Goal: Task Accomplishment & Management: Complete application form

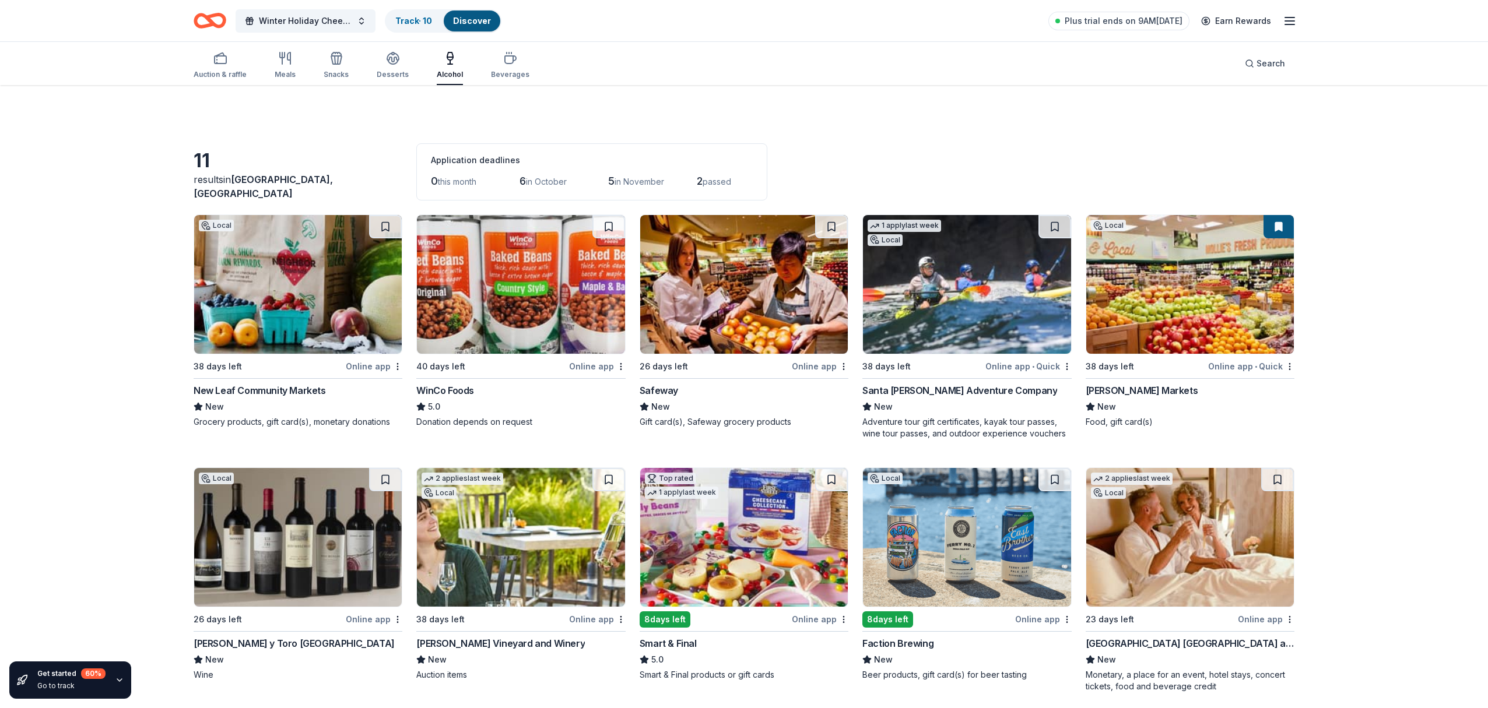
scroll to position [249, 0]
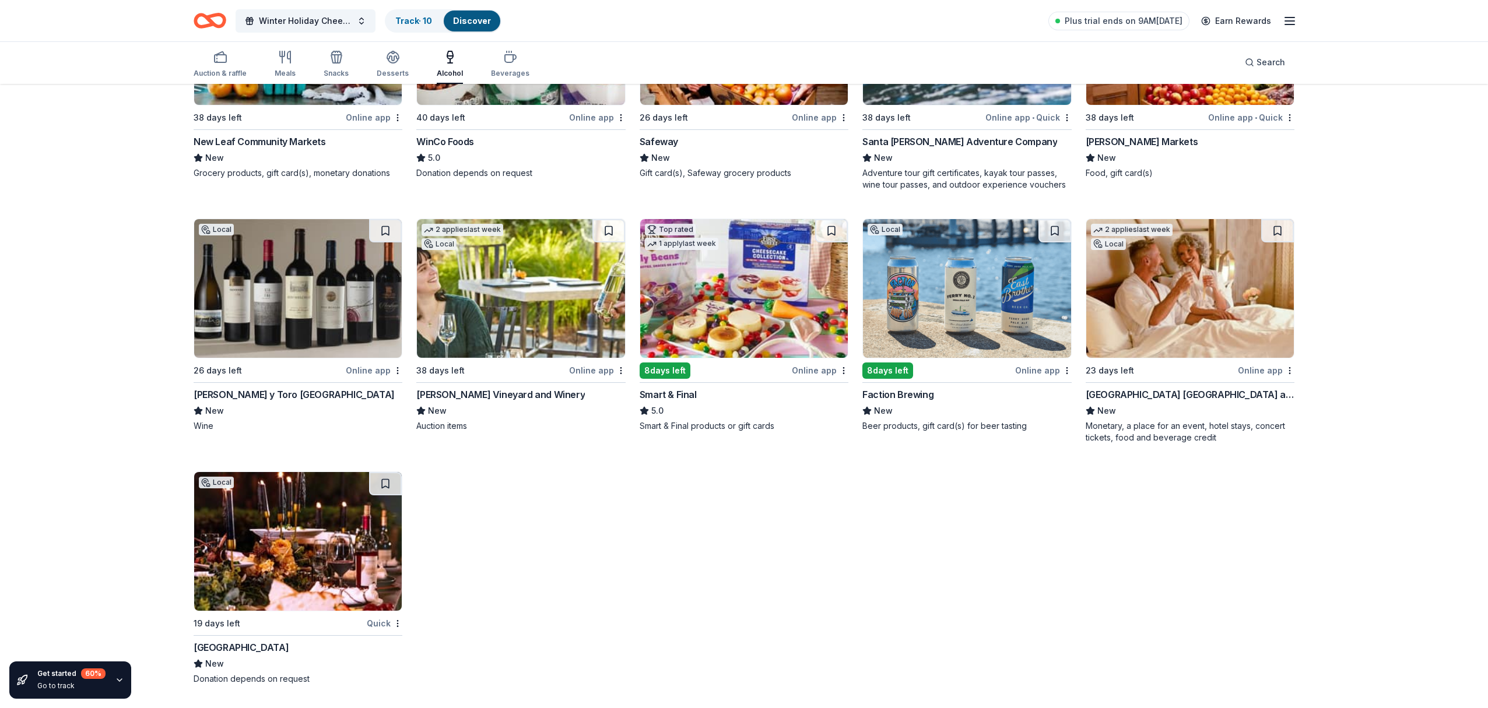
click at [305, 300] on img at bounding box center [298, 288] width 208 height 139
click at [982, 306] on img at bounding box center [967, 288] width 208 height 139
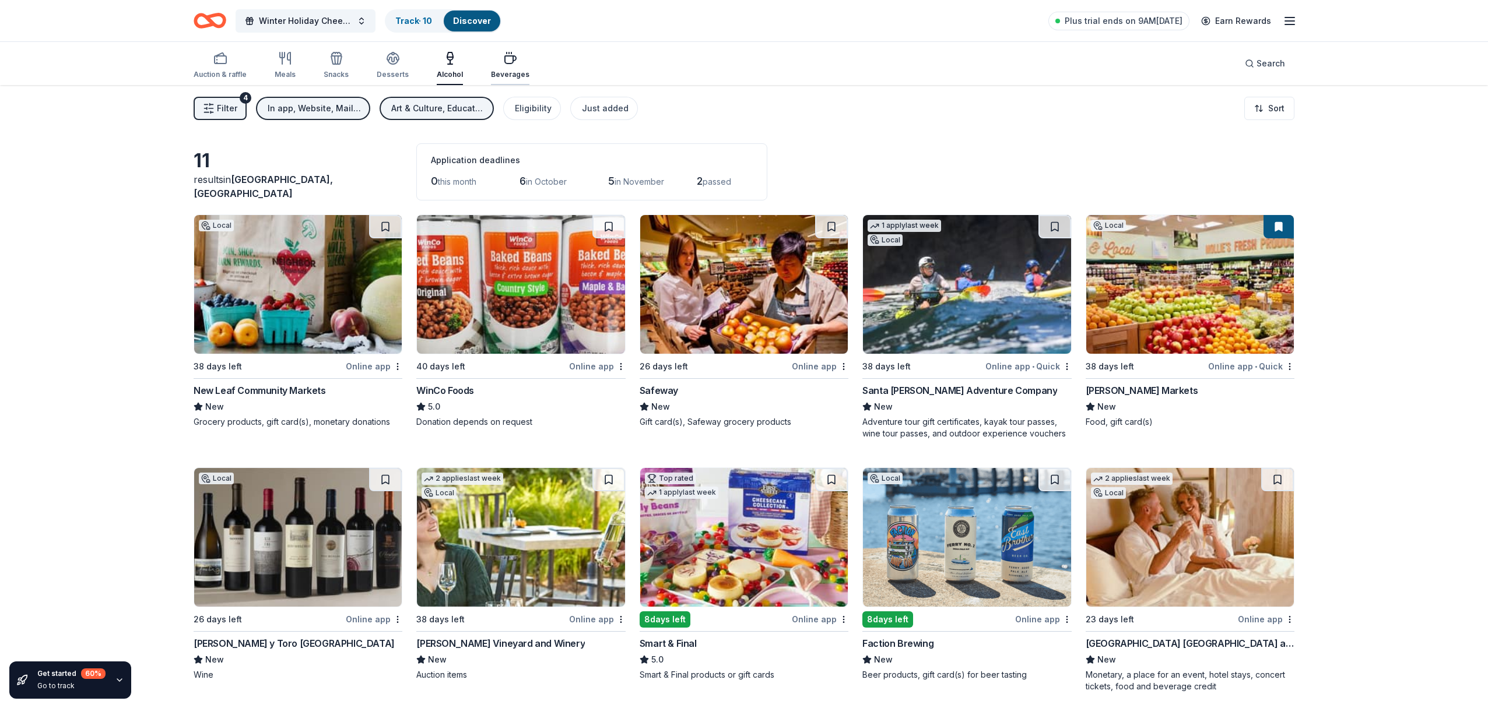
click at [503, 62] on icon "button" at bounding box center [510, 58] width 14 height 14
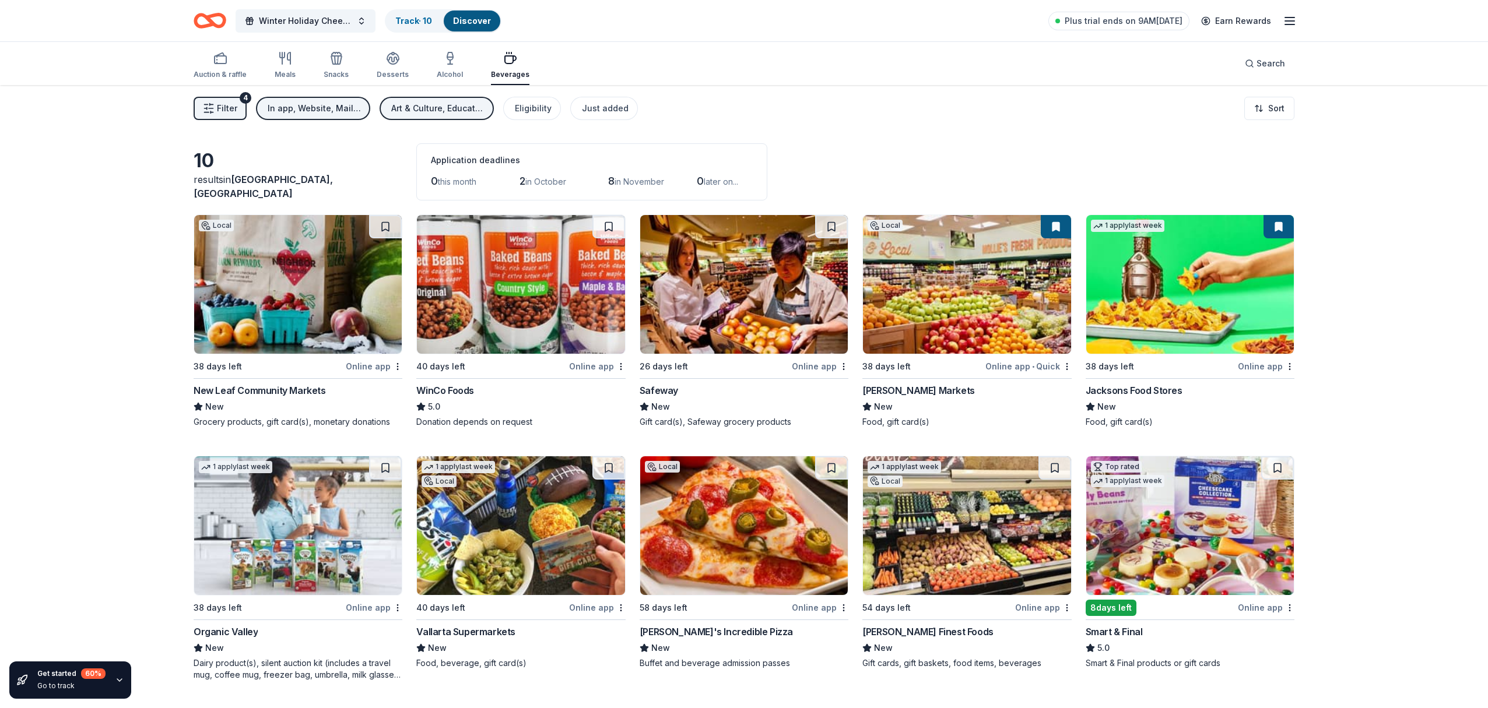
click at [755, 289] on img at bounding box center [744, 284] width 208 height 139
click at [215, 109] on button "Filter 4" at bounding box center [220, 108] width 53 height 23
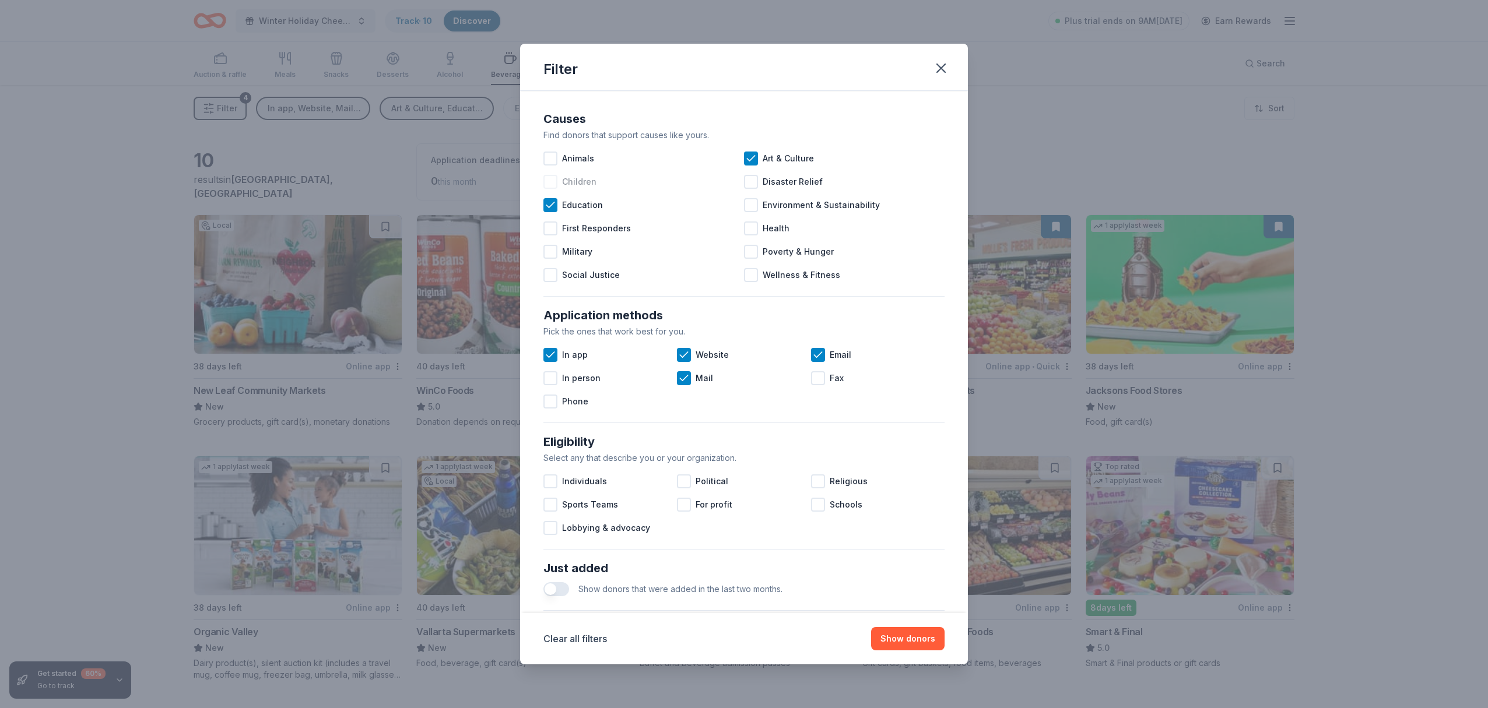
click at [551, 183] on div at bounding box center [550, 182] width 14 height 14
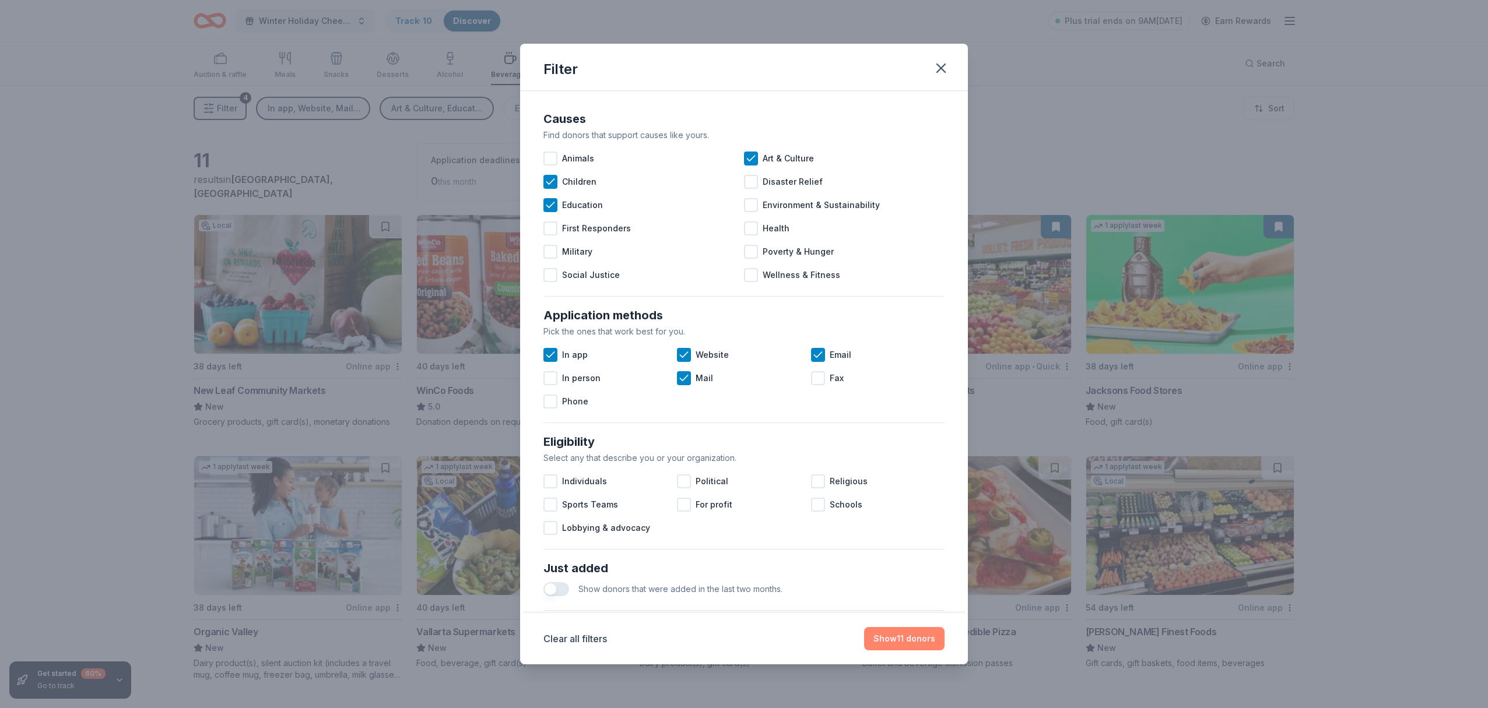
click at [903, 642] on button "Show 11 donors" at bounding box center [904, 638] width 80 height 23
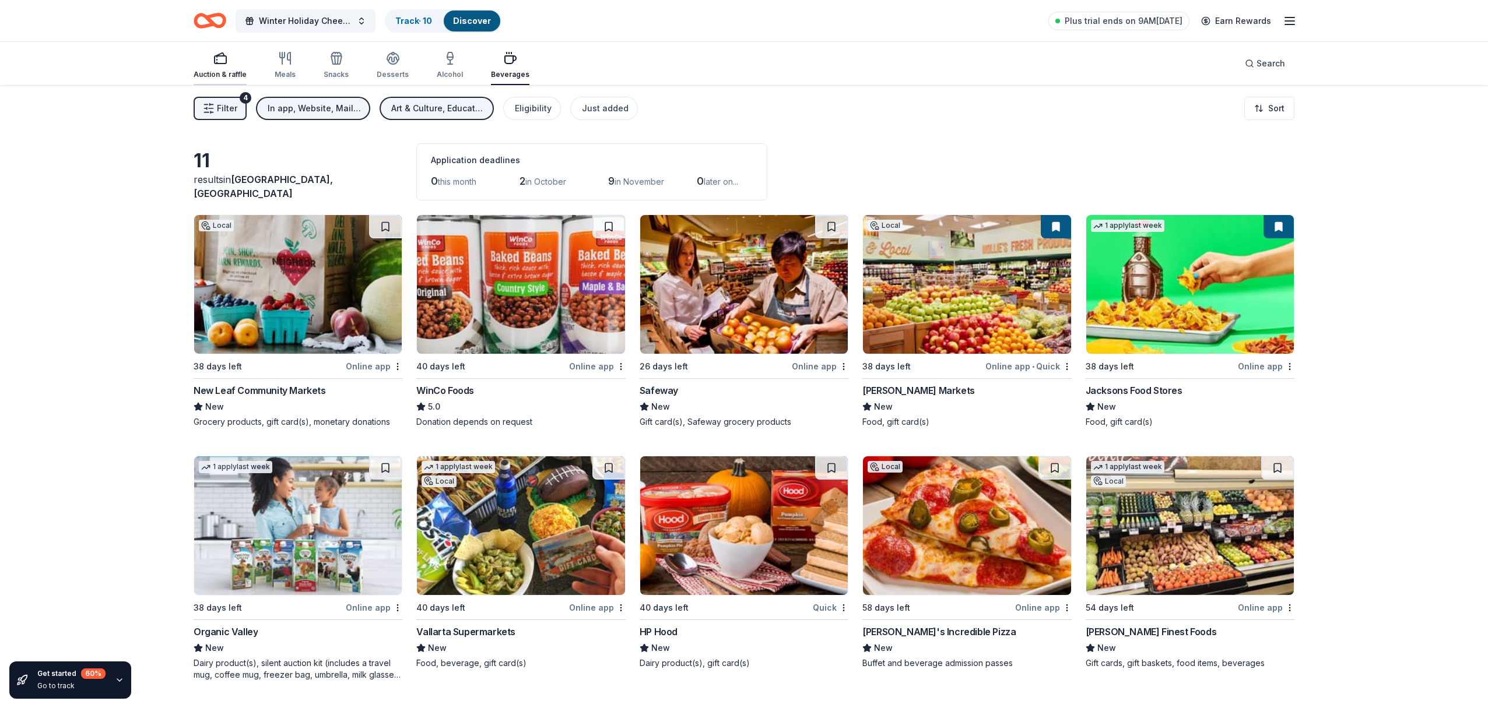
click at [220, 62] on icon "button" at bounding box center [220, 58] width 14 height 14
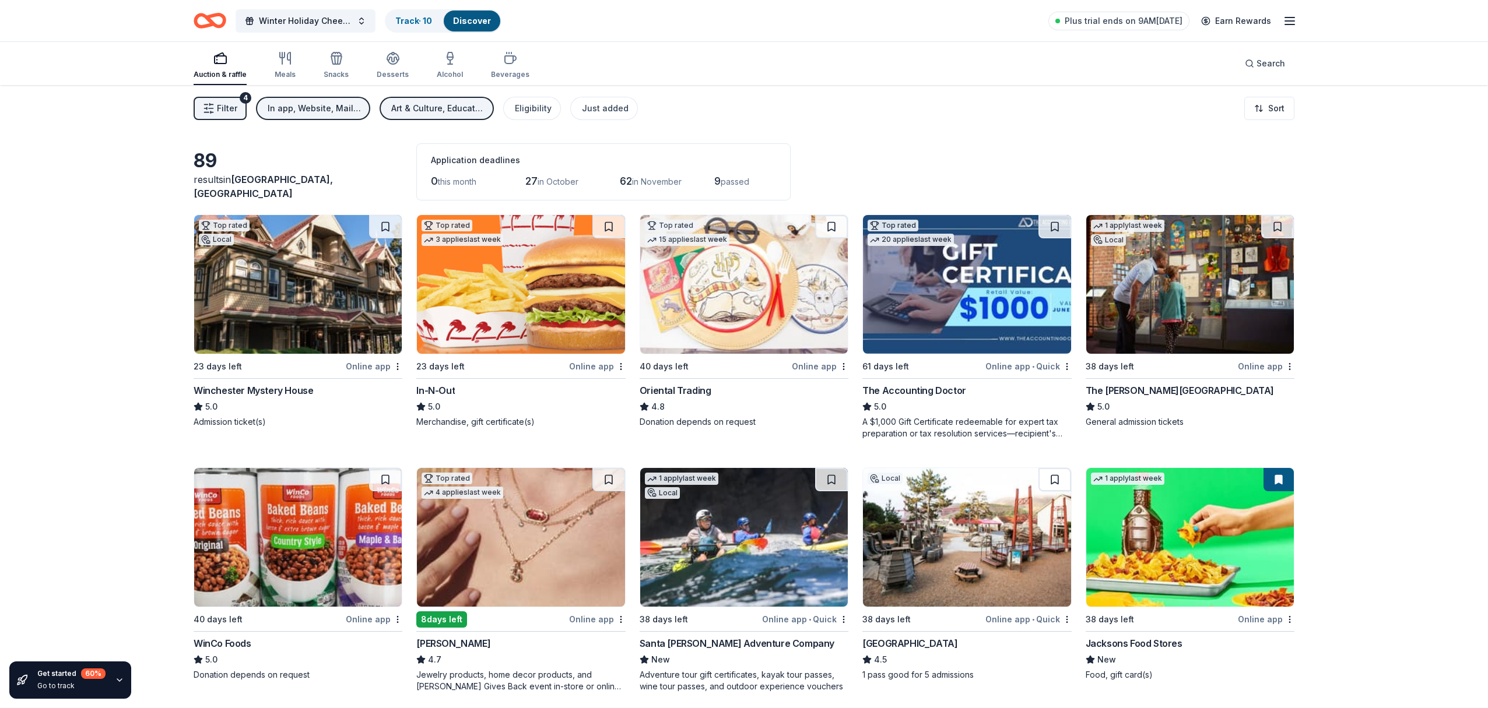
click at [1268, 365] on div "Online app" at bounding box center [1266, 366] width 57 height 15
click at [561, 293] on img at bounding box center [521, 284] width 208 height 139
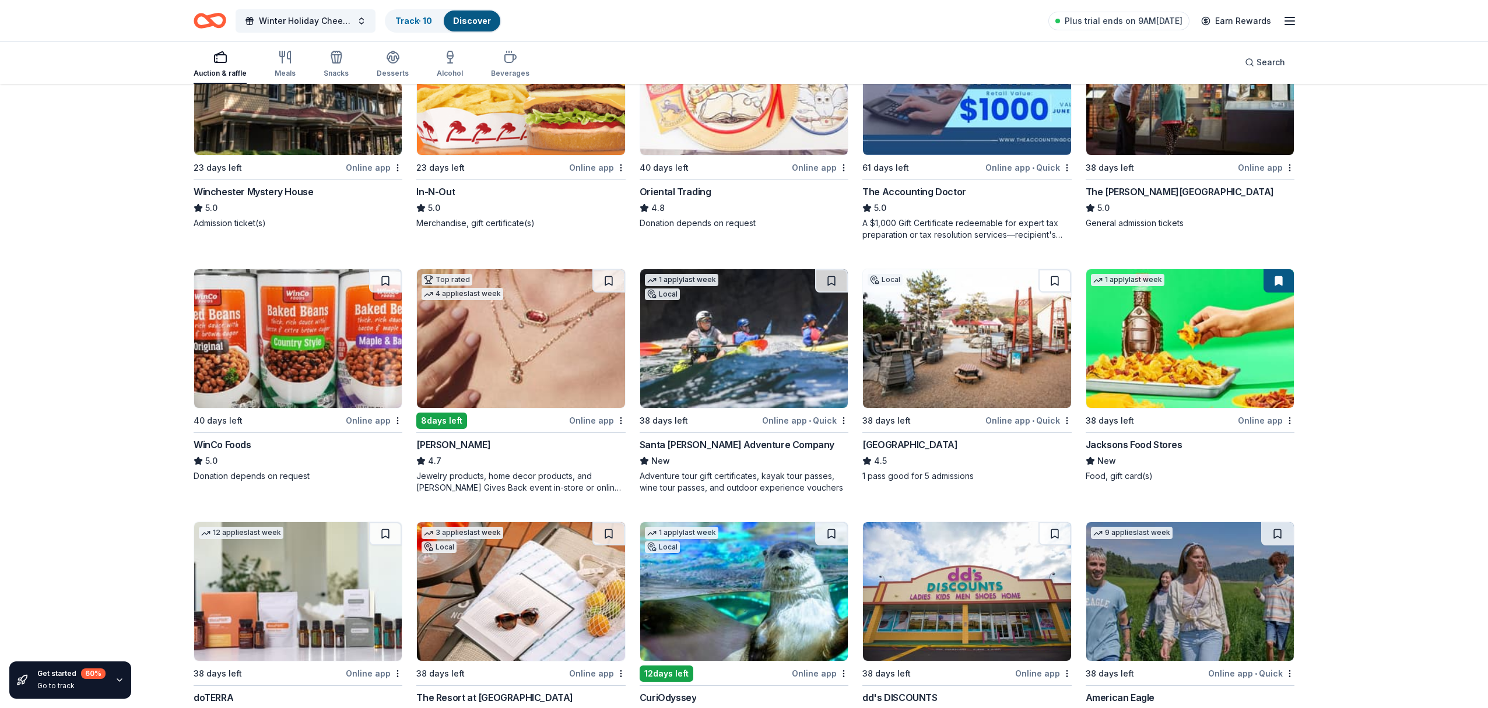
scroll to position [201, 0]
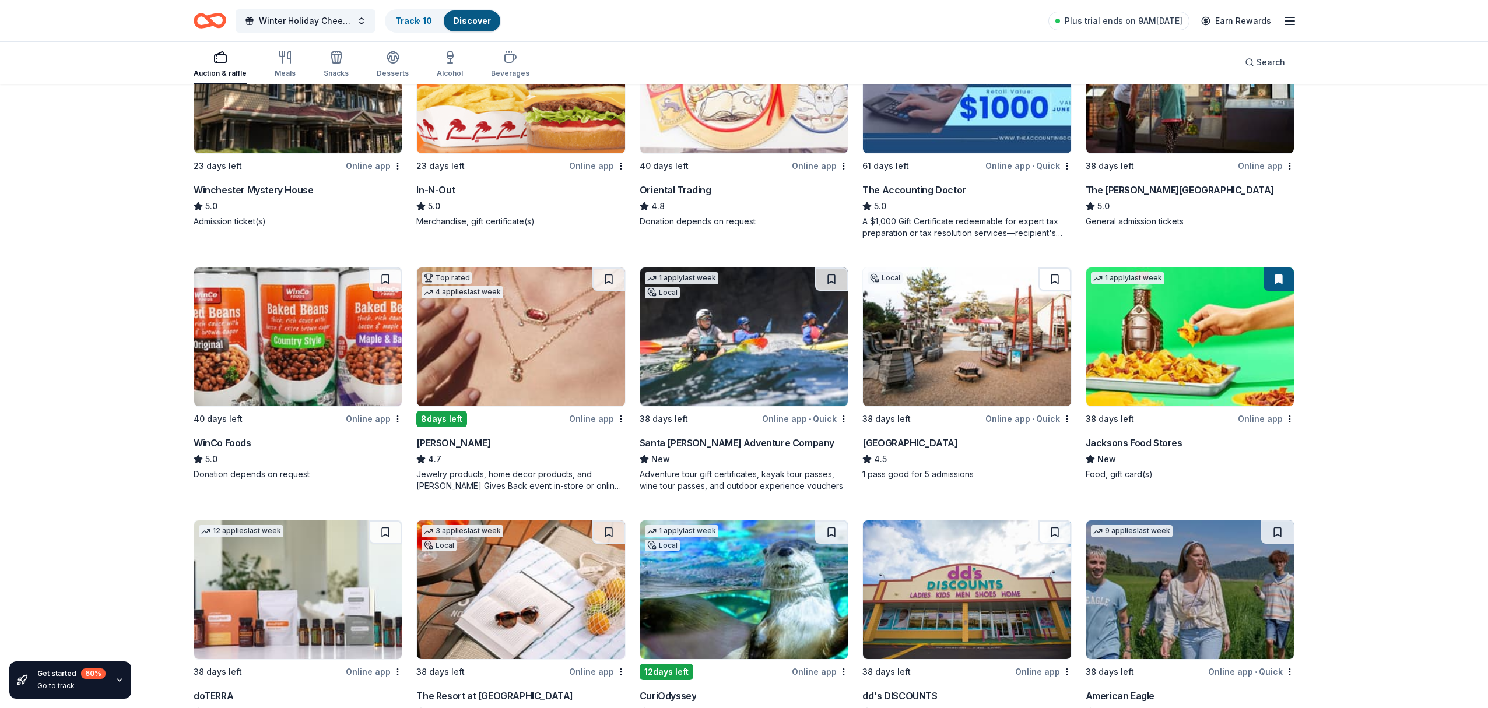
click at [981, 315] on img at bounding box center [967, 337] width 208 height 139
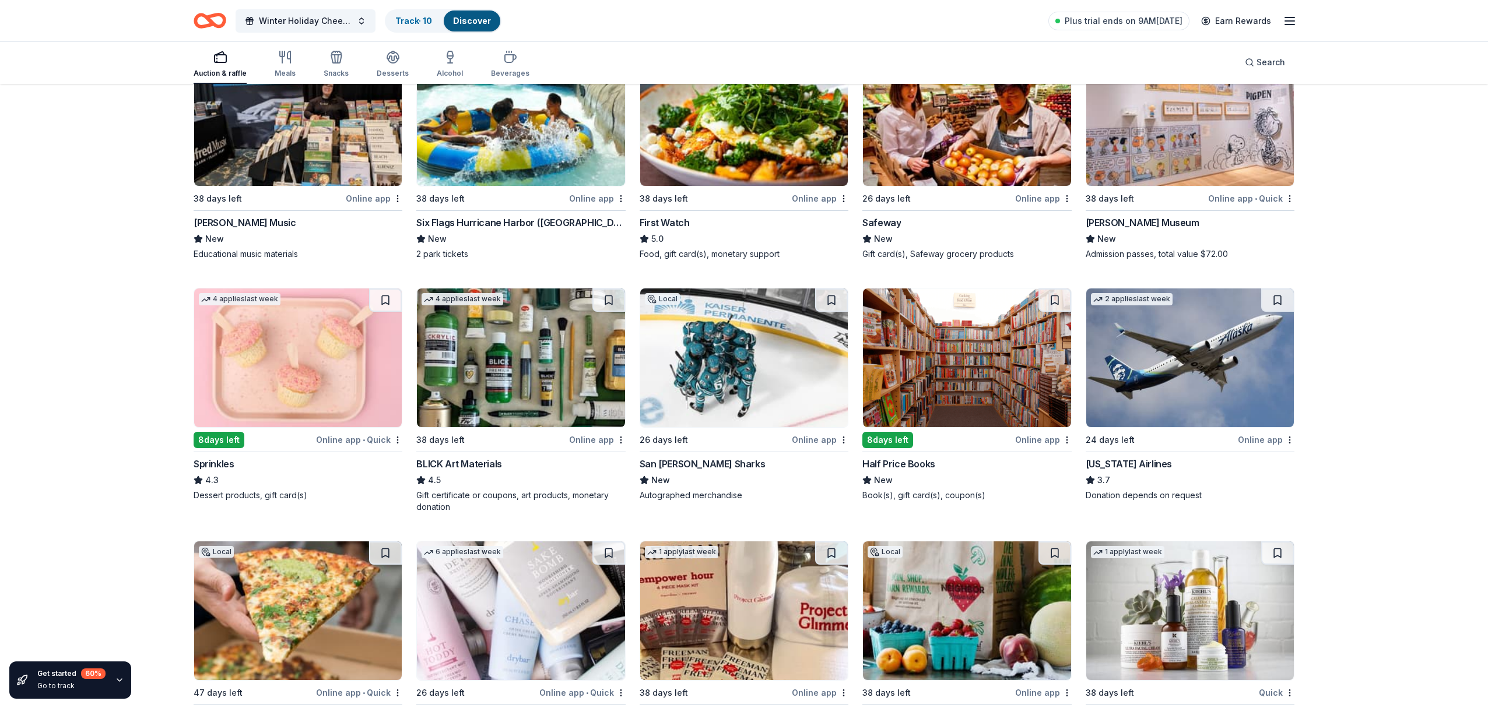
scroll to position [931, 0]
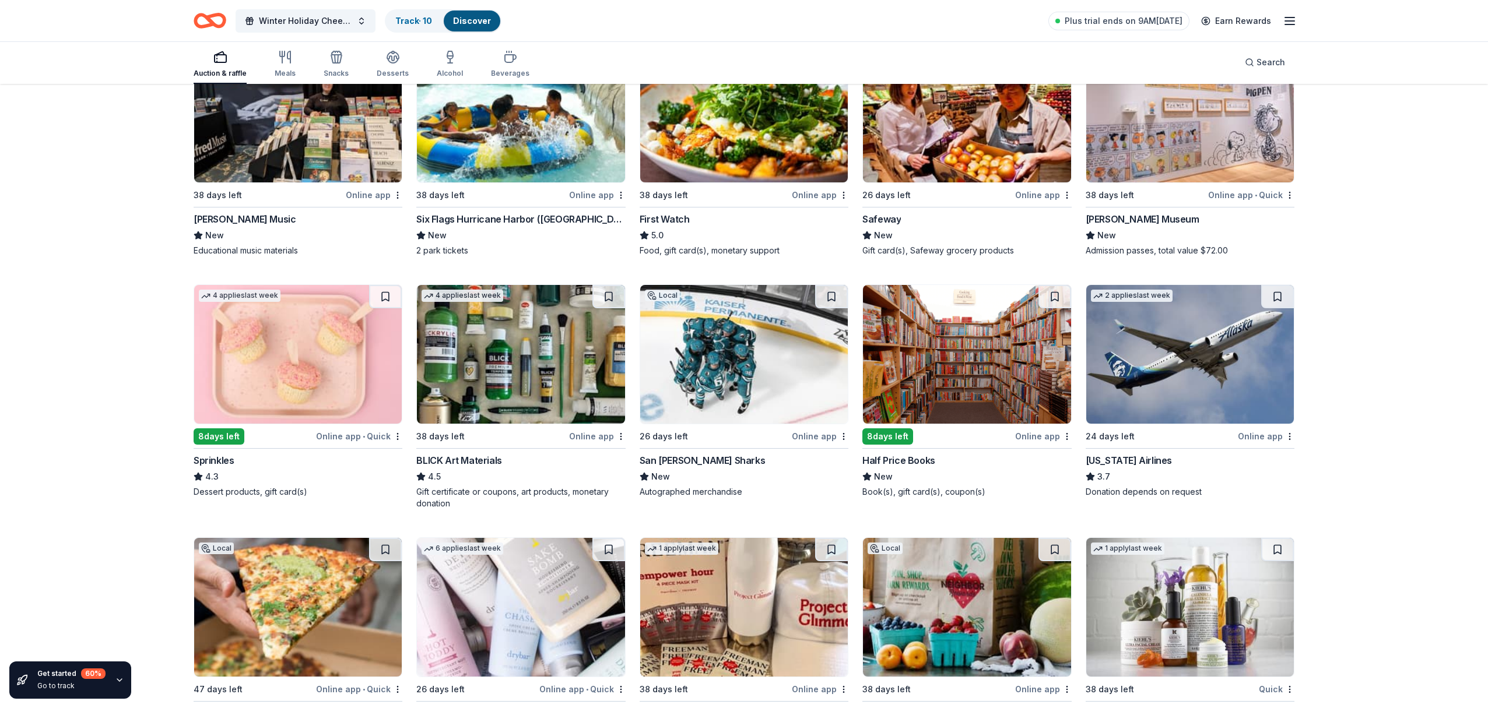
click at [552, 355] on img at bounding box center [521, 354] width 208 height 139
click at [726, 353] on img at bounding box center [744, 354] width 208 height 139
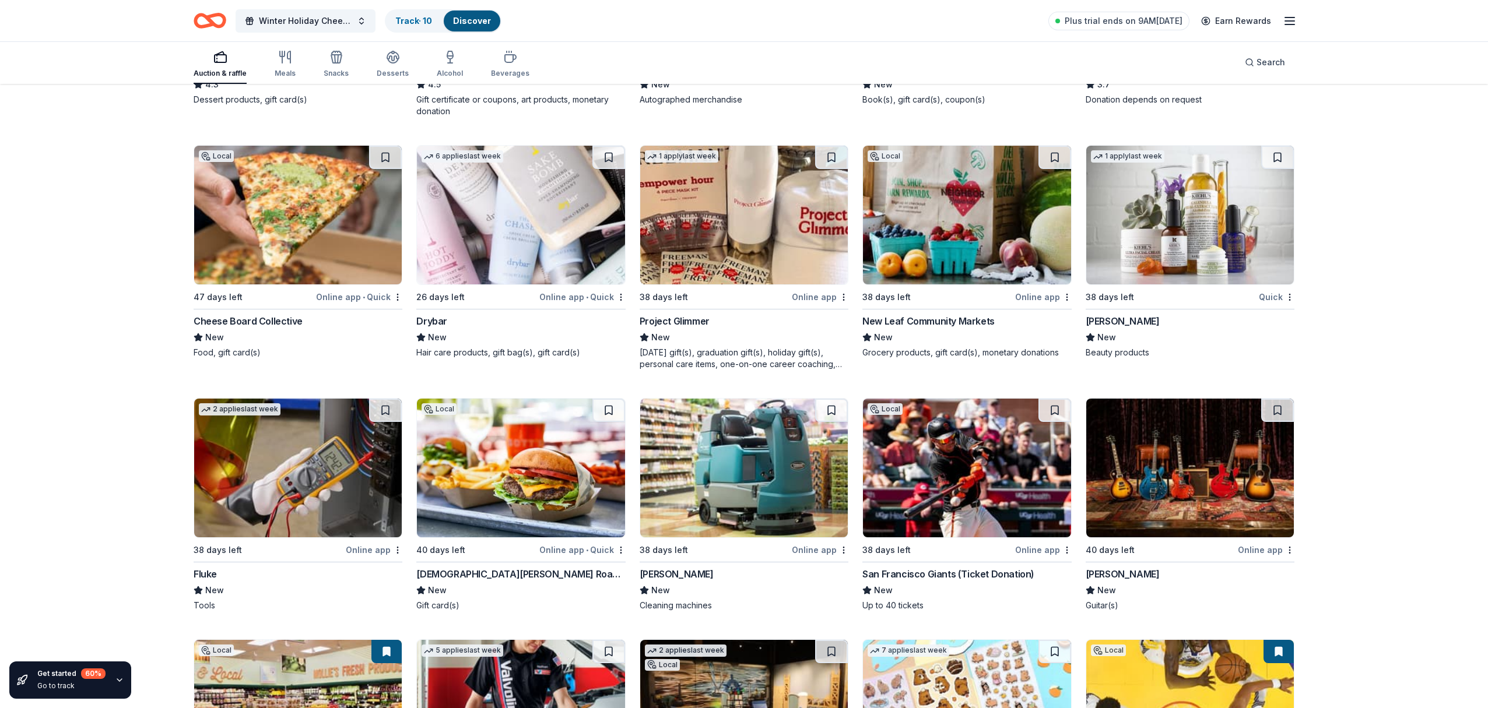
scroll to position [1324, 0]
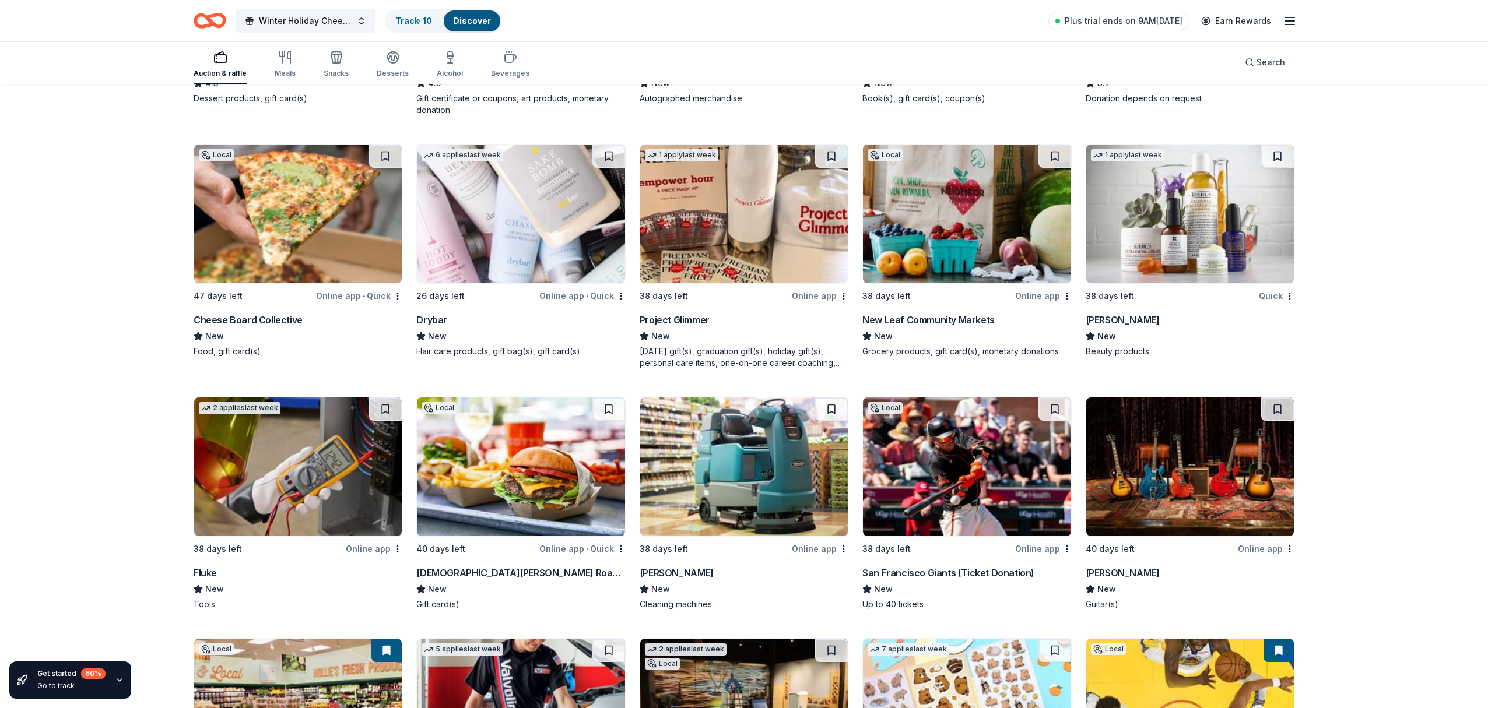
click at [1180, 223] on img at bounding box center [1190, 214] width 208 height 139
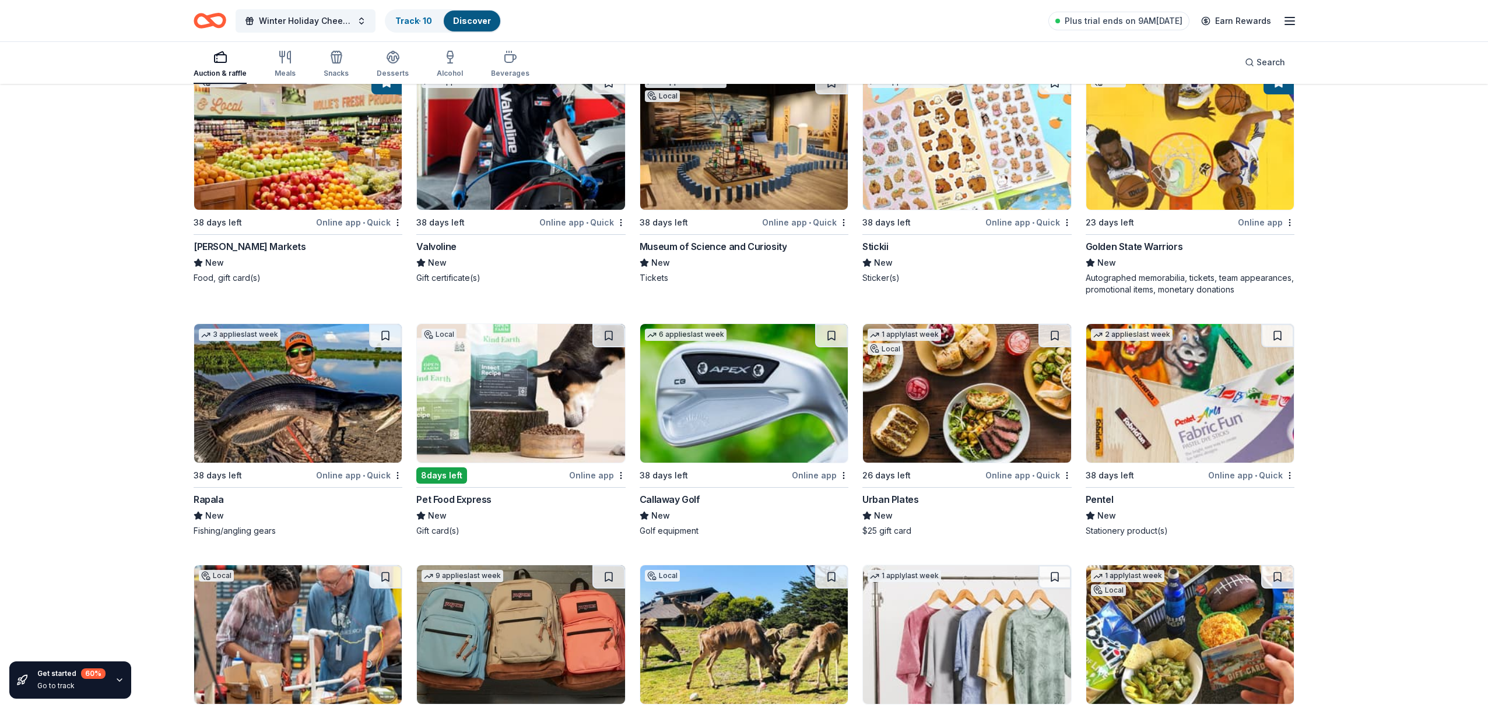
scroll to position [1886, 0]
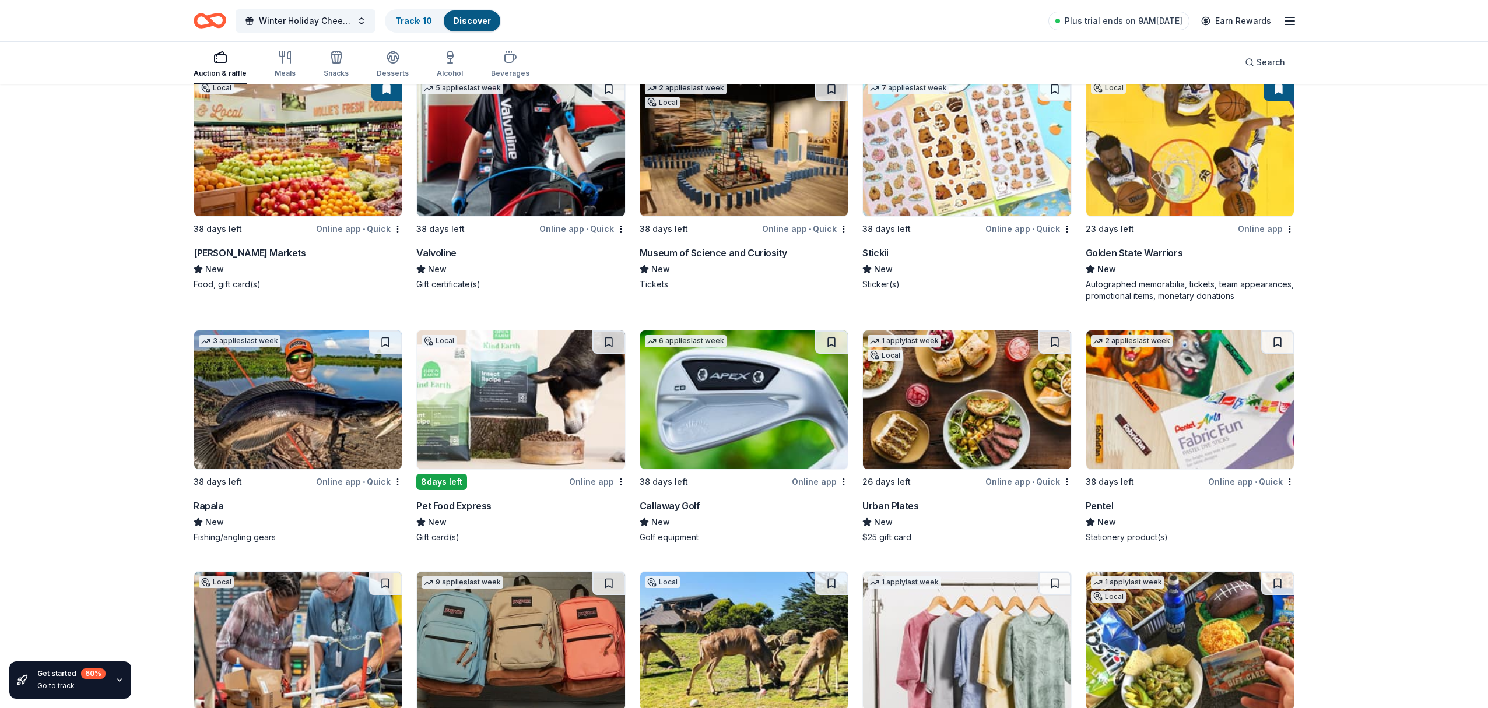
click at [497, 401] on img at bounding box center [521, 400] width 208 height 139
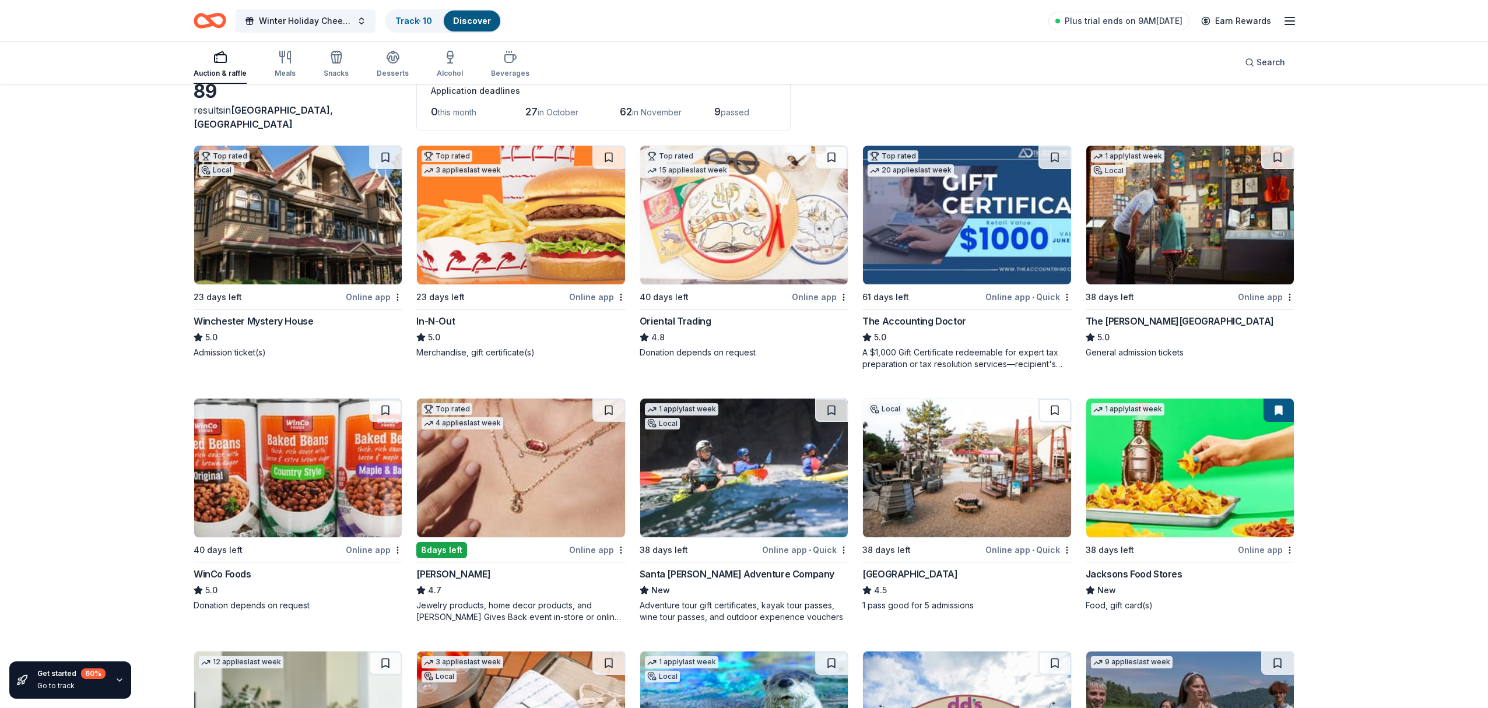
scroll to position [0, 0]
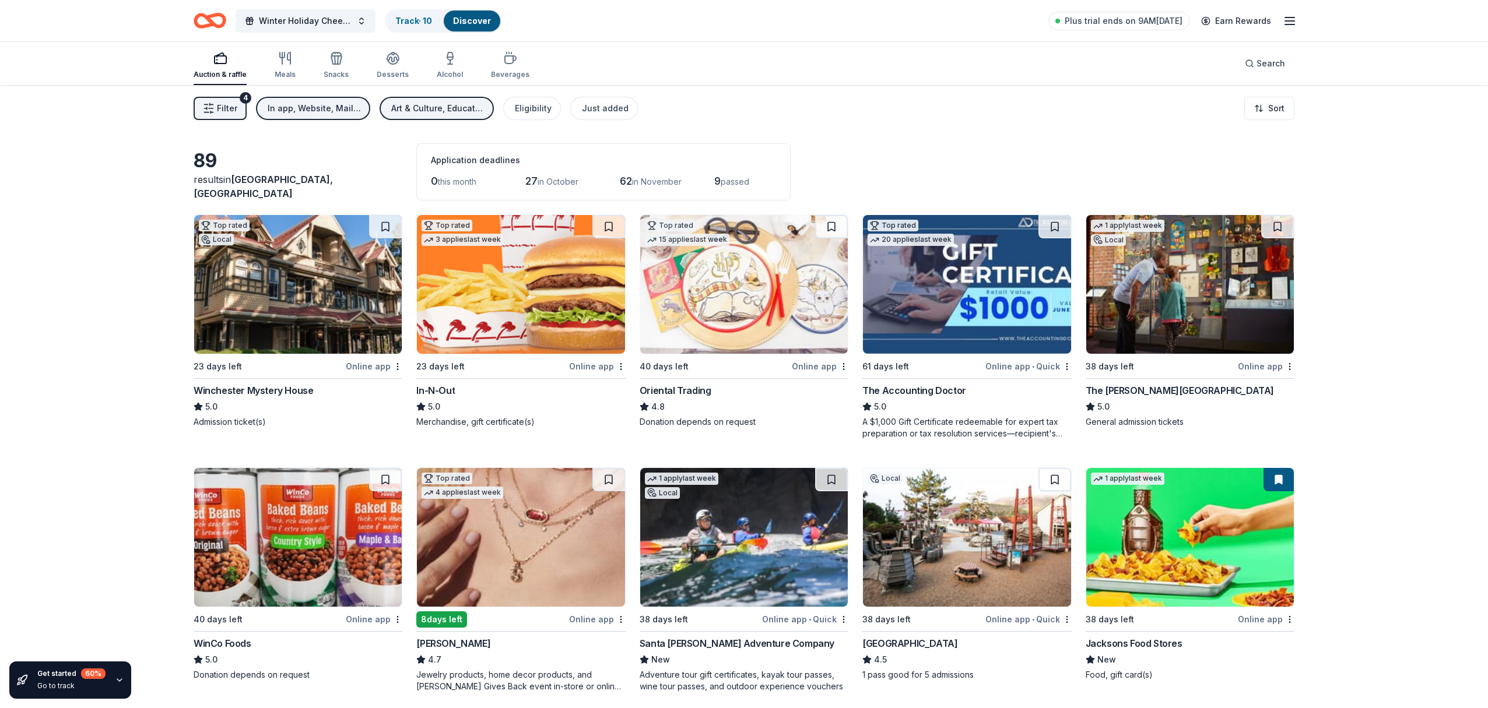
click at [1292, 23] on icon "button" at bounding box center [1290, 21] width 14 height 14
click at [224, 108] on span "Filter" at bounding box center [227, 108] width 20 height 14
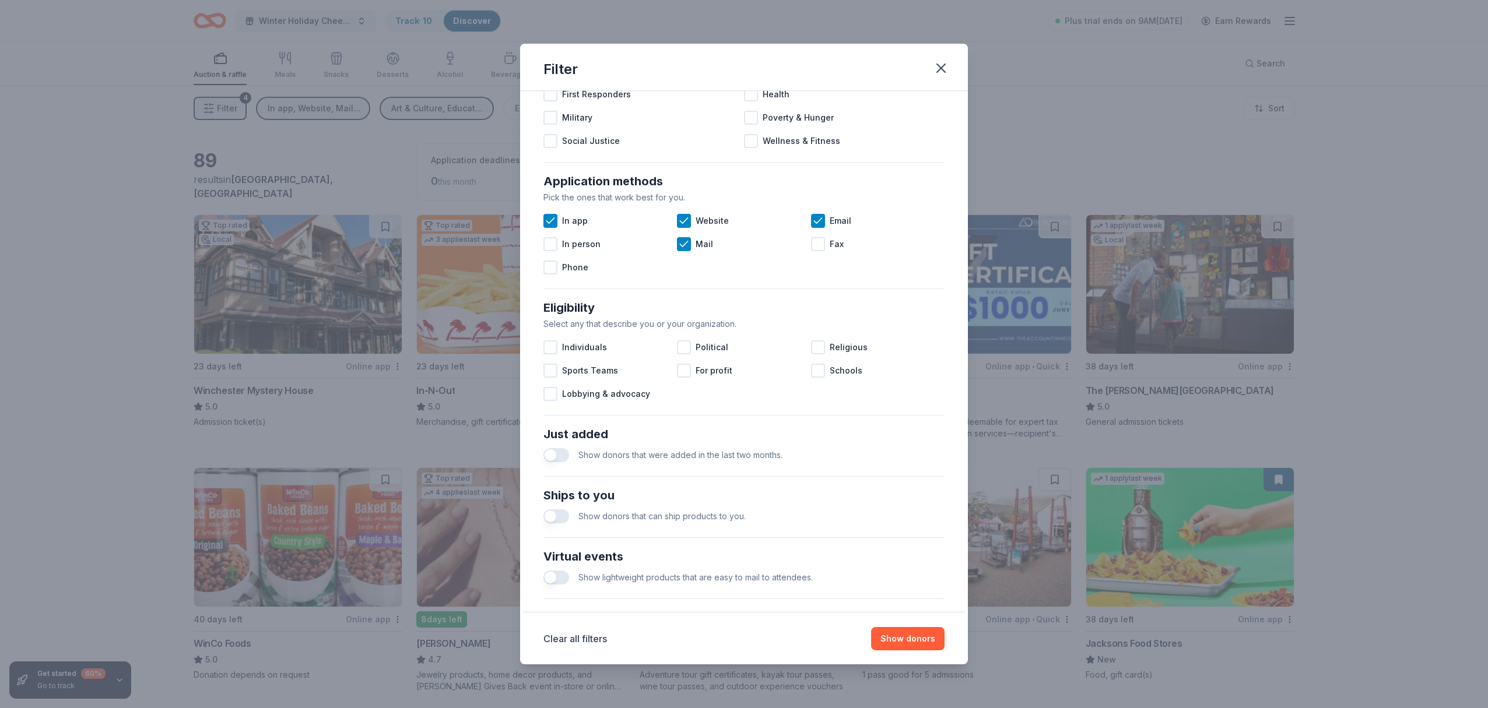
scroll to position [136, 0]
click at [686, 246] on icon at bounding box center [684, 242] width 12 height 12
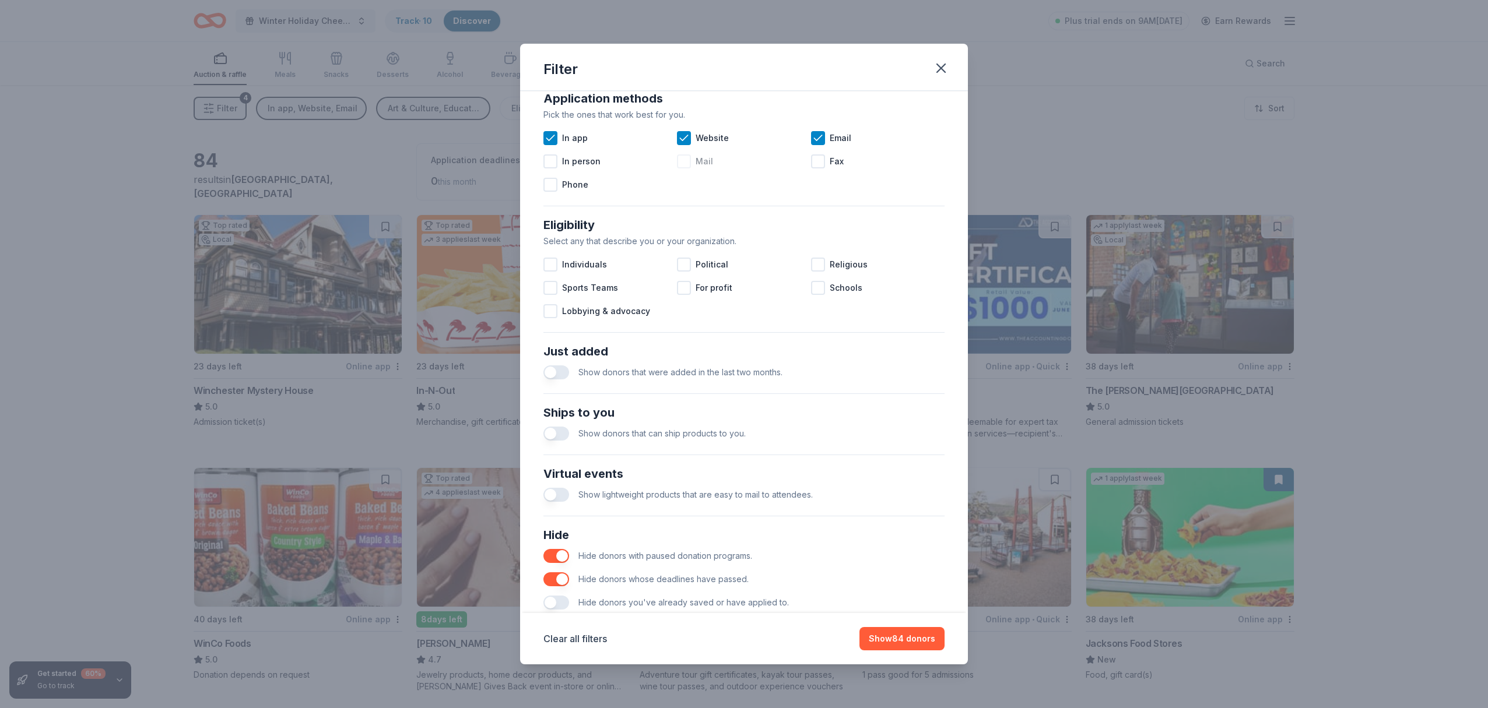
scroll to position [246, 0]
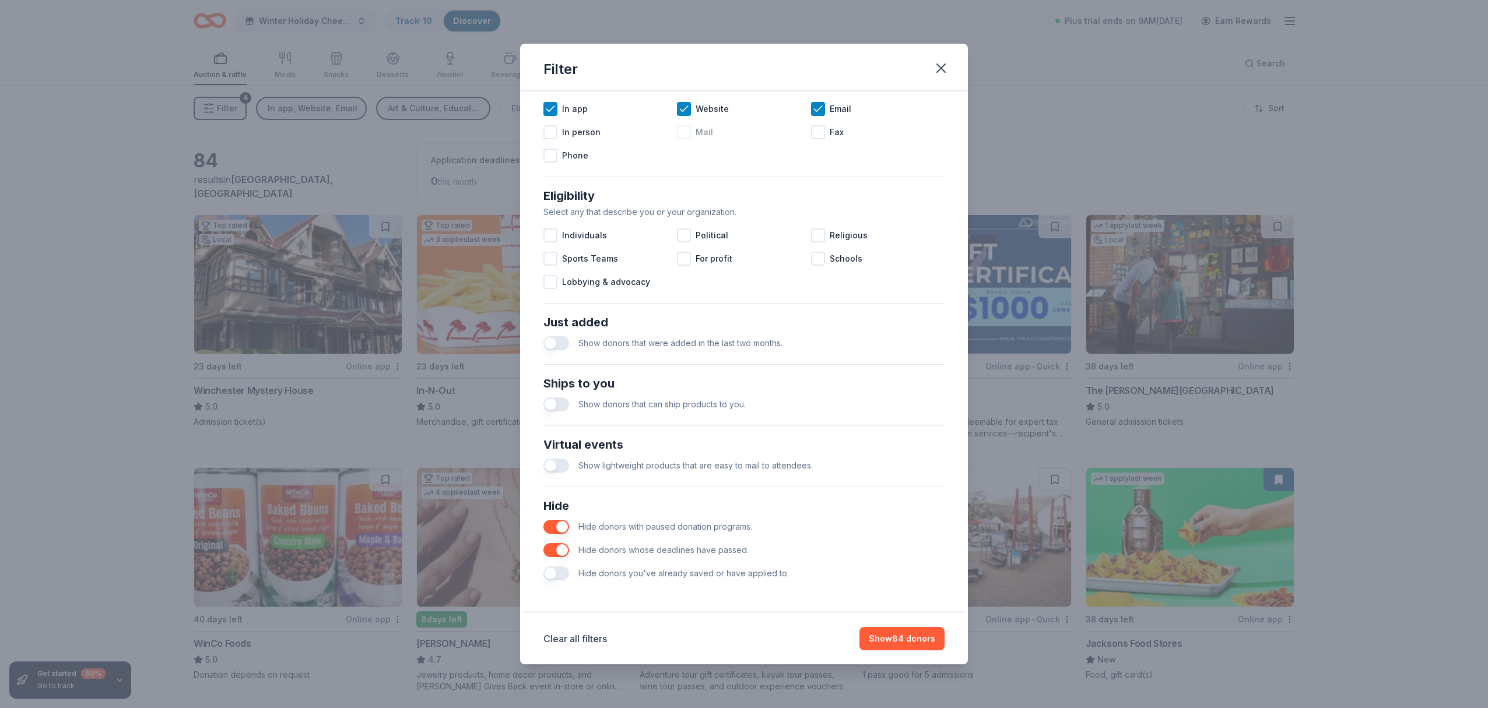
click at [558, 344] on button "button" at bounding box center [556, 343] width 26 height 14
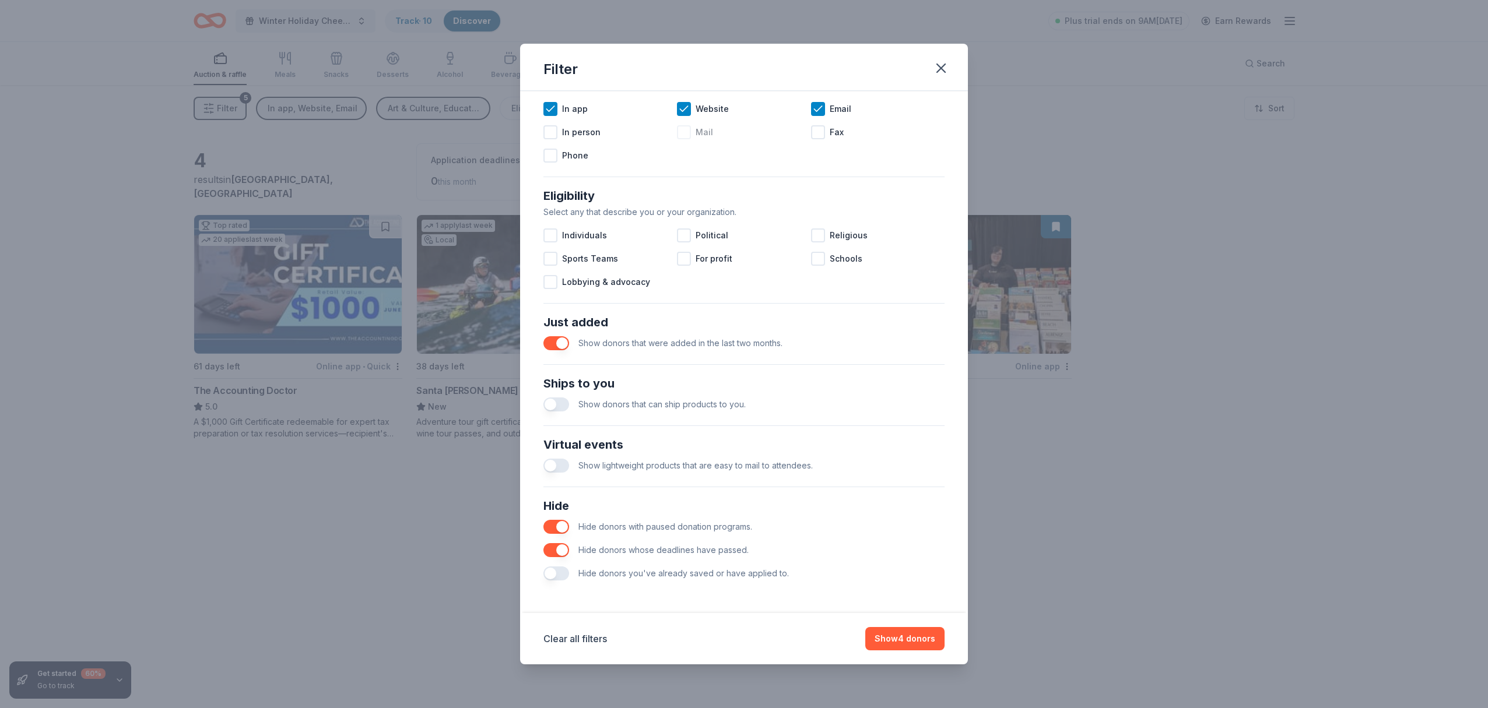
click at [563, 344] on button "button" at bounding box center [556, 343] width 26 height 14
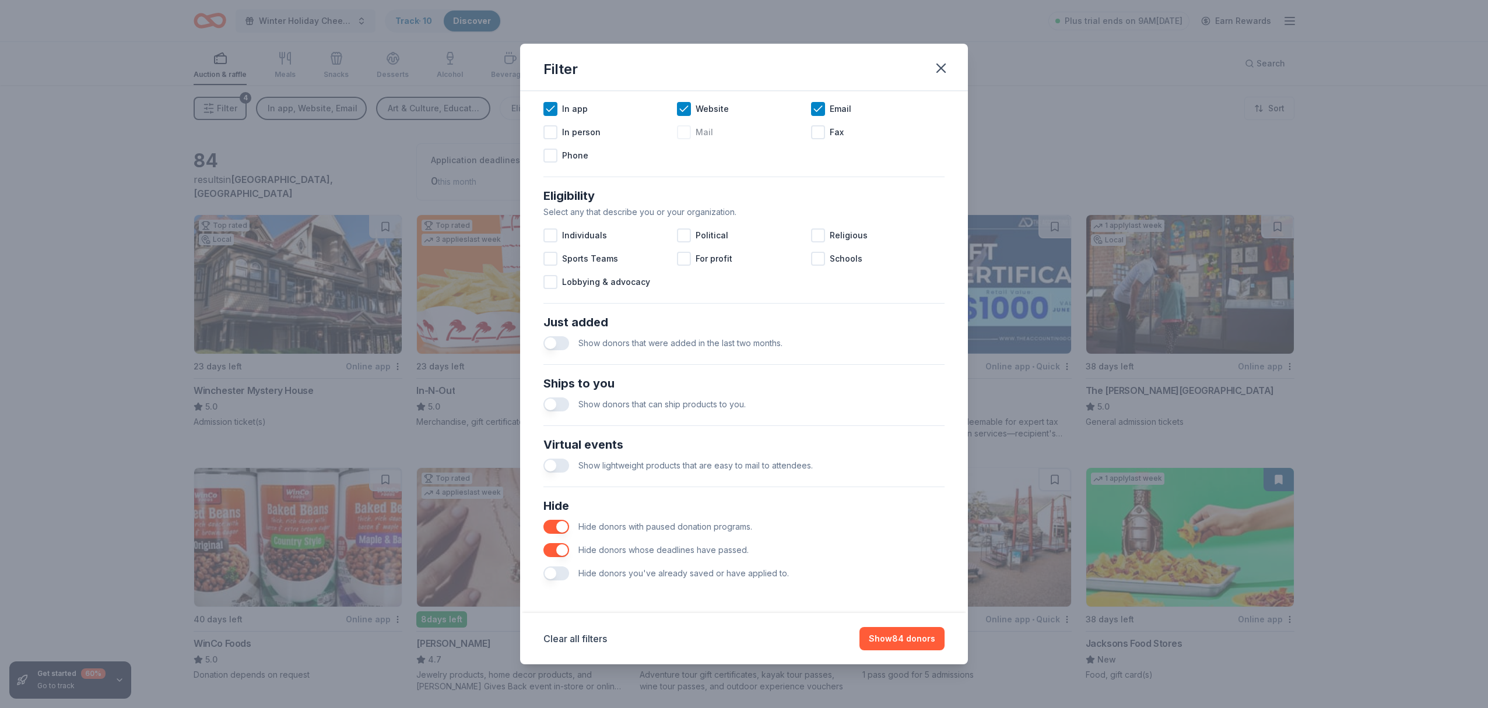
click at [563, 573] on button "button" at bounding box center [556, 574] width 26 height 14
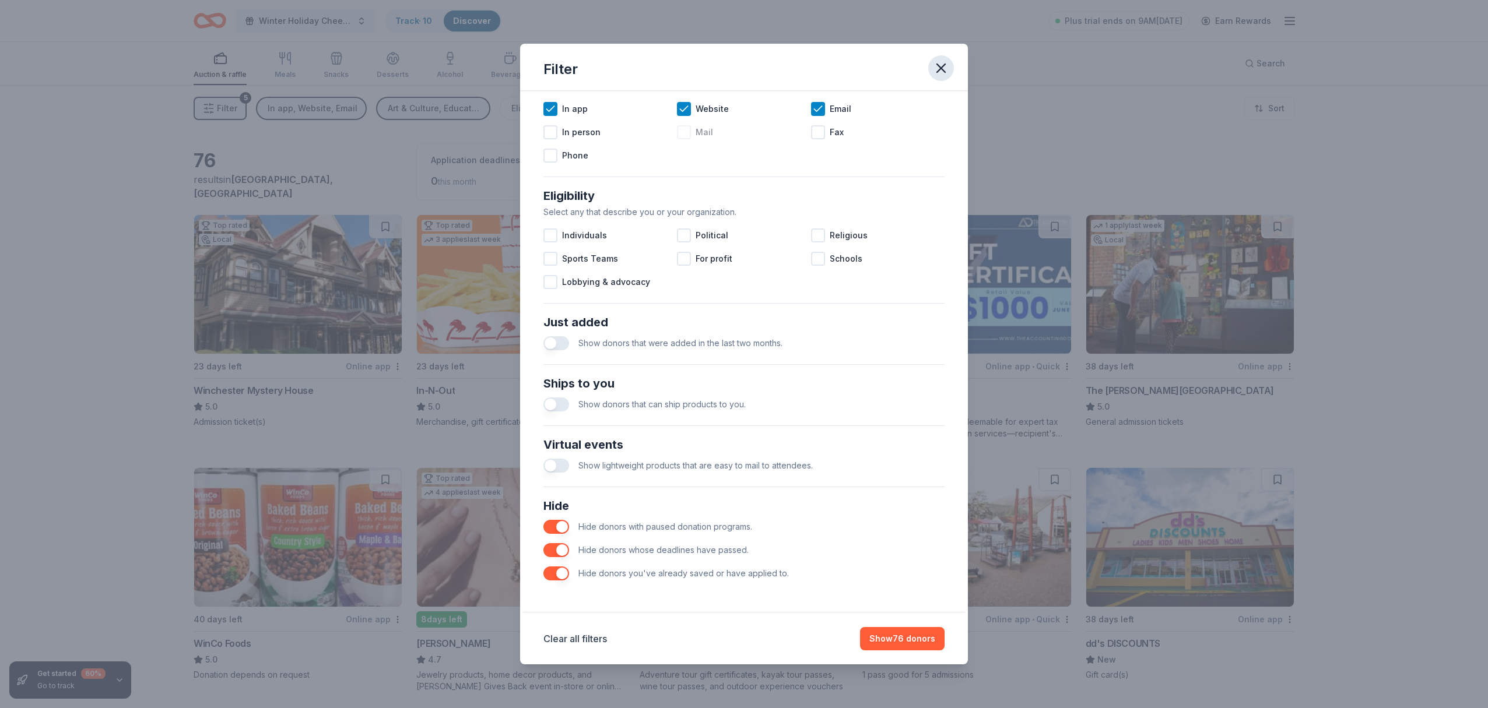
click at [939, 69] on icon "button" at bounding box center [941, 68] width 8 height 8
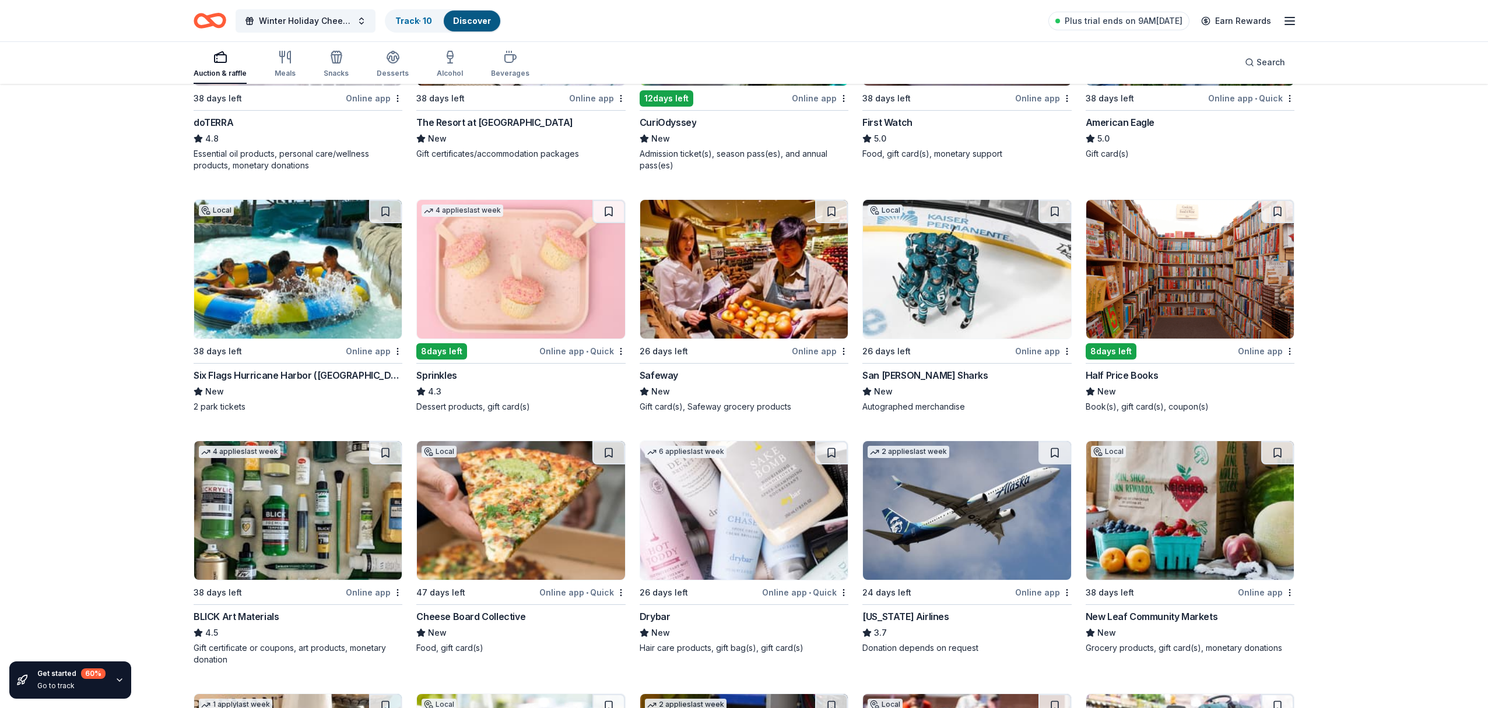
scroll to position [776, 0]
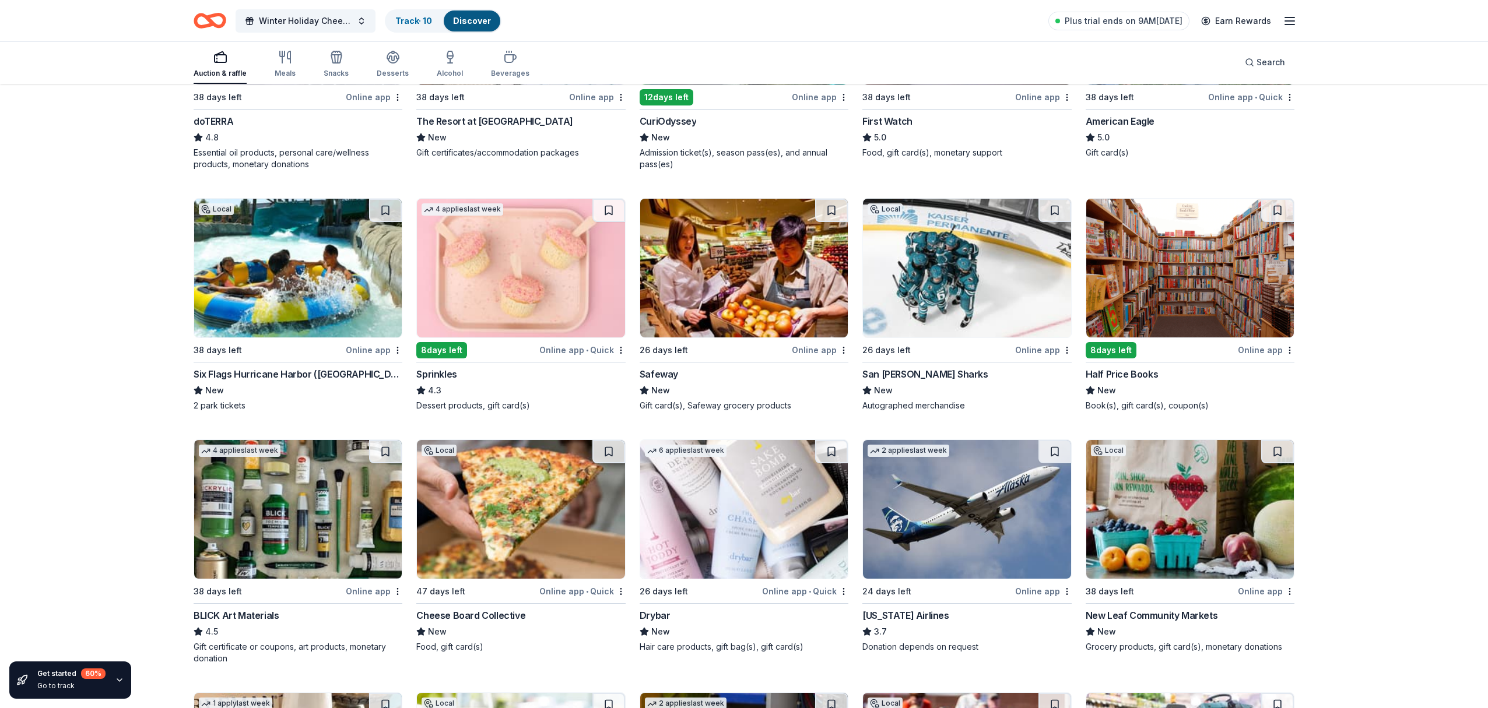
click at [532, 521] on img at bounding box center [521, 509] width 208 height 139
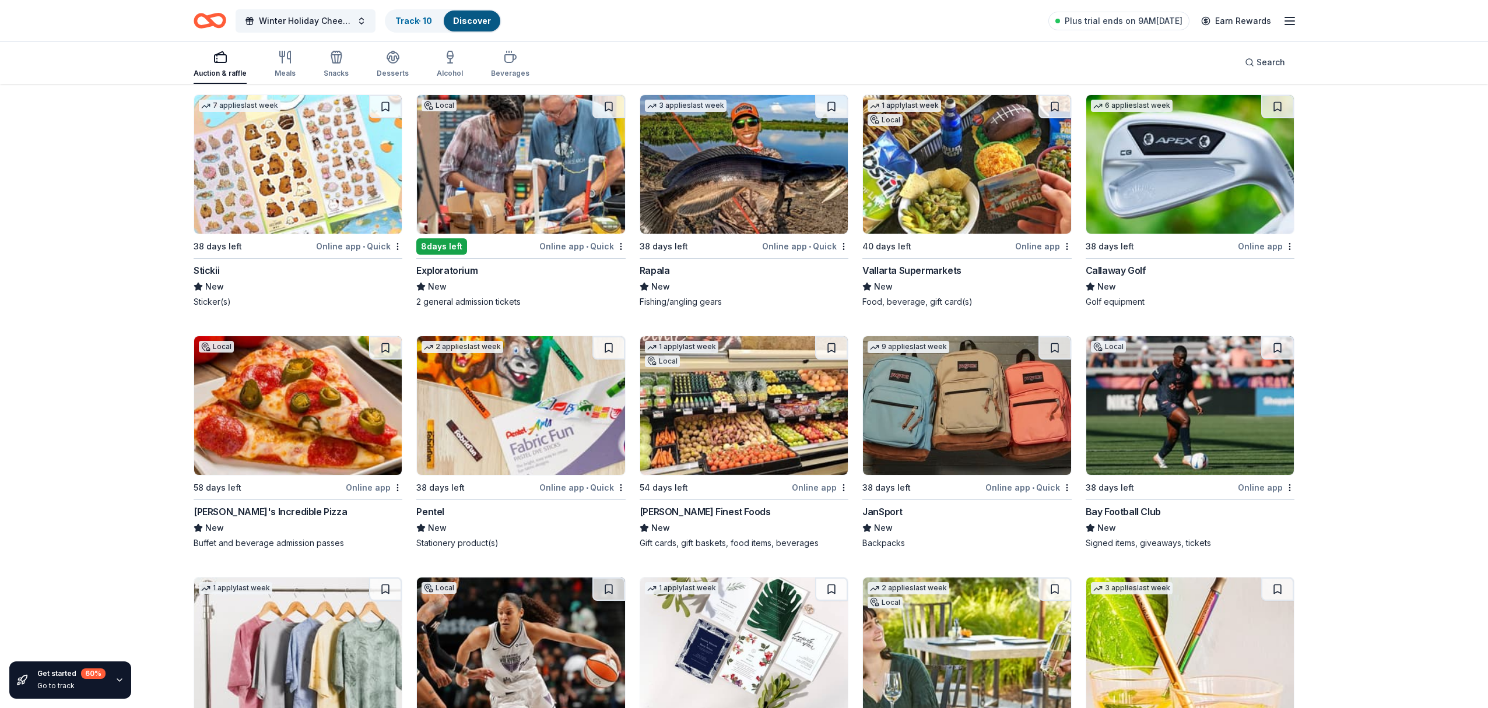
scroll to position [1869, 0]
click at [273, 397] on img at bounding box center [298, 405] width 208 height 139
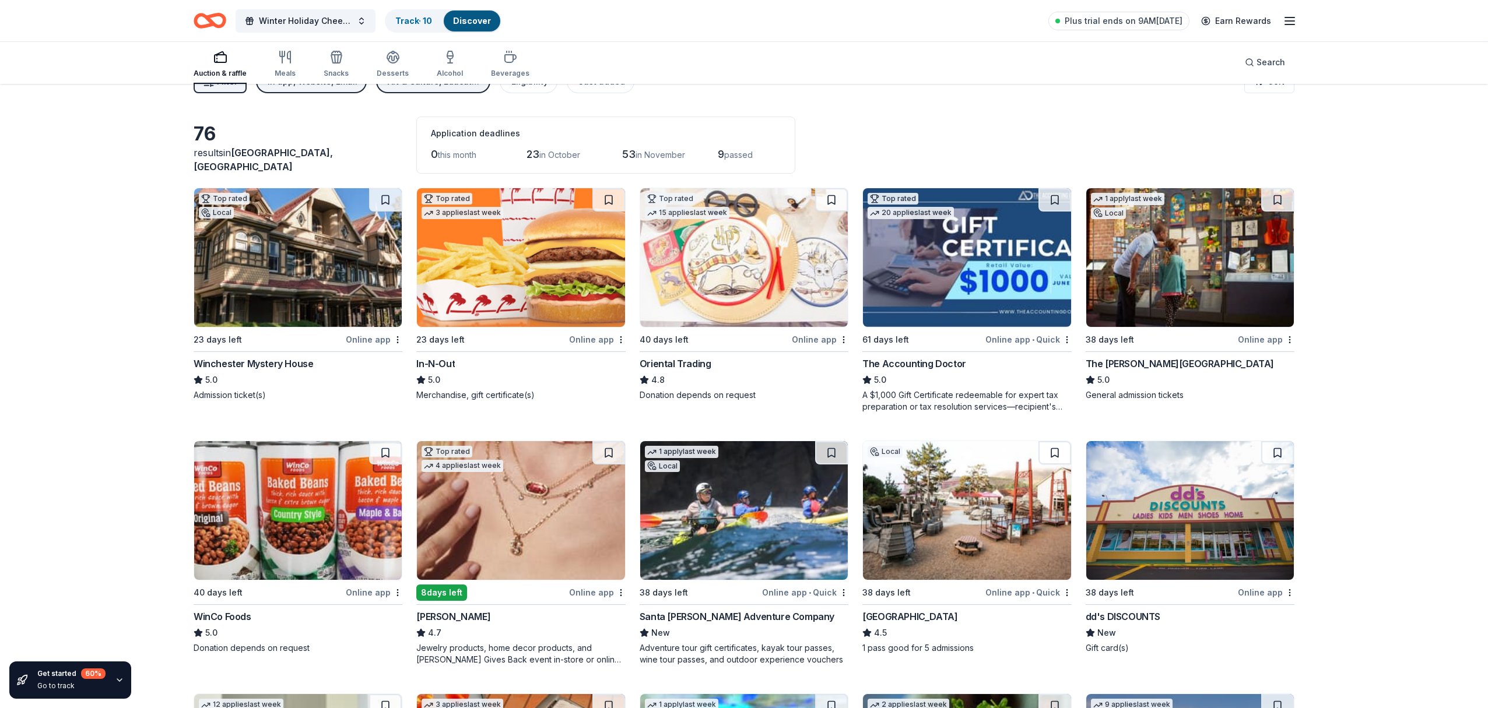
scroll to position [0, 0]
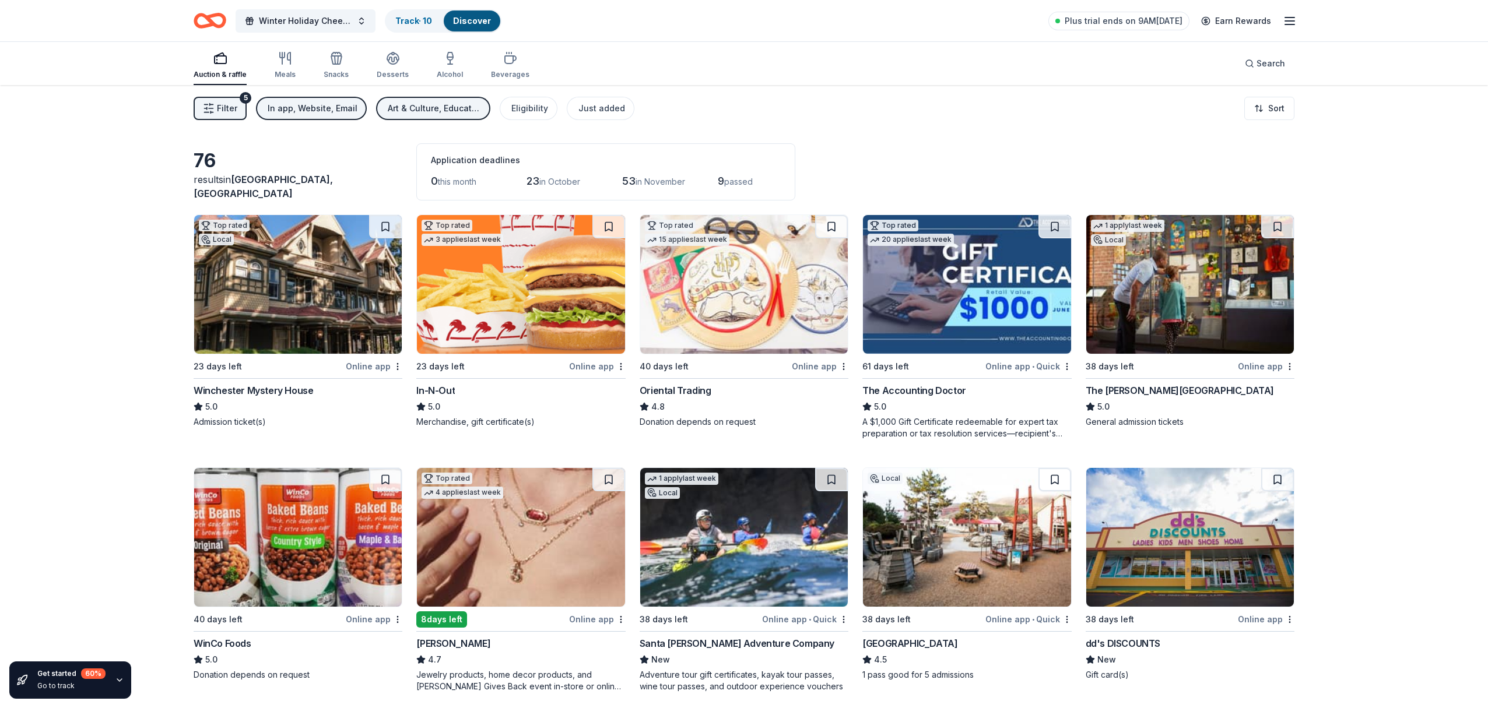
click at [229, 111] on span "Filter" at bounding box center [227, 108] width 20 height 14
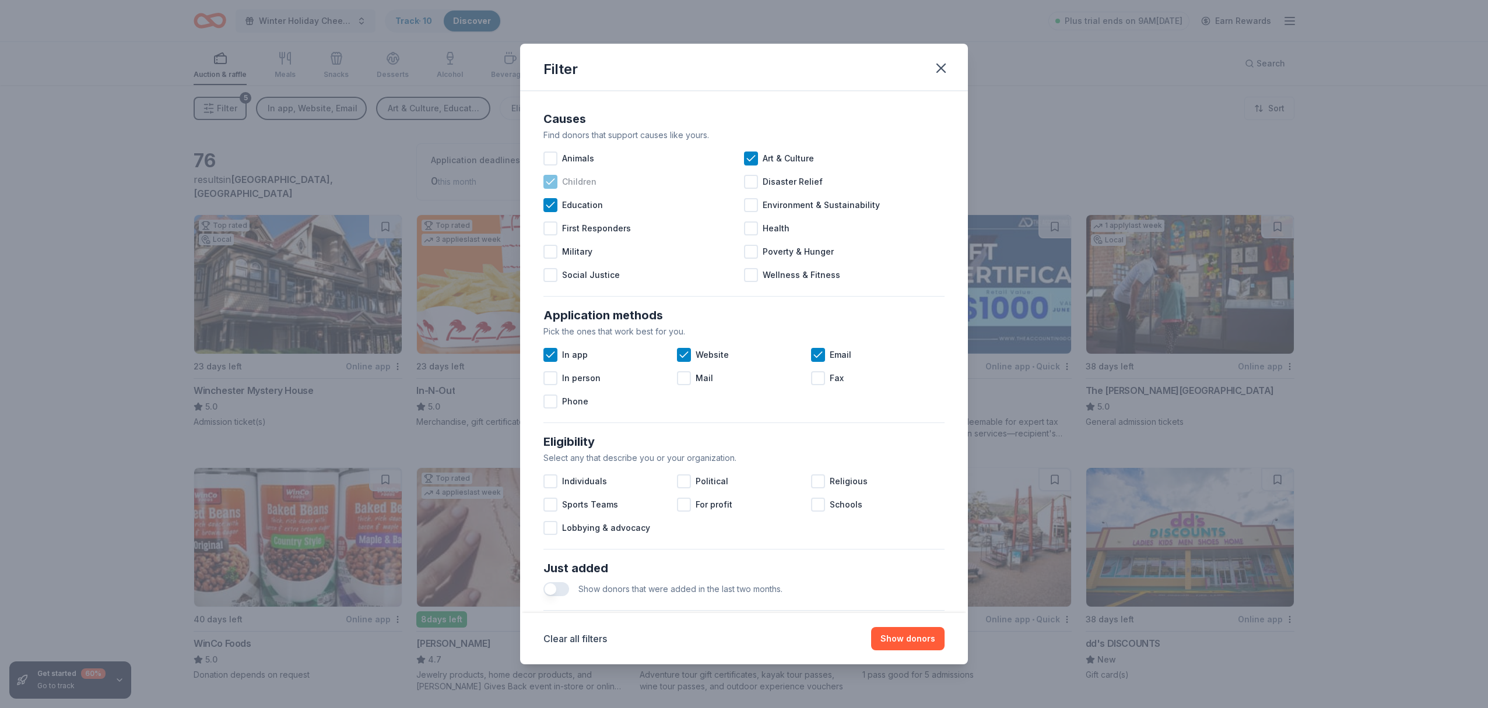
click at [549, 181] on icon at bounding box center [551, 182] width 12 height 12
click at [555, 182] on div at bounding box center [550, 182] width 14 height 14
click at [549, 355] on icon at bounding box center [551, 355] width 12 height 12
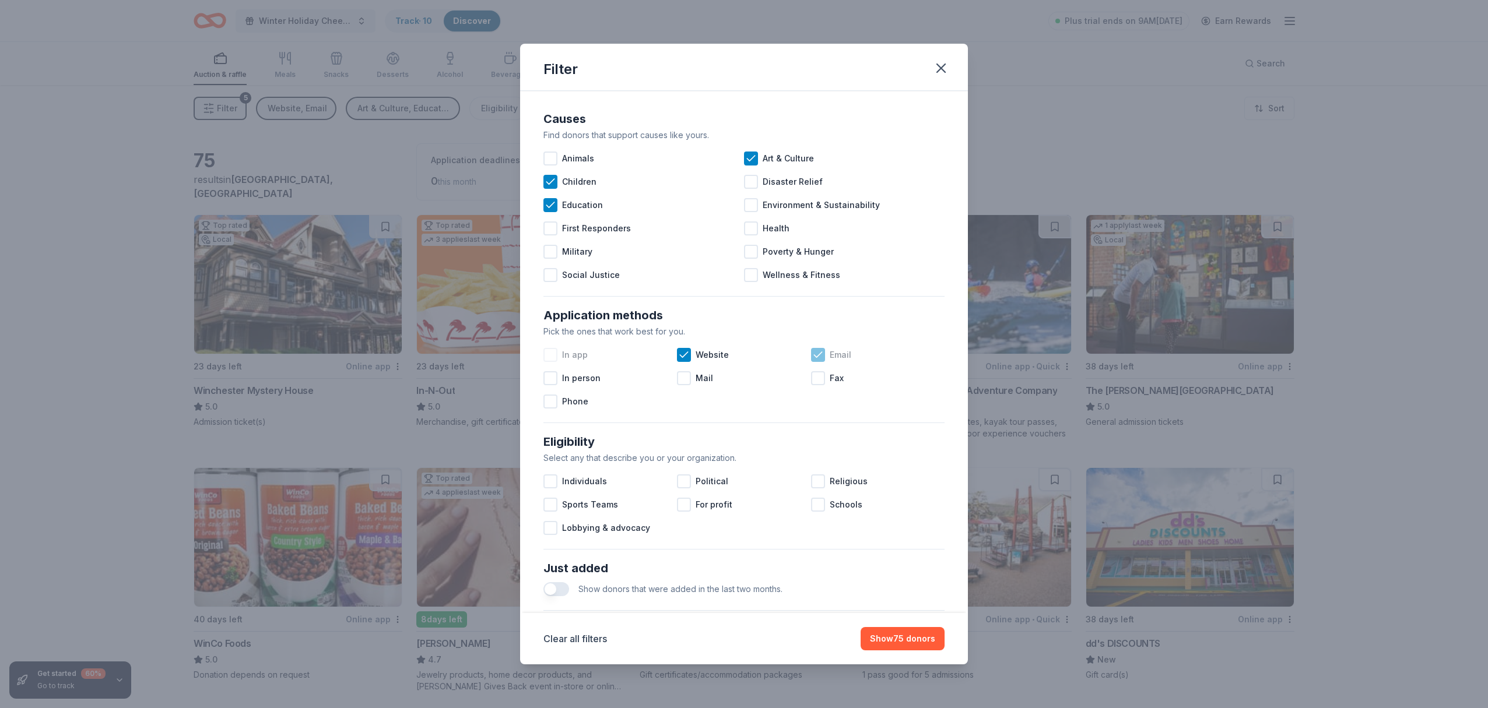
click at [819, 355] on icon at bounding box center [818, 354] width 8 height 5
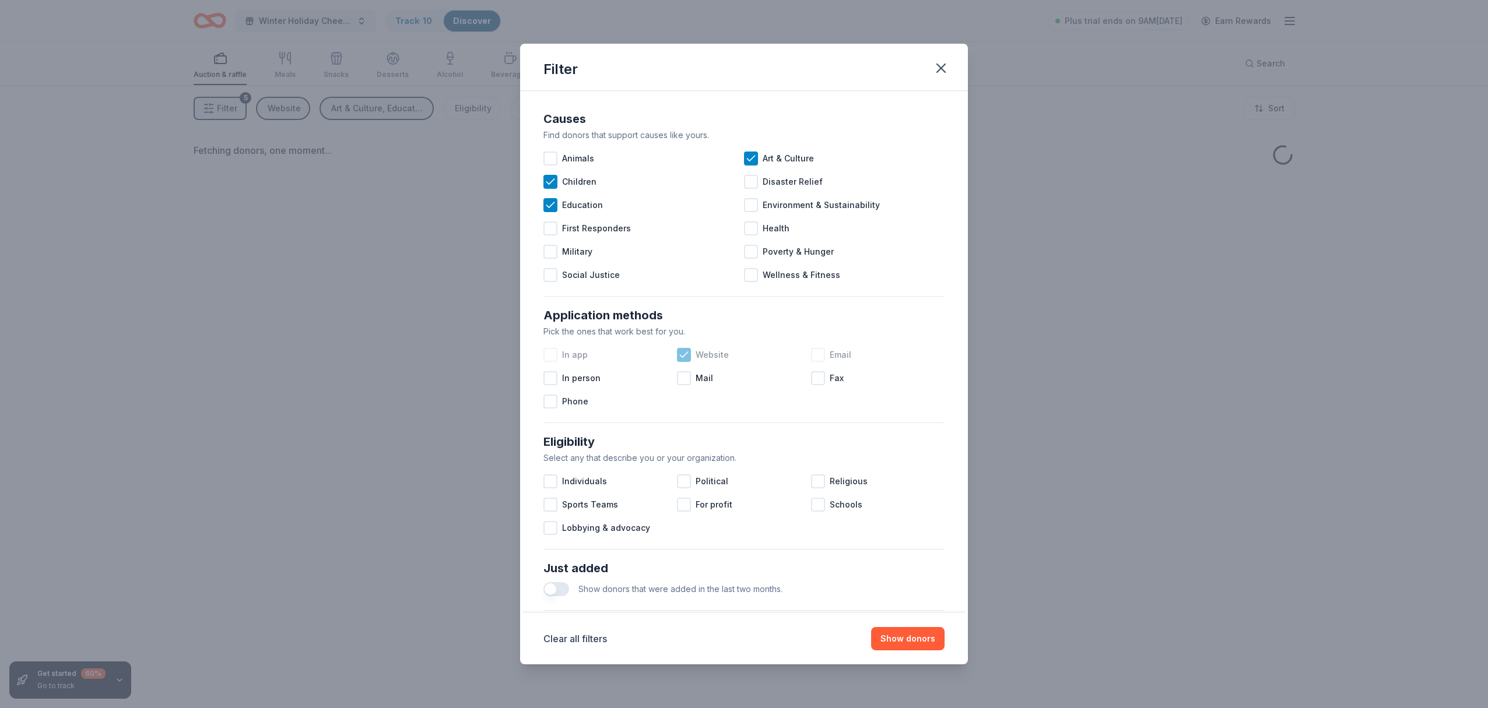
click at [687, 356] on icon at bounding box center [684, 355] width 12 height 12
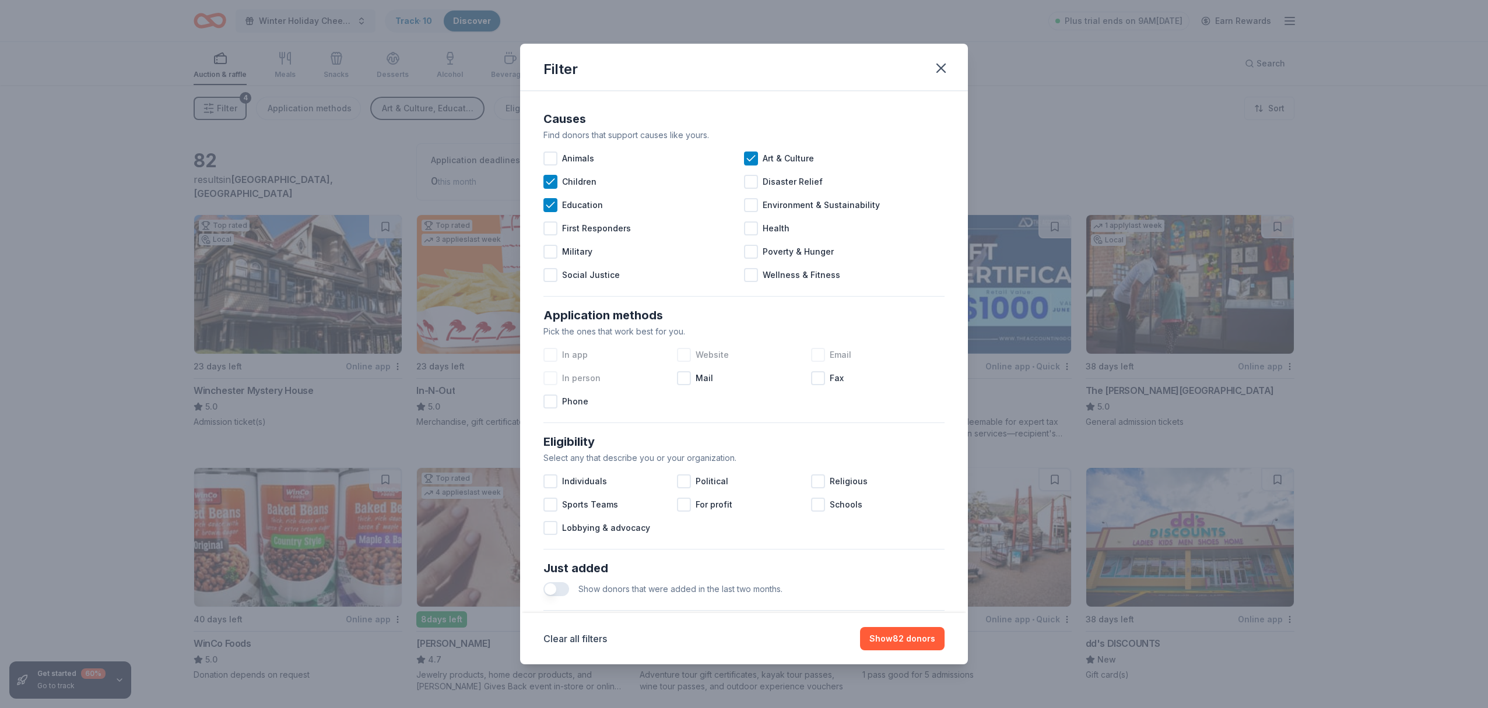
click at [552, 377] on div at bounding box center [550, 378] width 14 height 14
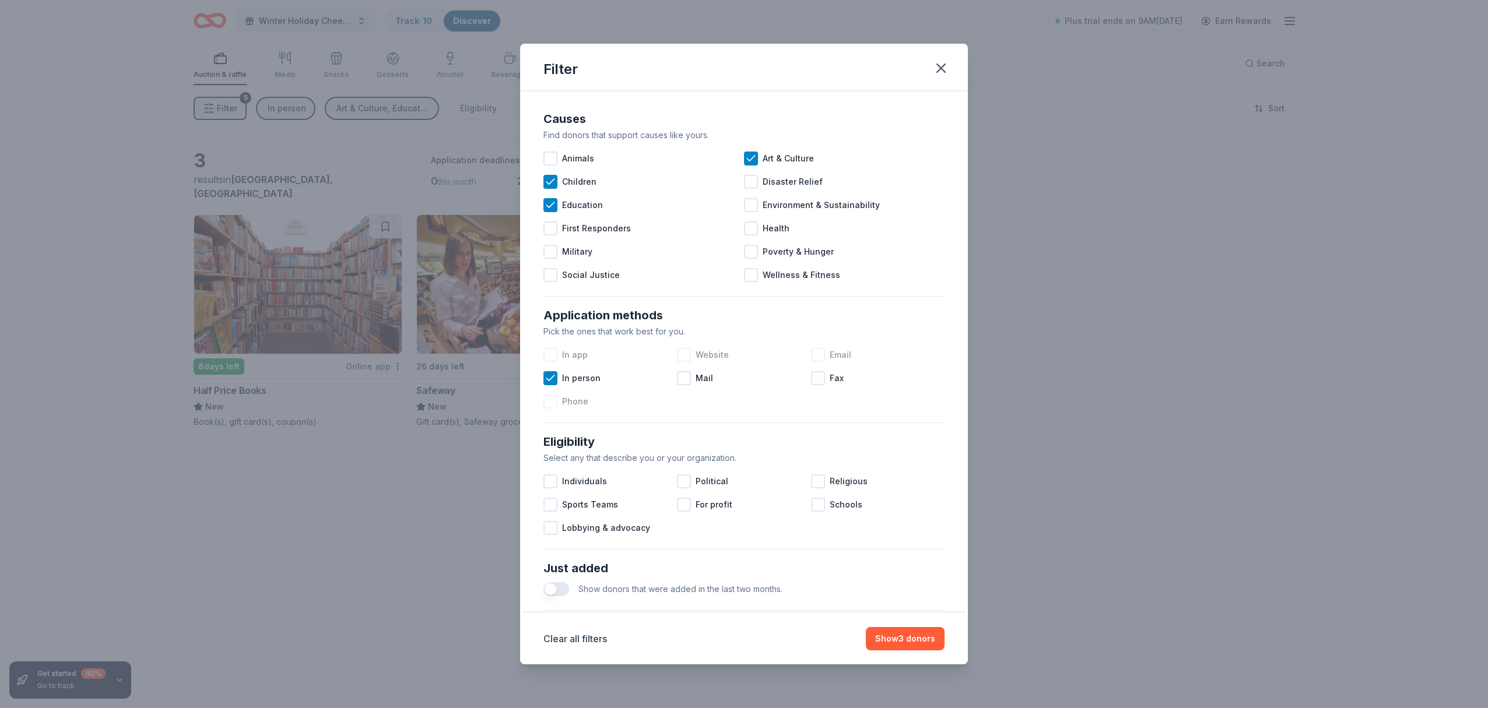
click at [554, 404] on div at bounding box center [550, 402] width 14 height 14
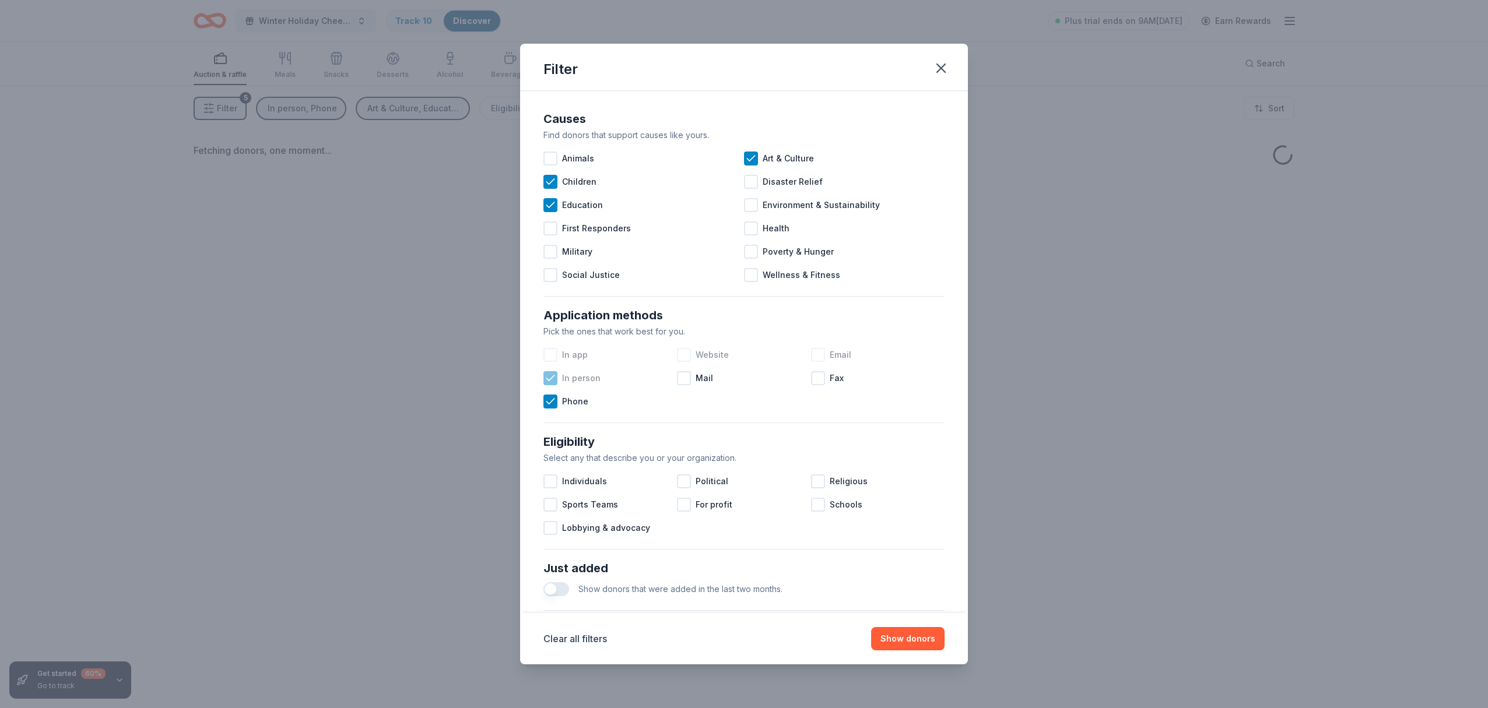
click at [552, 380] on icon at bounding box center [551, 379] width 12 height 12
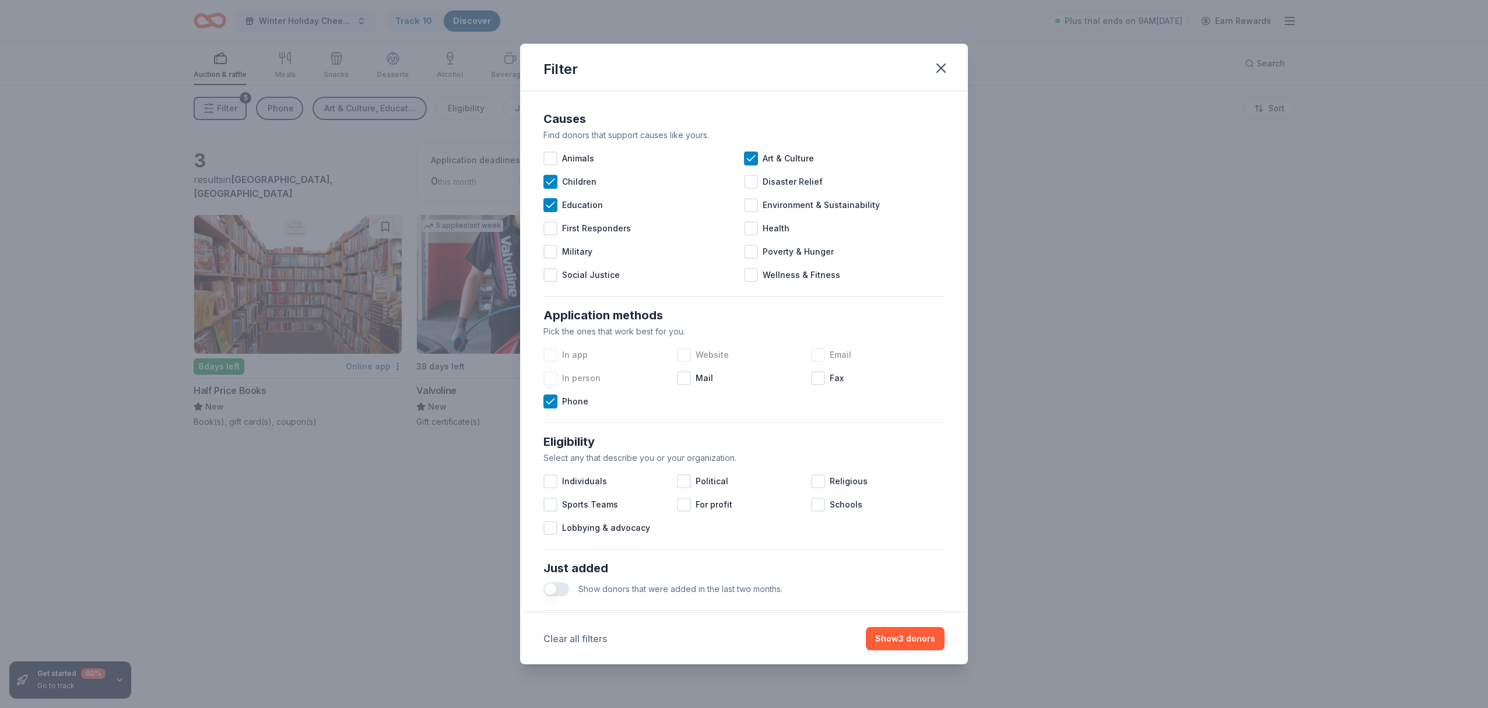
click at [577, 635] on button "Clear all filters" at bounding box center [575, 639] width 64 height 14
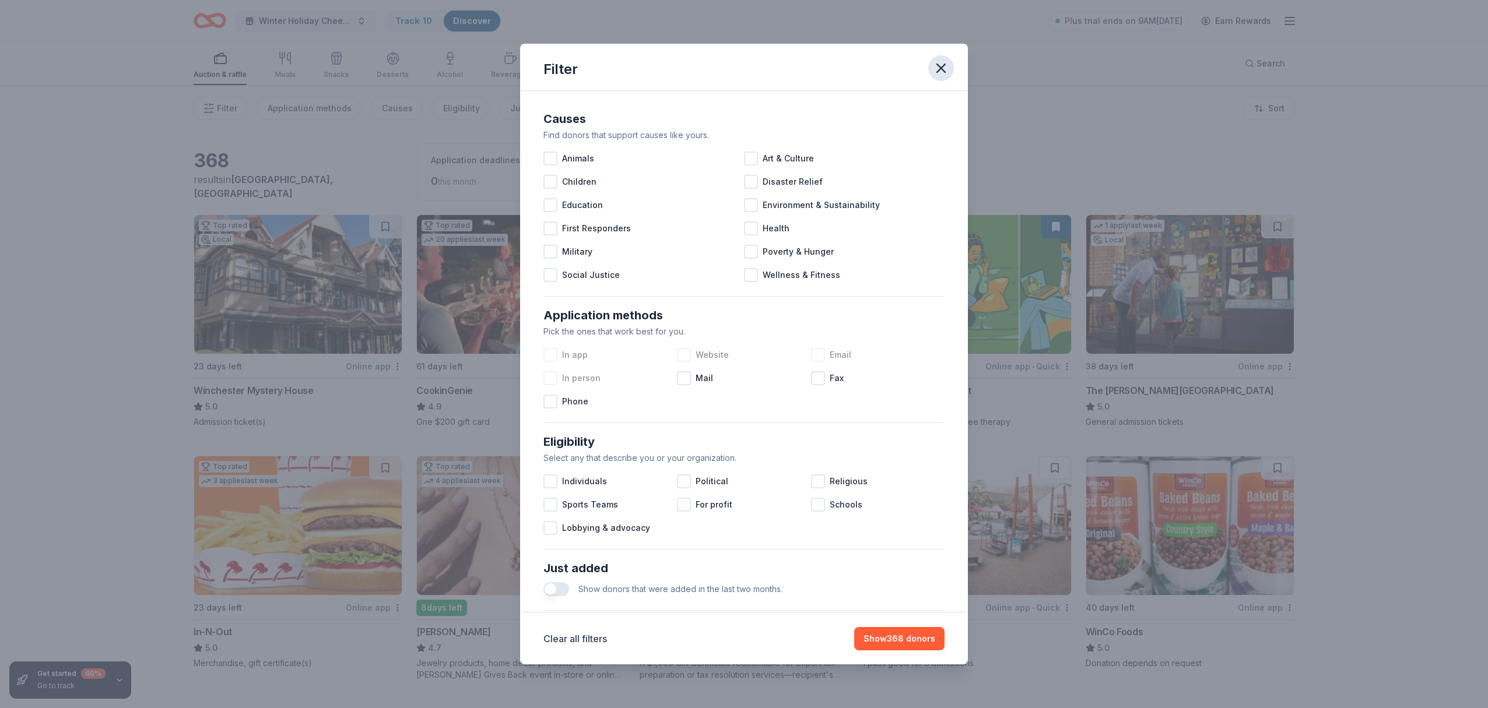
click at [942, 69] on icon "button" at bounding box center [941, 68] width 8 height 8
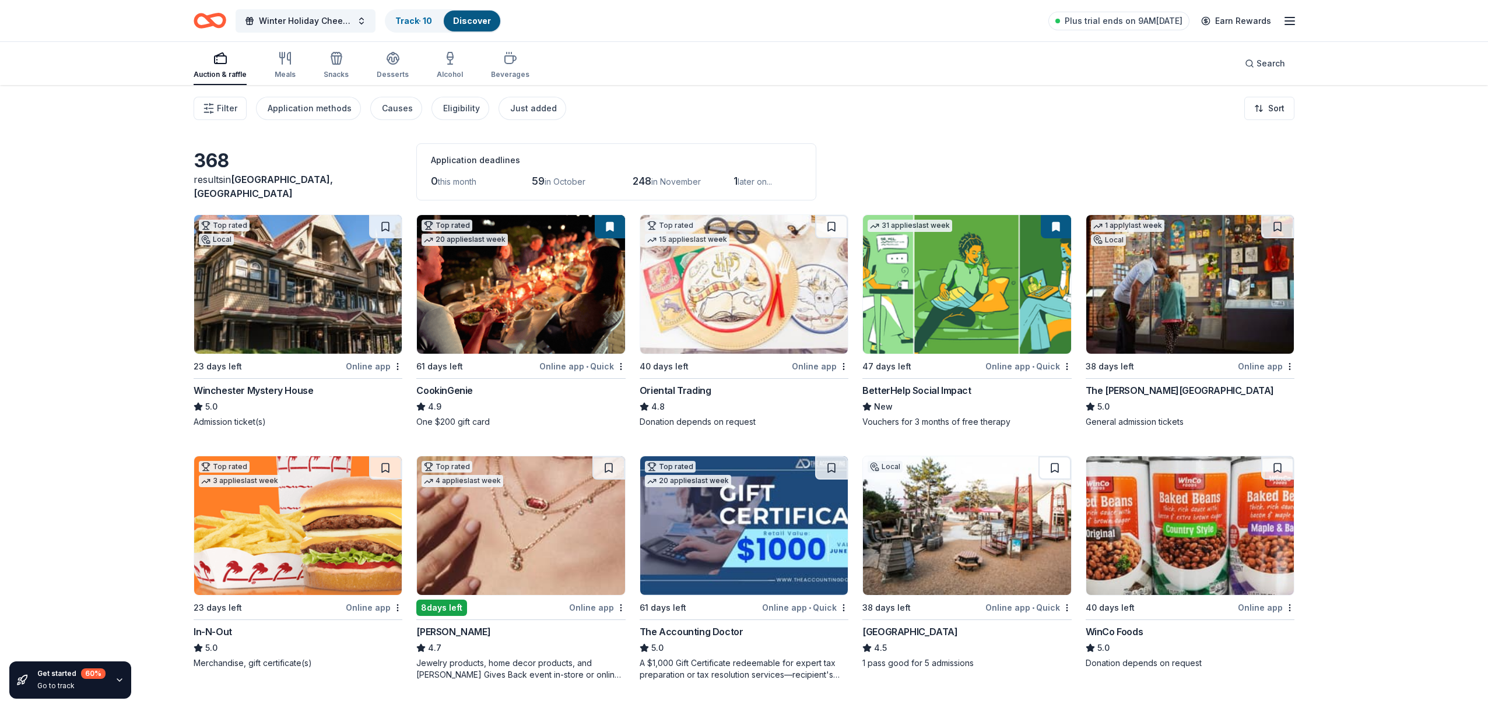
click at [512, 299] on img at bounding box center [521, 284] width 208 height 139
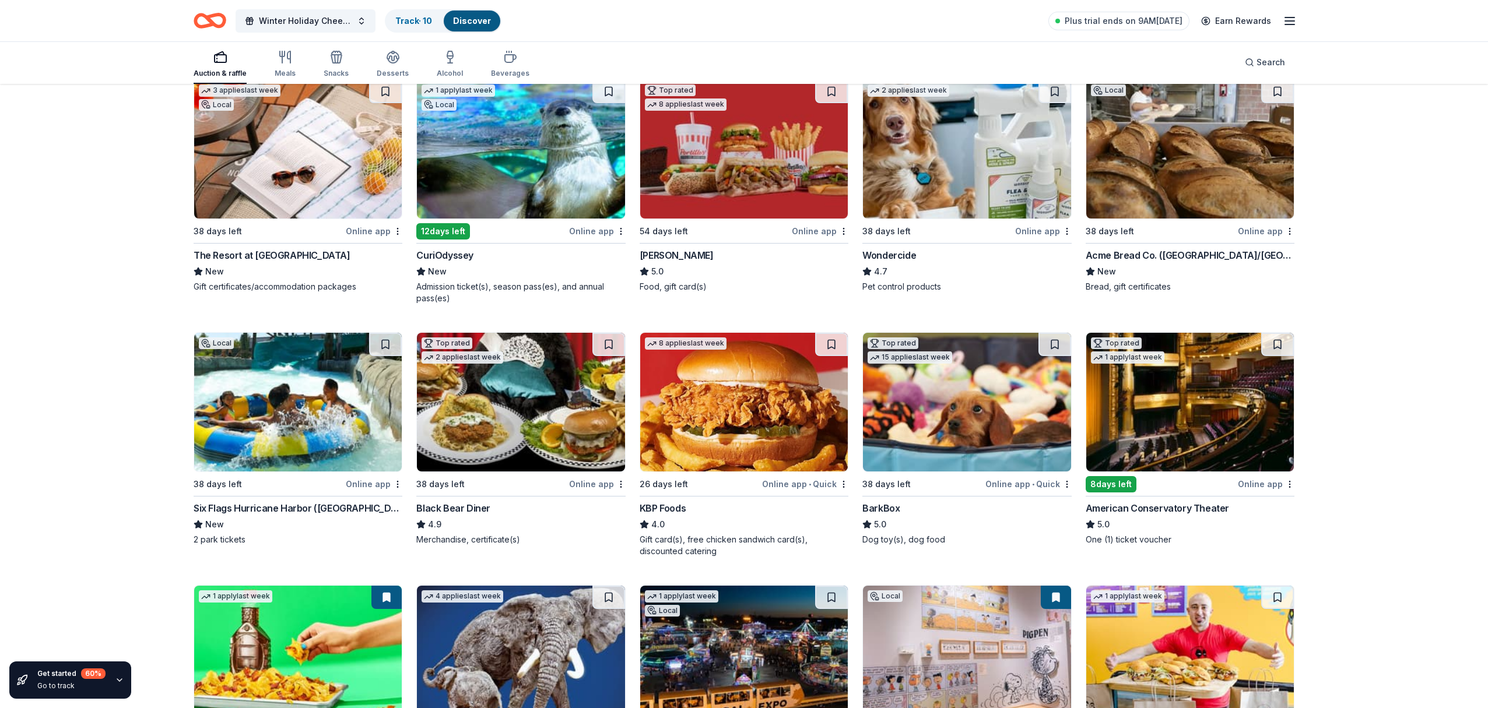
scroll to position [883, 0]
click at [1195, 443] on img at bounding box center [1190, 401] width 208 height 139
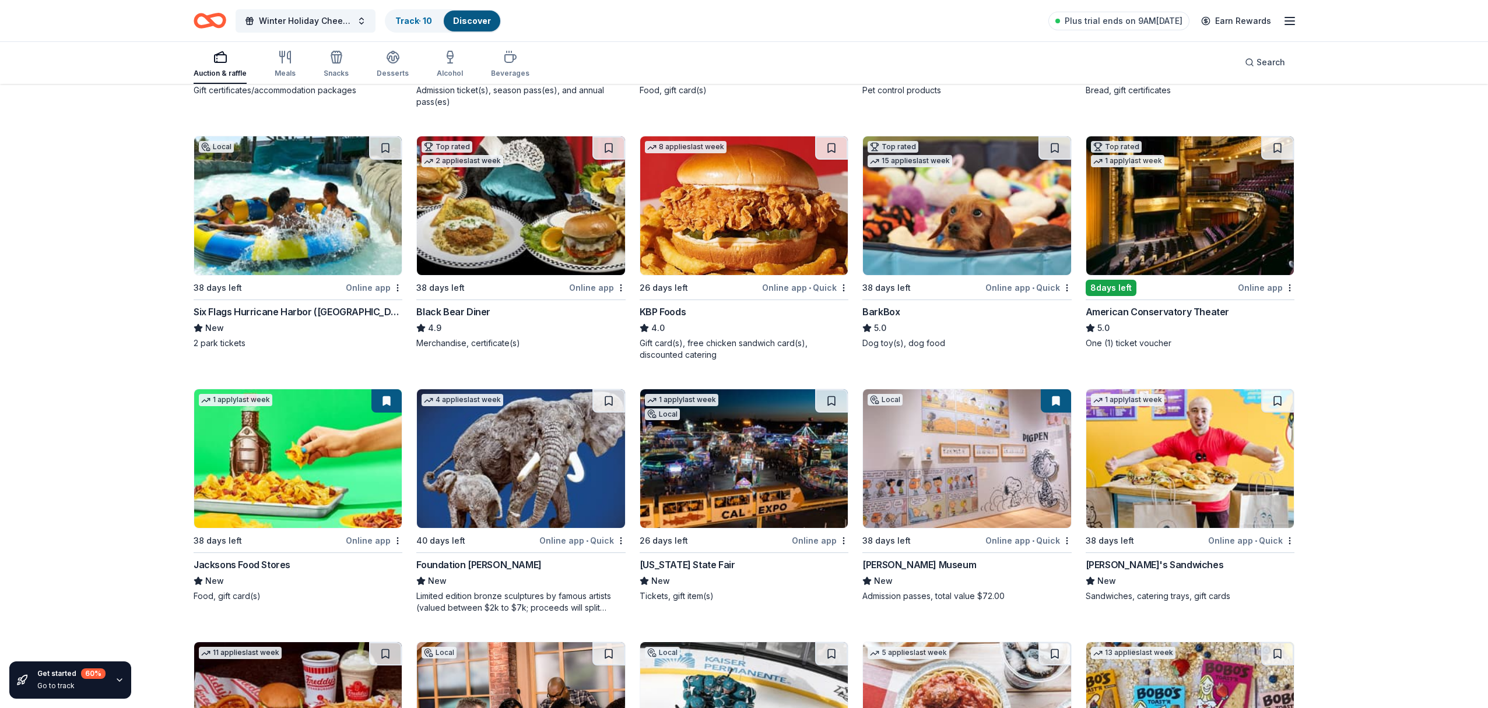
scroll to position [1080, 0]
click at [1189, 472] on img at bounding box center [1190, 458] width 208 height 139
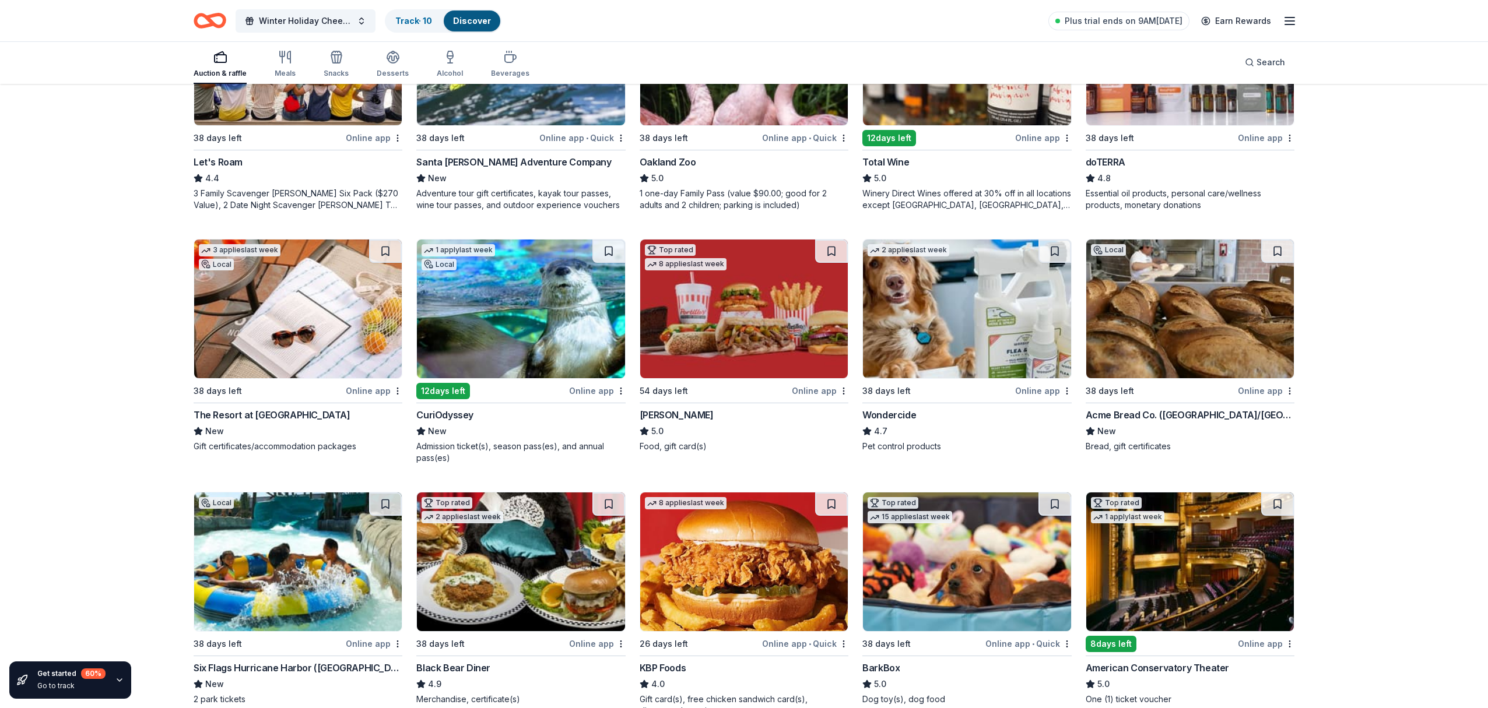
scroll to position [663, 0]
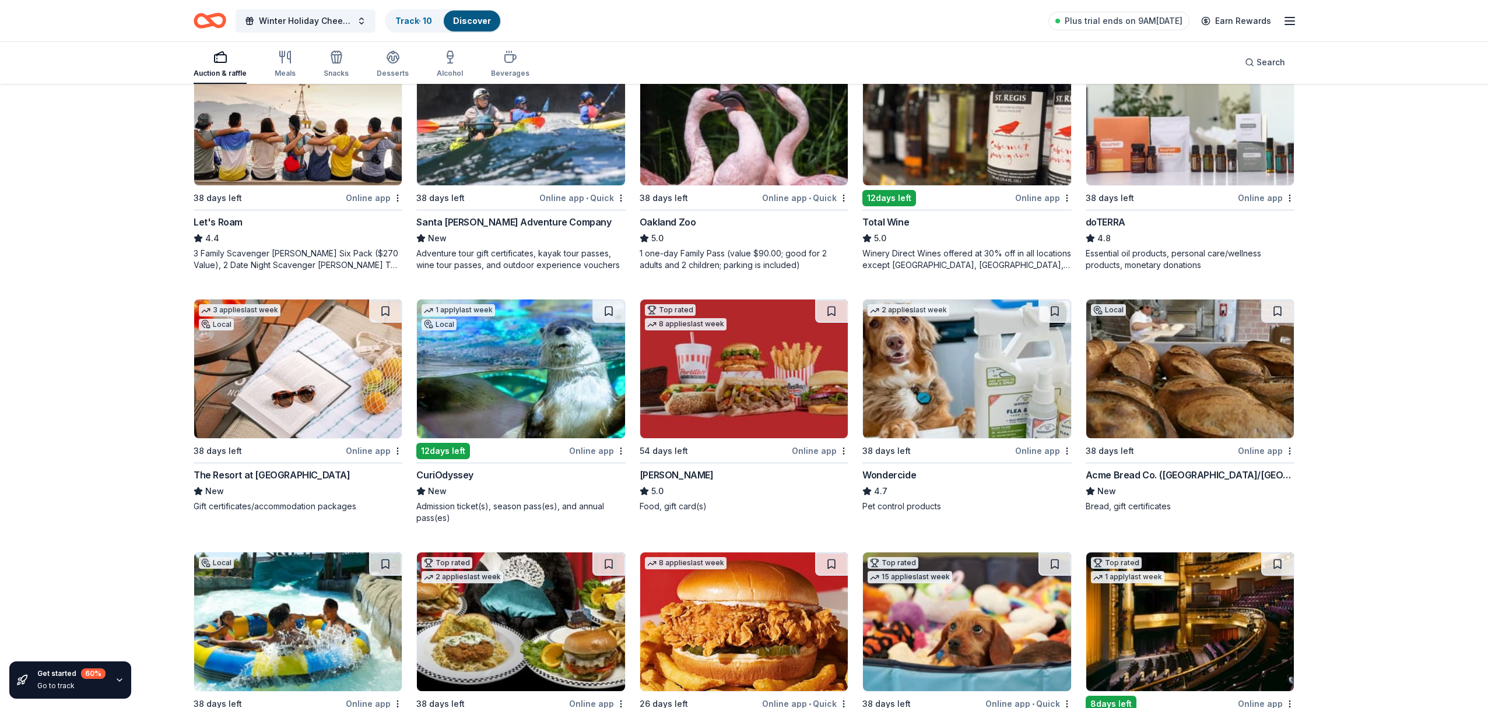
click at [1289, 23] on icon "button" at bounding box center [1290, 21] width 14 height 14
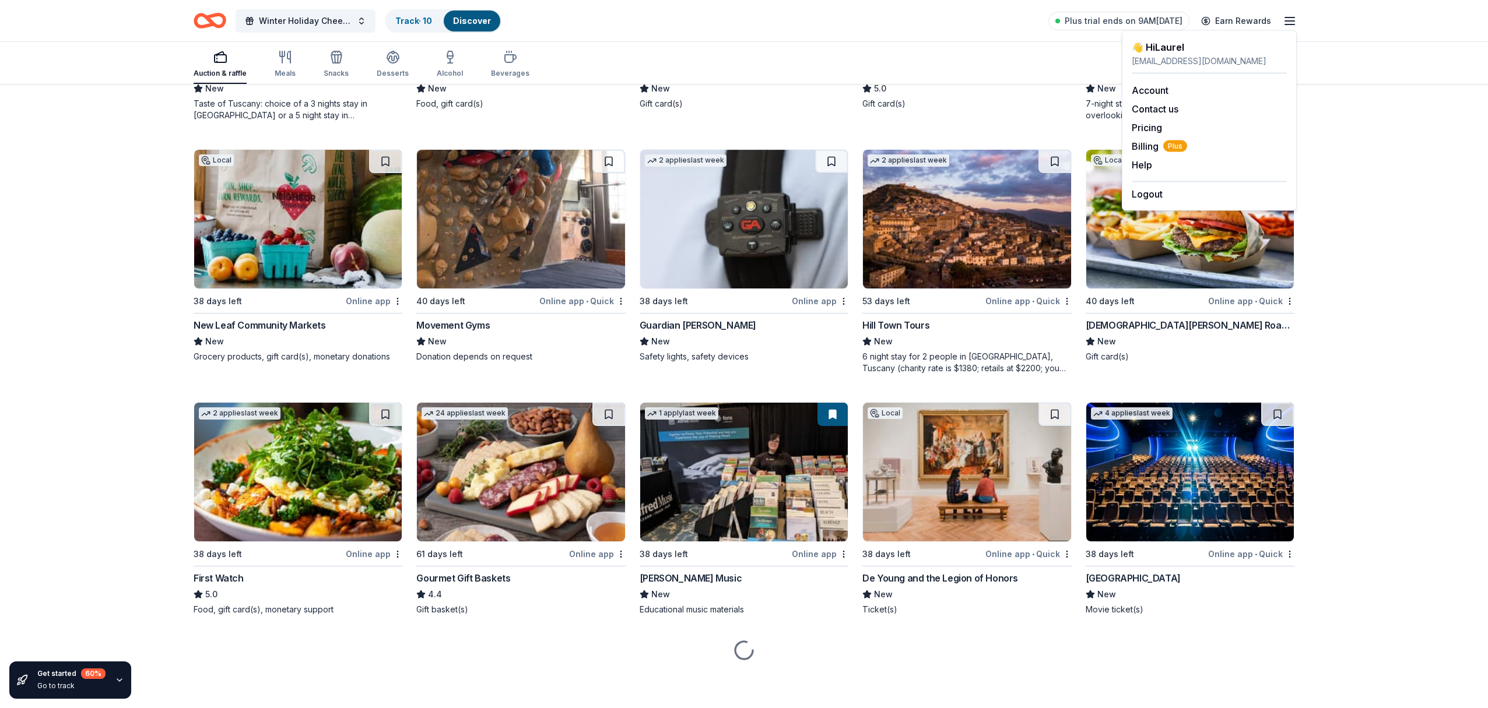
scroll to position [2067, 0]
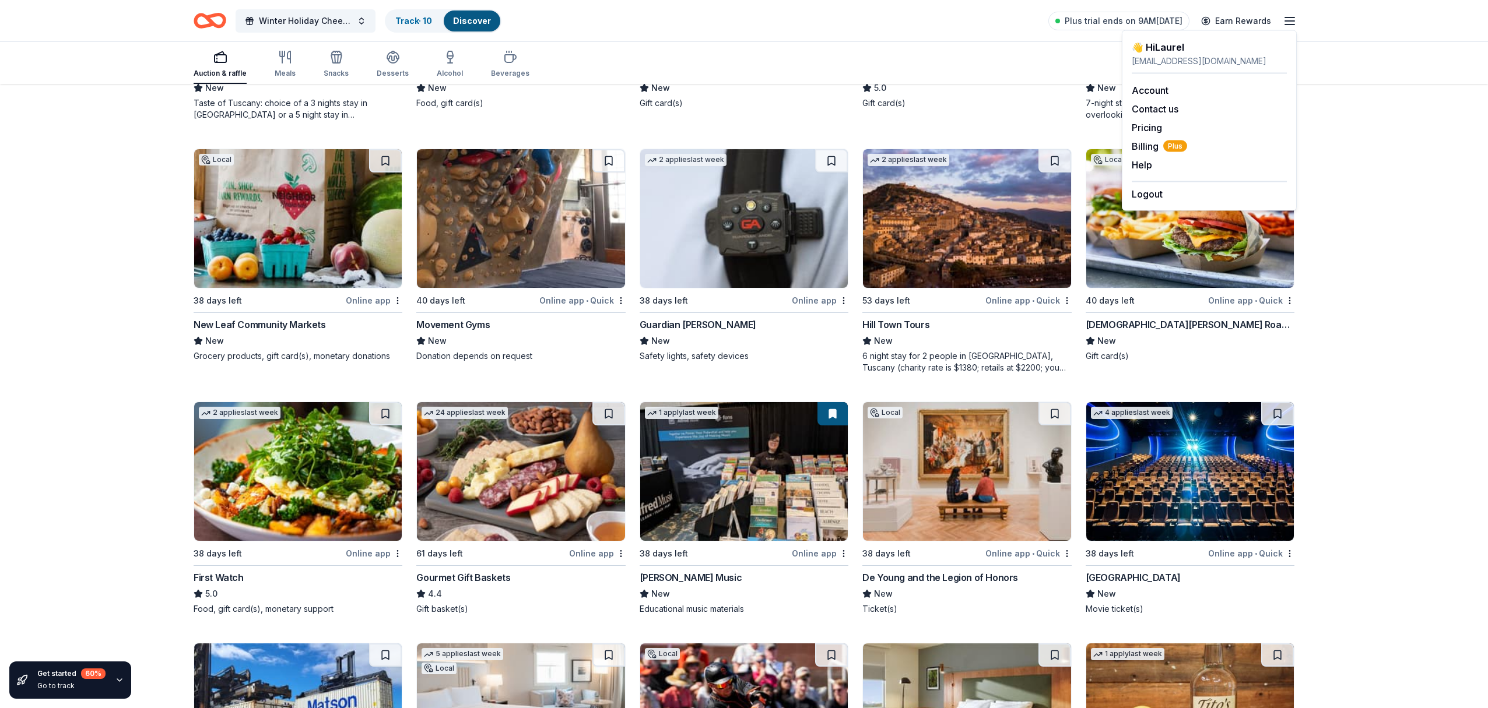
click at [970, 472] on img at bounding box center [967, 471] width 208 height 139
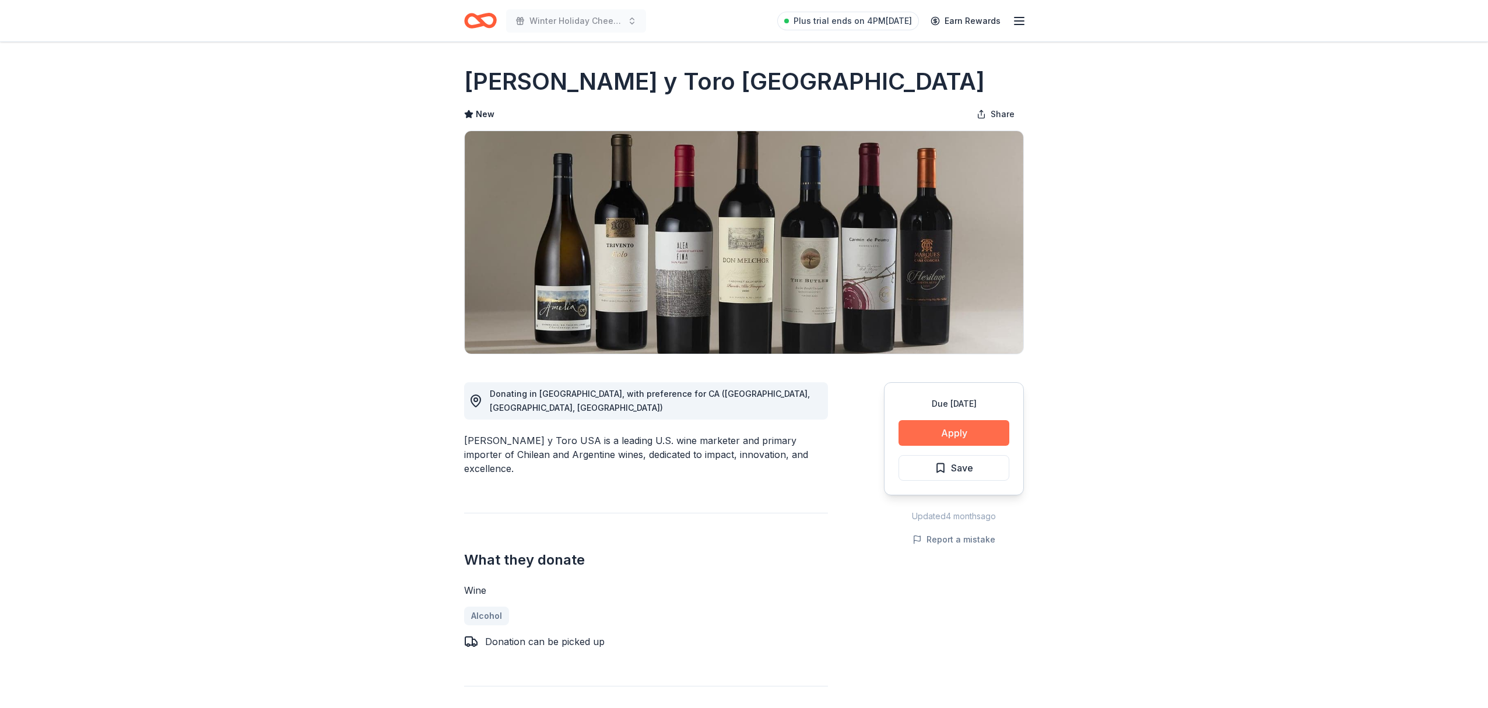
click at [960, 433] on button "Apply" at bounding box center [954, 433] width 111 height 26
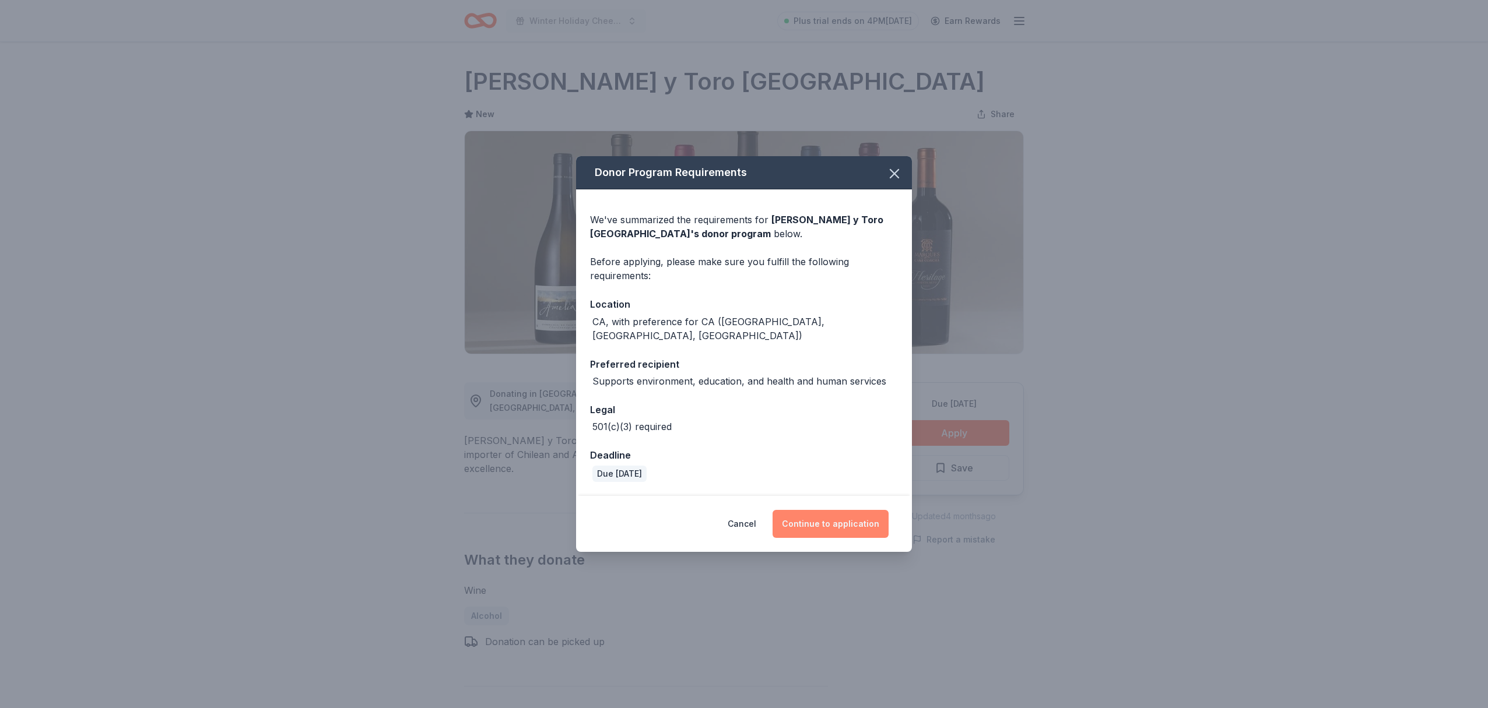
click at [824, 522] on button "Continue to application" at bounding box center [831, 524] width 116 height 28
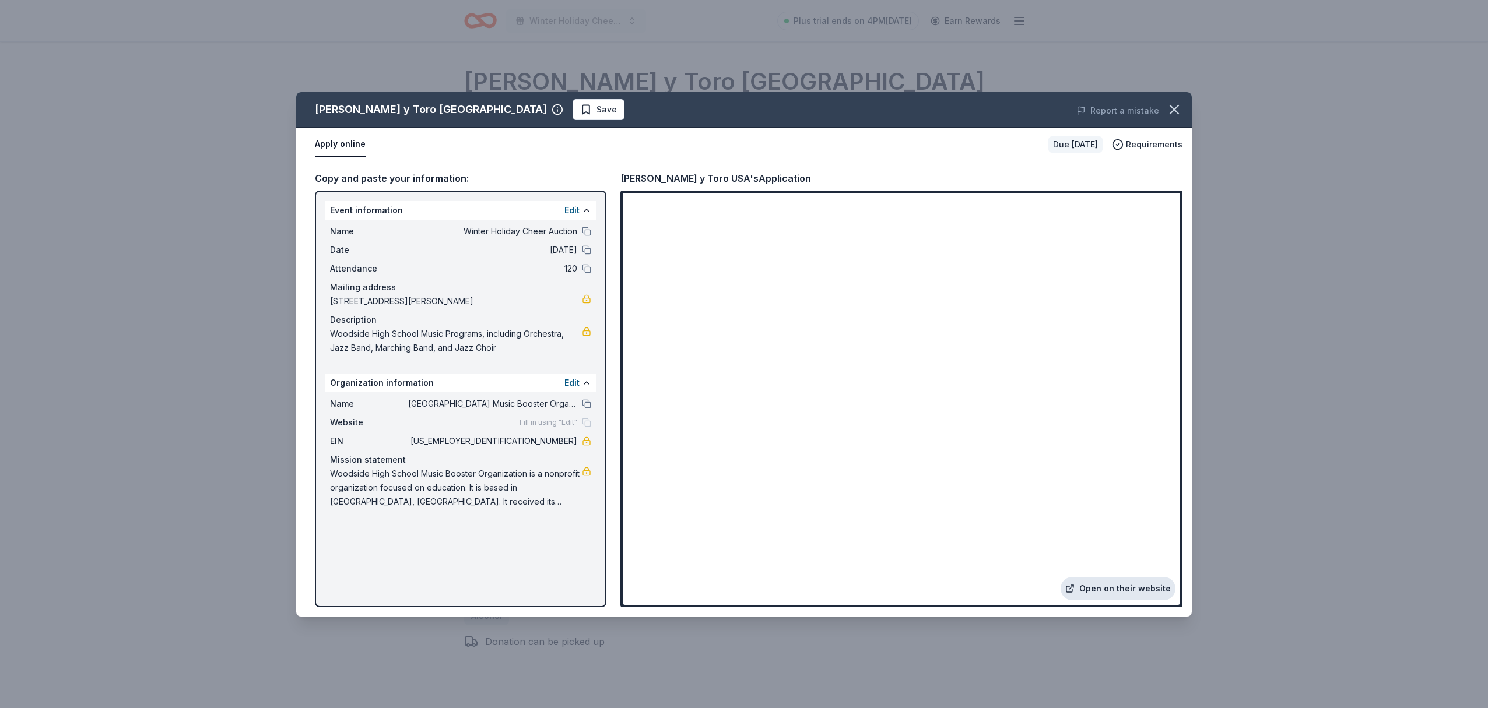
click at [1120, 591] on link "Open on their website" at bounding box center [1118, 588] width 115 height 23
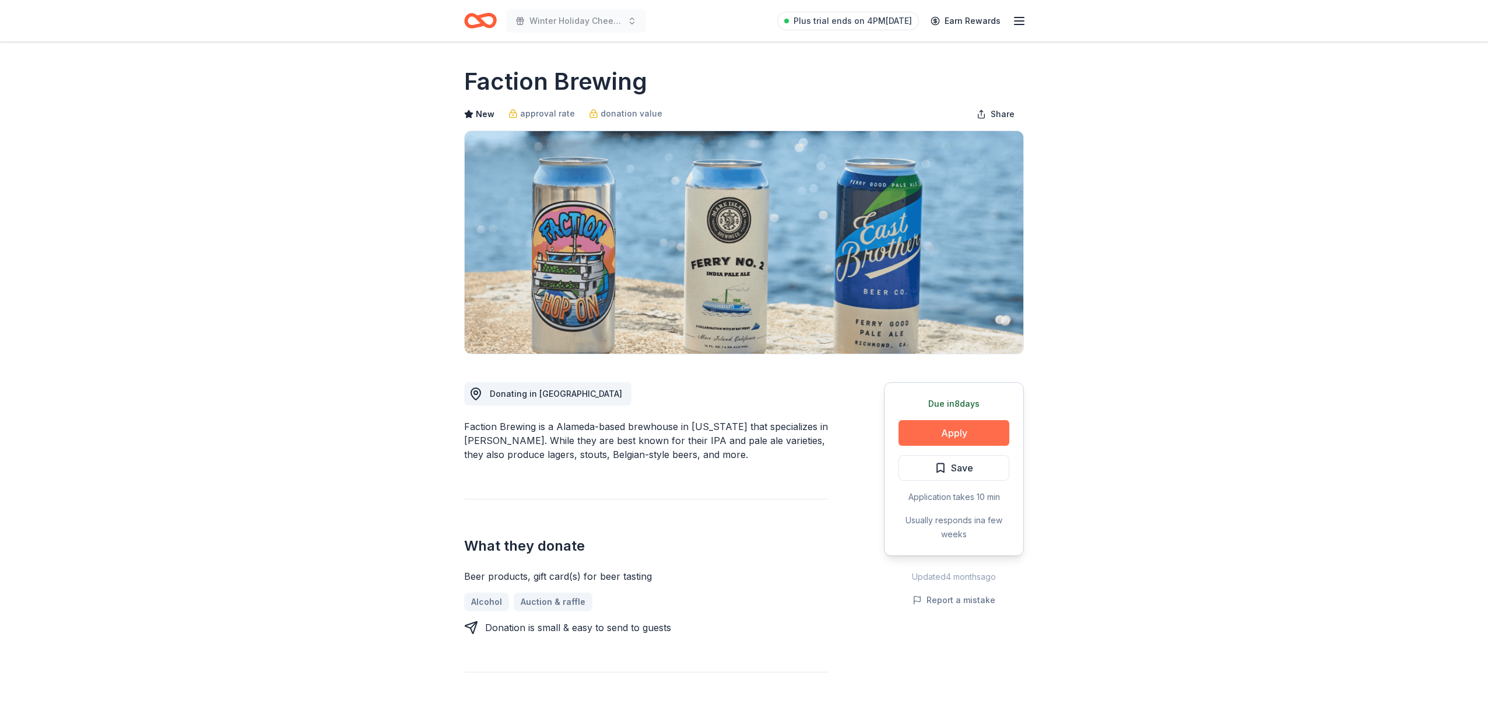
click at [964, 434] on button "Apply" at bounding box center [954, 433] width 111 height 26
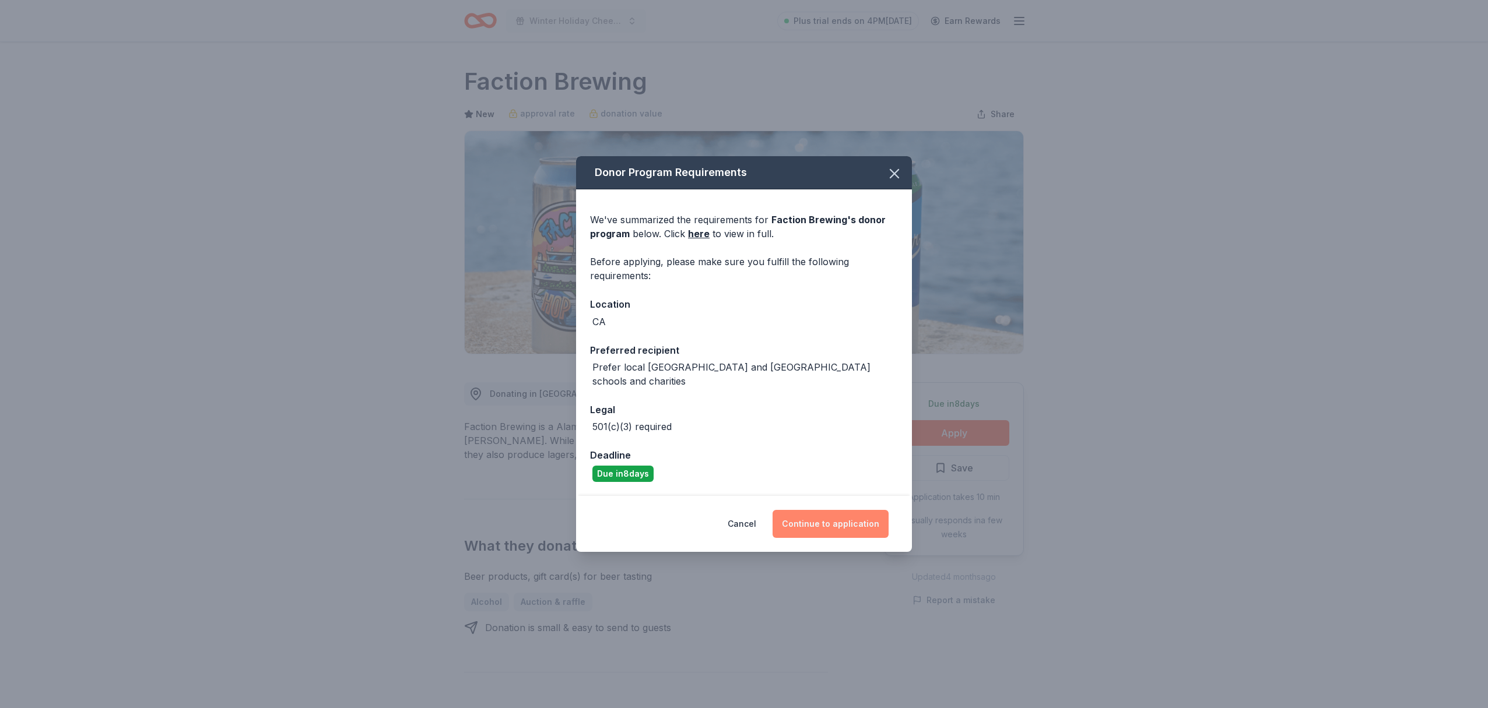
click at [853, 520] on button "Continue to application" at bounding box center [831, 524] width 116 height 28
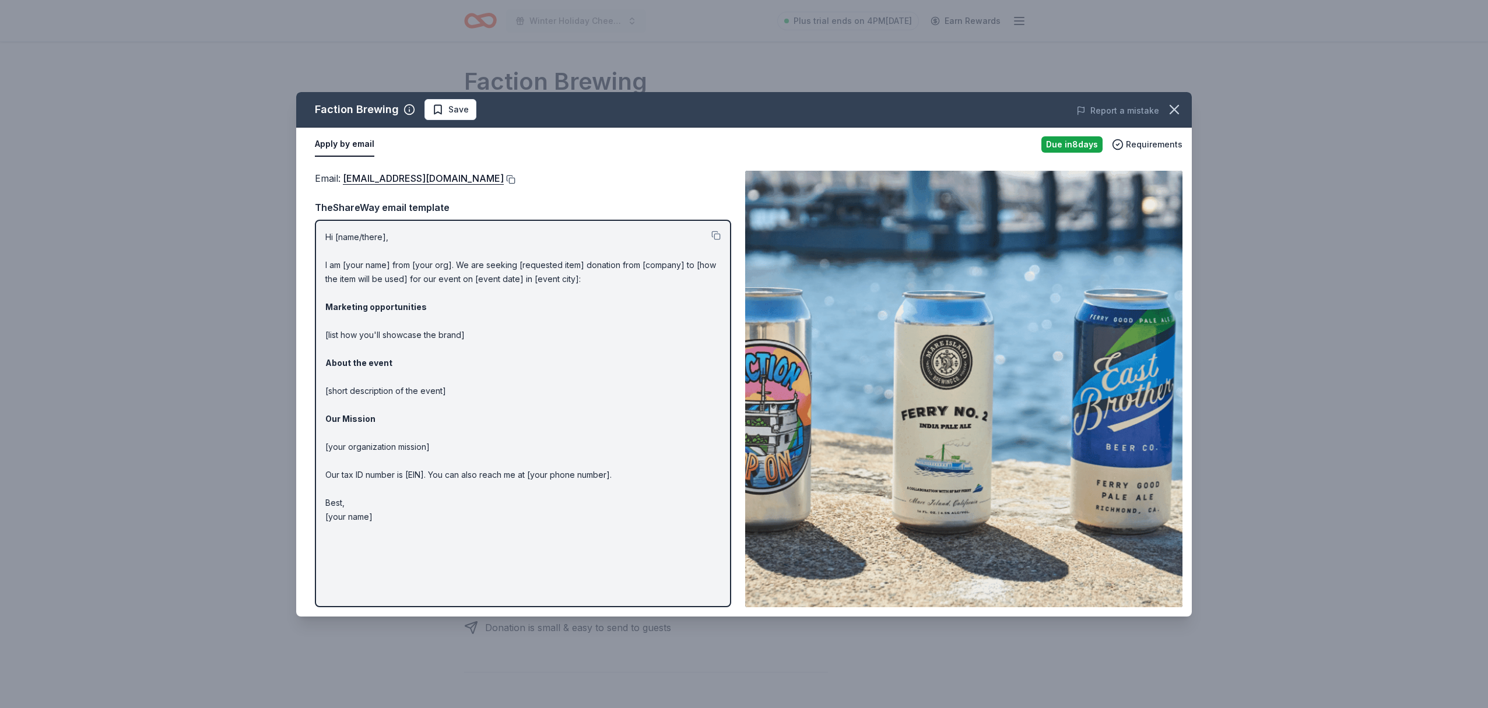
click at [504, 180] on button at bounding box center [510, 179] width 12 height 9
click at [1174, 110] on icon "button" at bounding box center [1174, 110] width 8 height 8
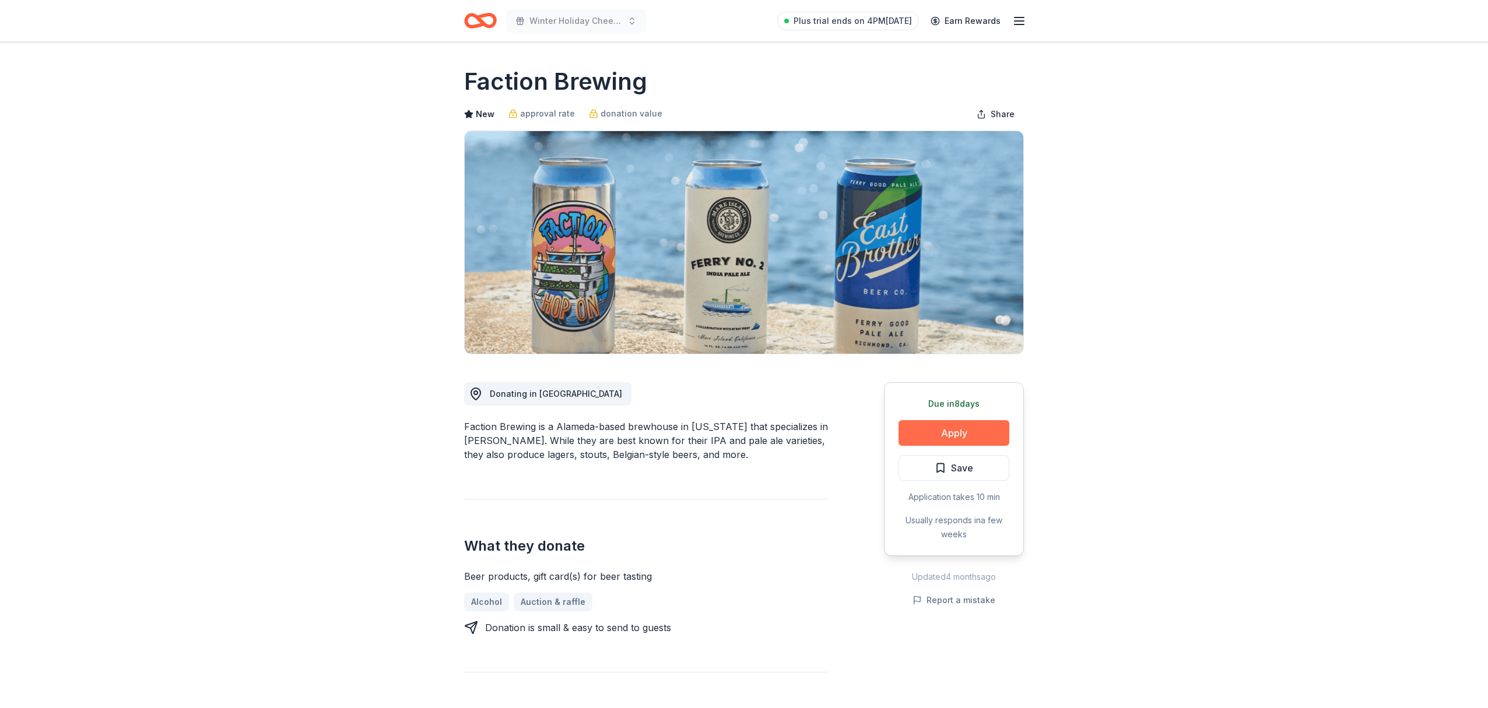
click at [943, 439] on button "Apply" at bounding box center [954, 433] width 111 height 26
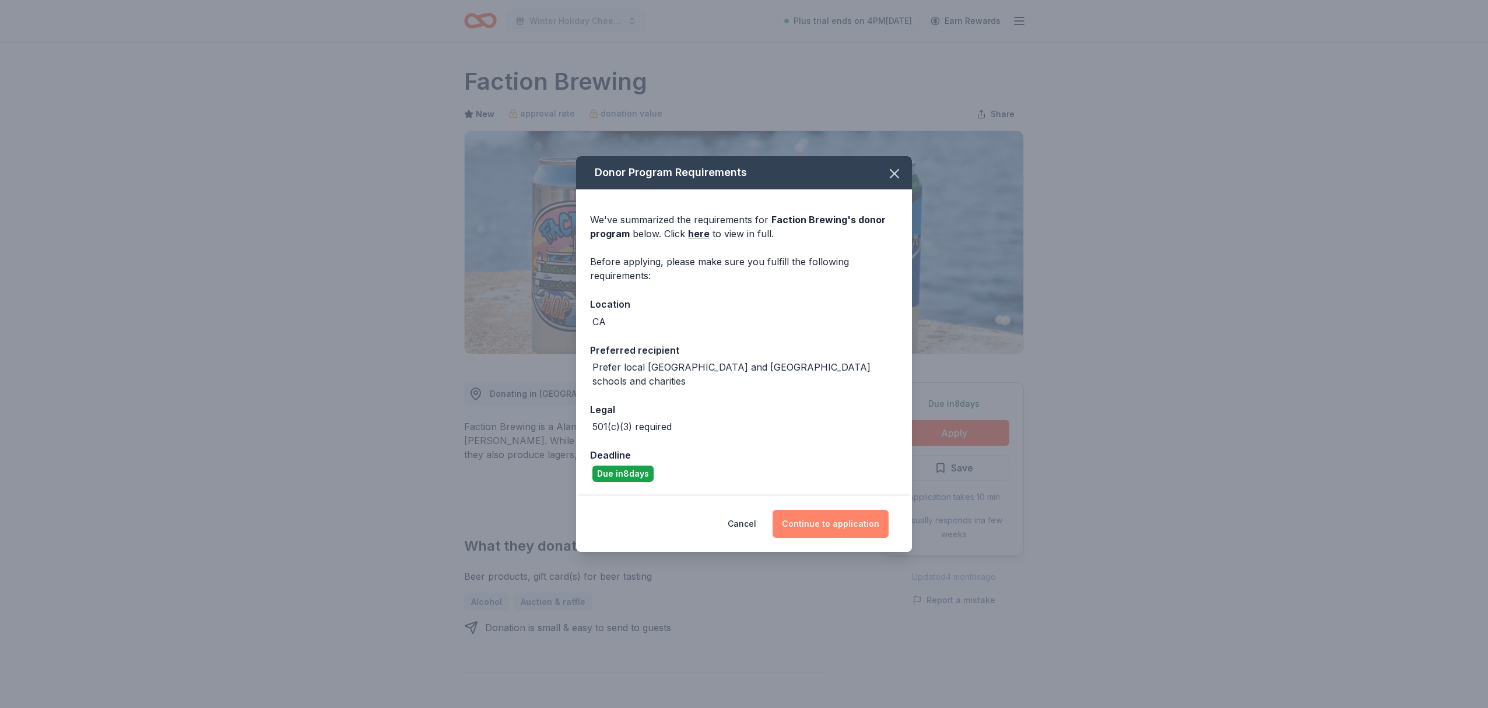
click at [848, 522] on button "Continue to application" at bounding box center [831, 524] width 116 height 28
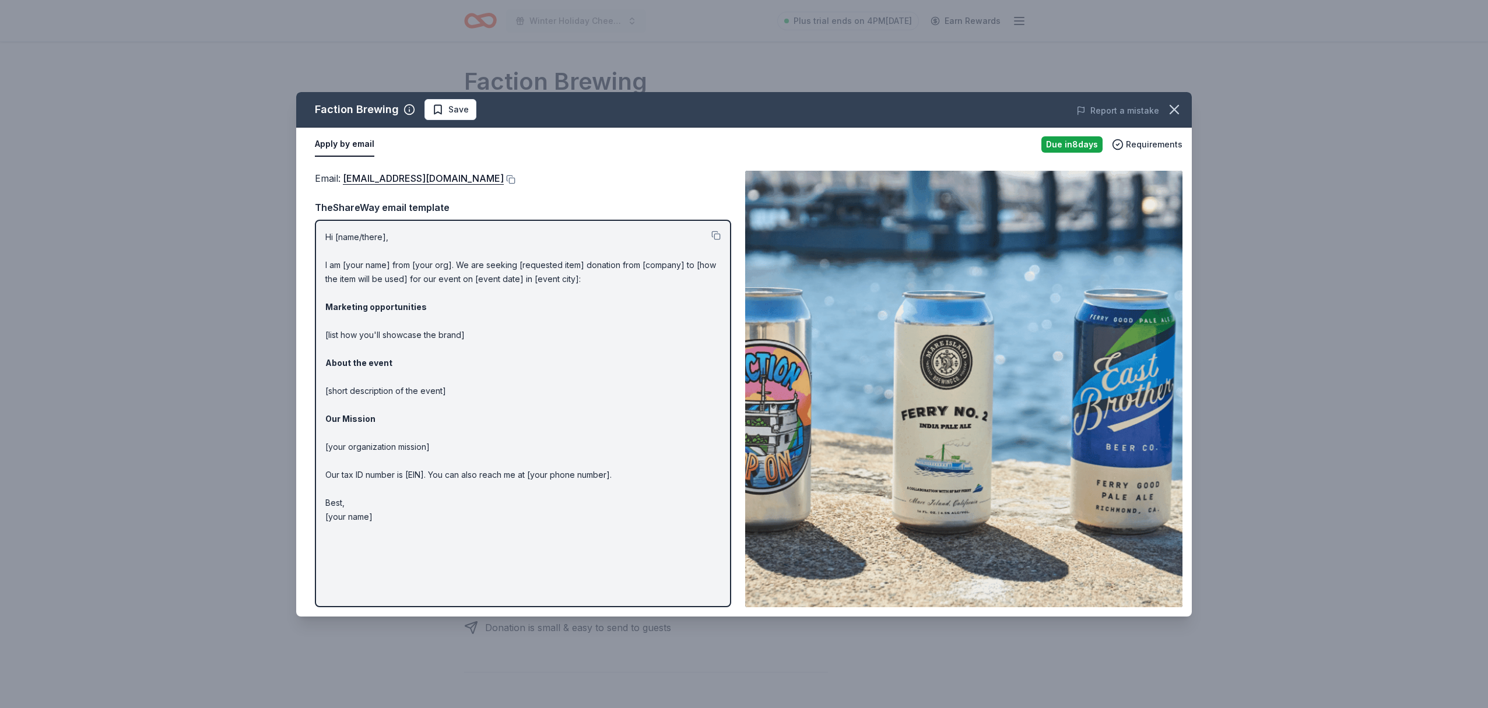
drag, startPoint x: 584, startPoint y: 282, endPoint x: 357, endPoint y: 264, distance: 227.0
click at [357, 264] on p "Hi [name/there], I am [your name] from [your org]. We are seeking [requested it…" at bounding box center [522, 377] width 395 height 294
click at [718, 236] on button at bounding box center [715, 235] width 9 height 9
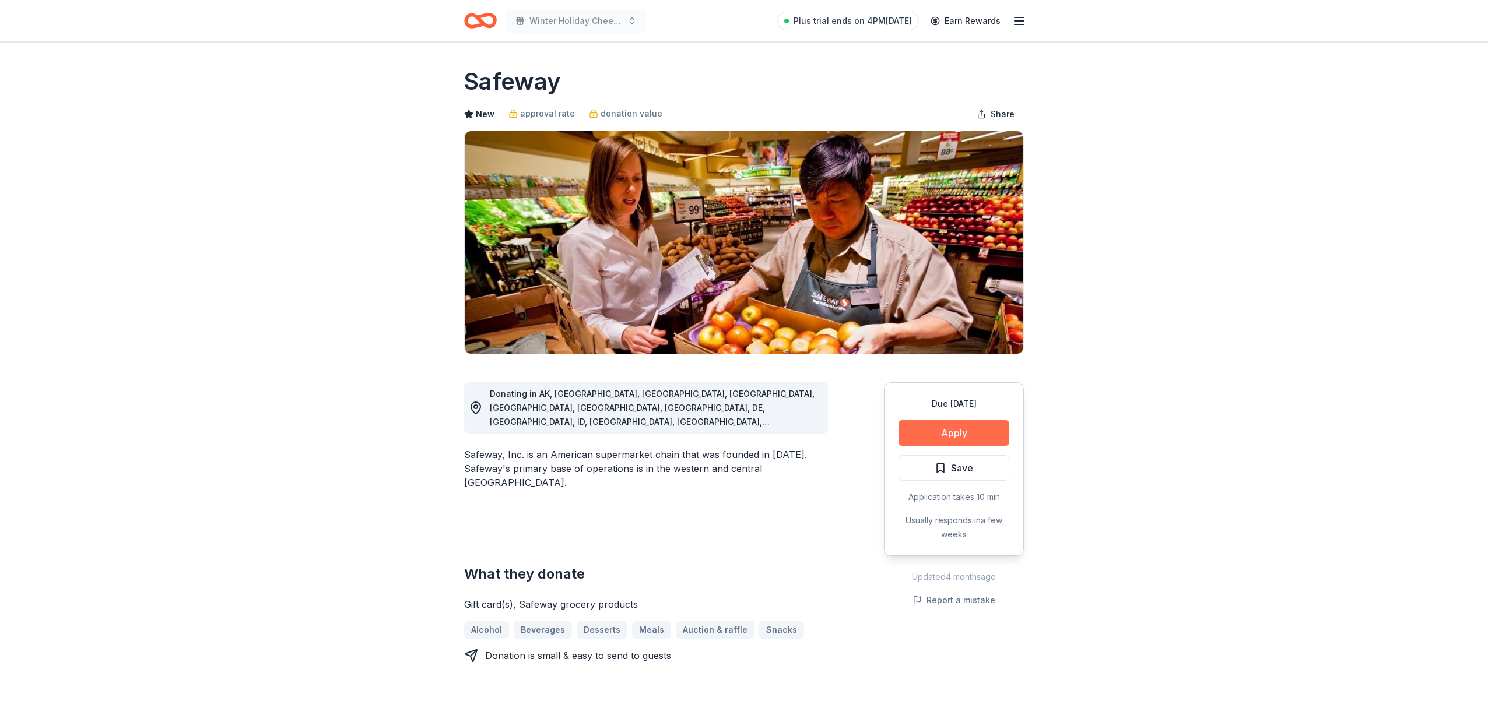
click at [964, 435] on button "Apply" at bounding box center [954, 433] width 111 height 26
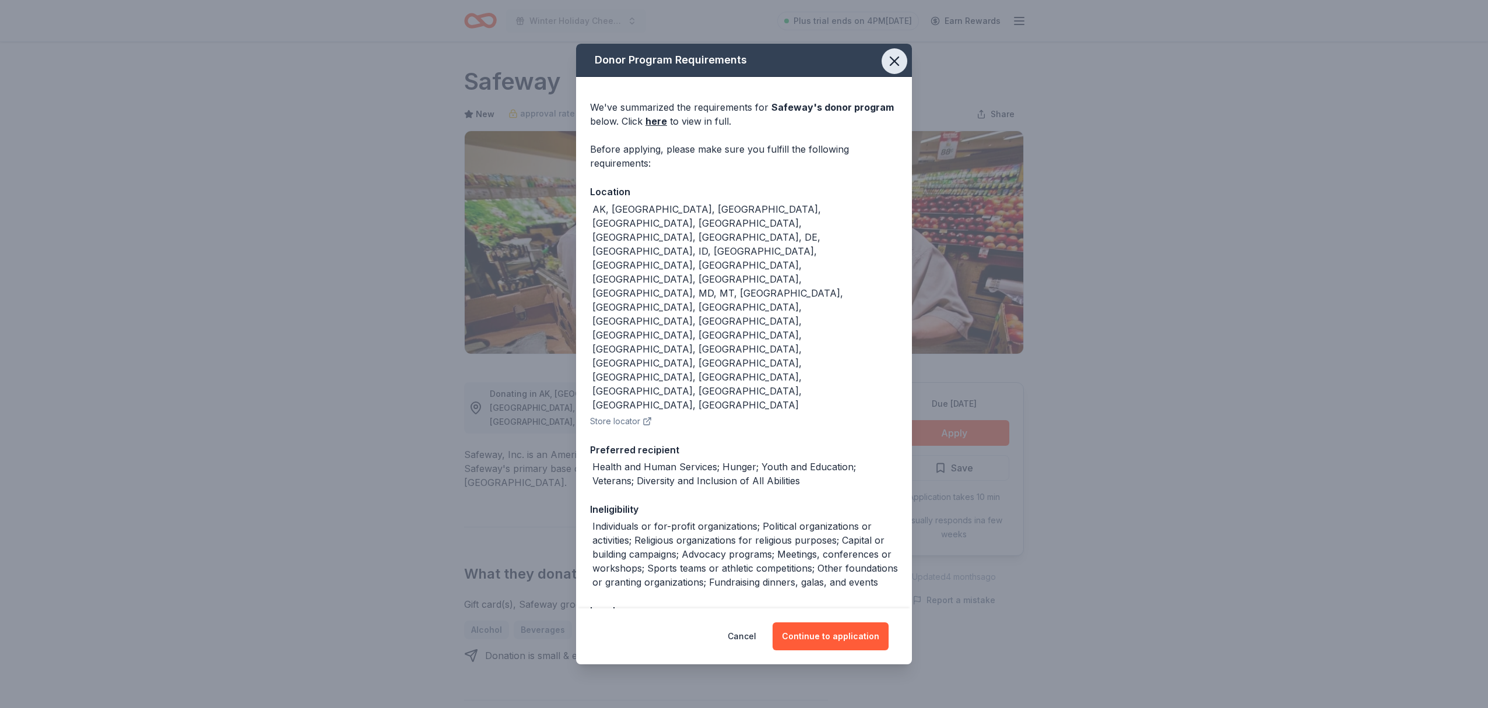
click at [896, 69] on icon "button" at bounding box center [894, 61] width 16 height 16
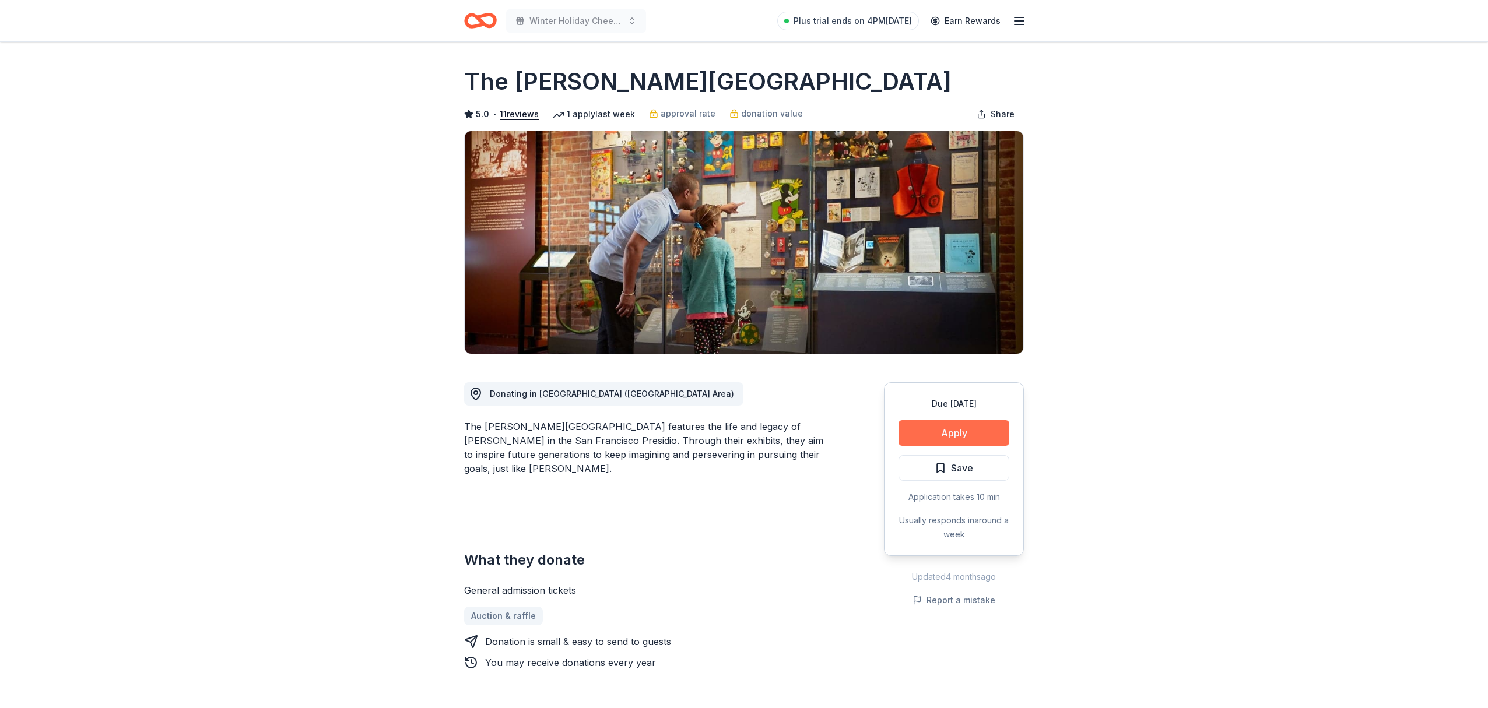
click at [957, 435] on button "Apply" at bounding box center [954, 433] width 111 height 26
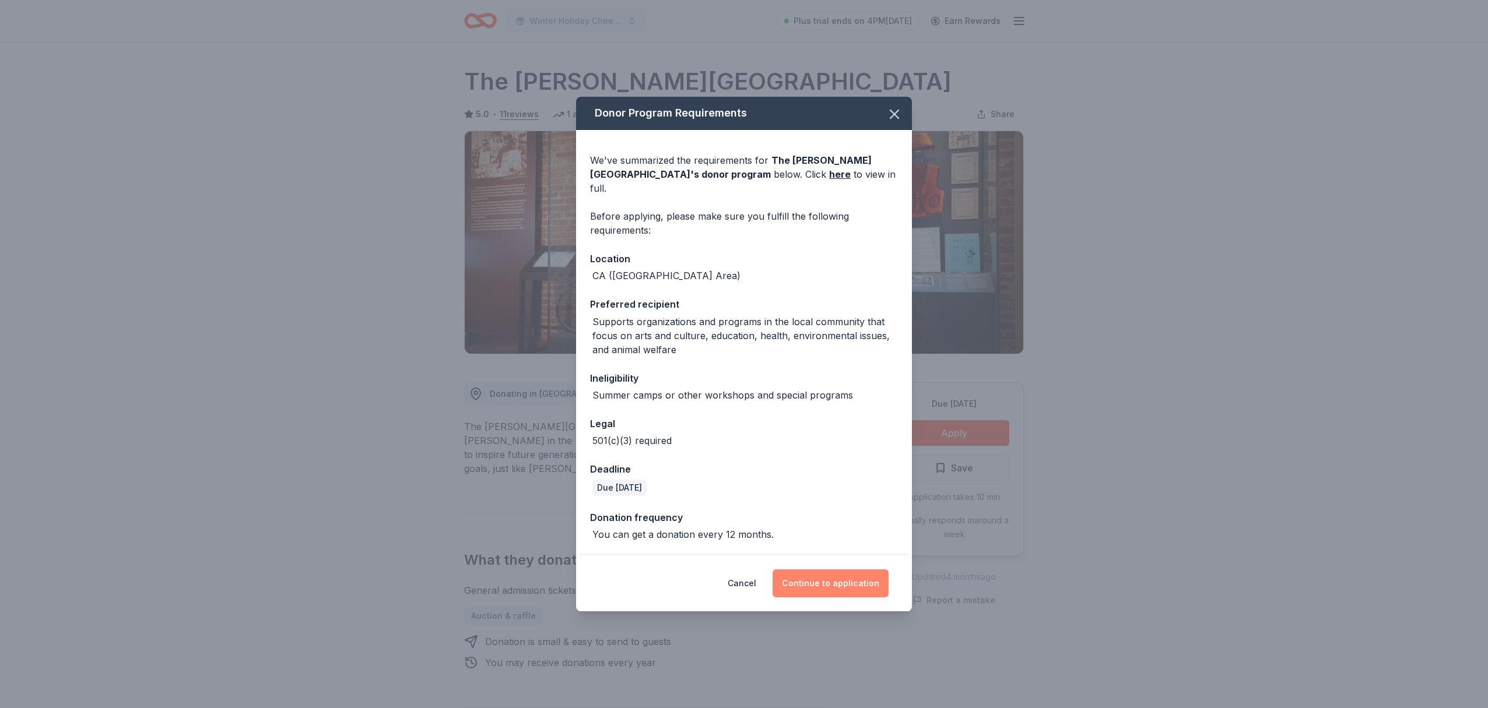
click at [830, 576] on button "Continue to application" at bounding box center [831, 584] width 116 height 28
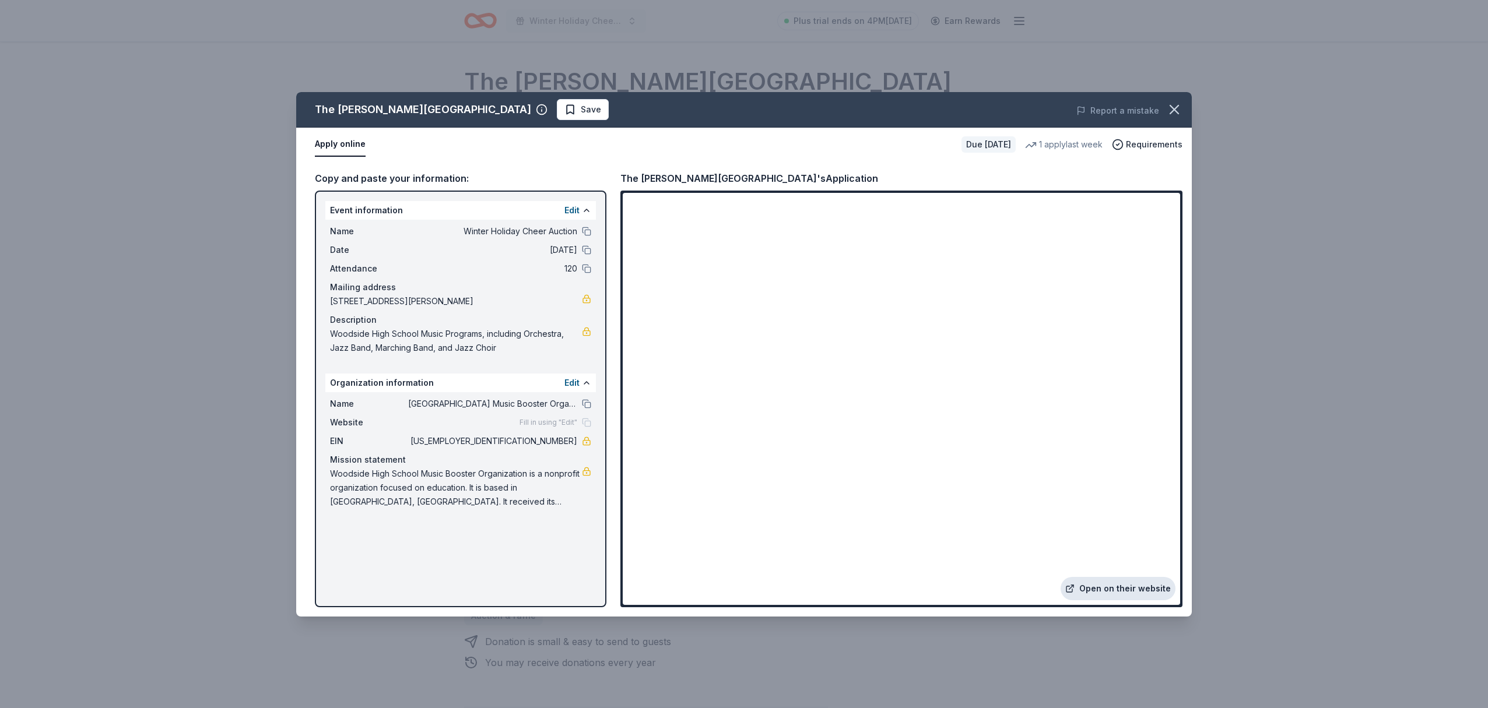
click at [1134, 588] on link "Open on their website" at bounding box center [1118, 588] width 115 height 23
click at [1174, 108] on icon "button" at bounding box center [1174, 110] width 8 height 8
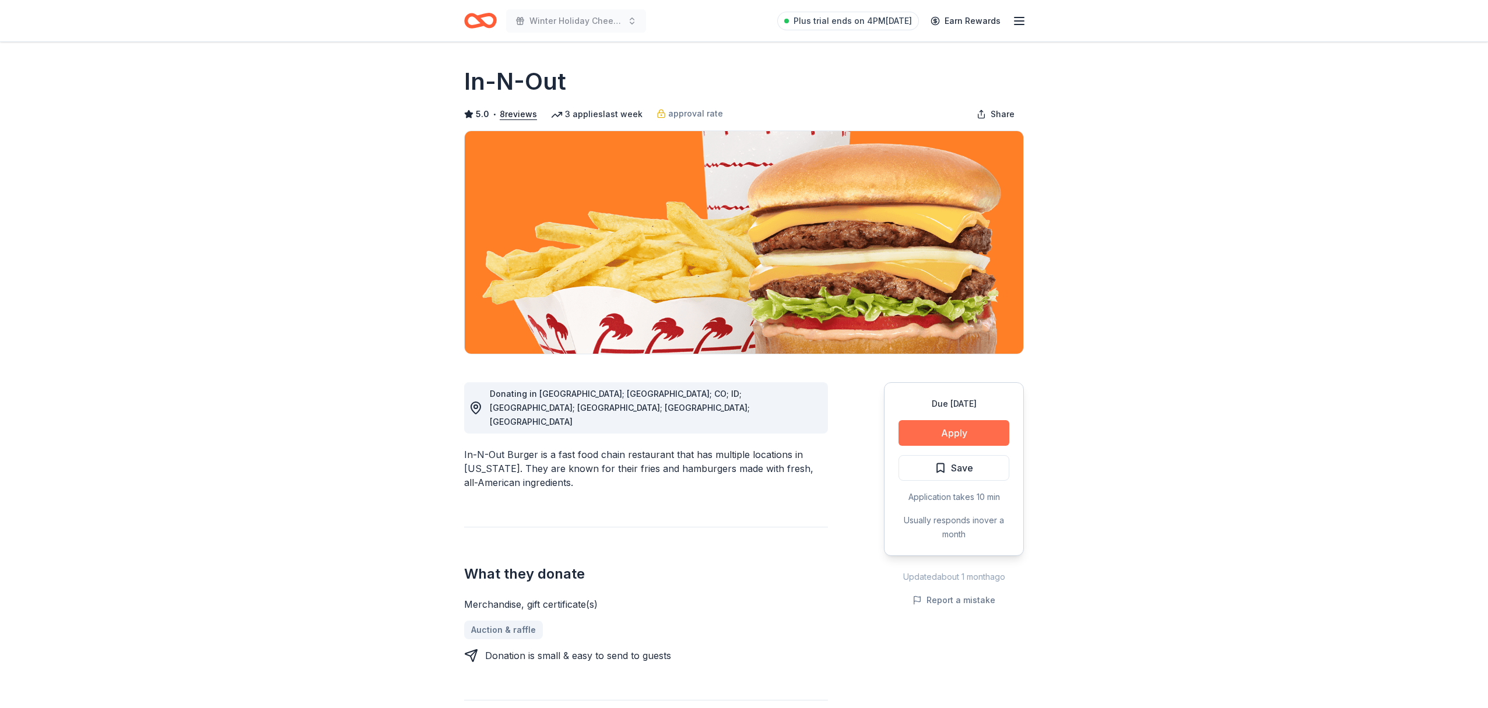
click at [957, 434] on button "Apply" at bounding box center [954, 433] width 111 height 26
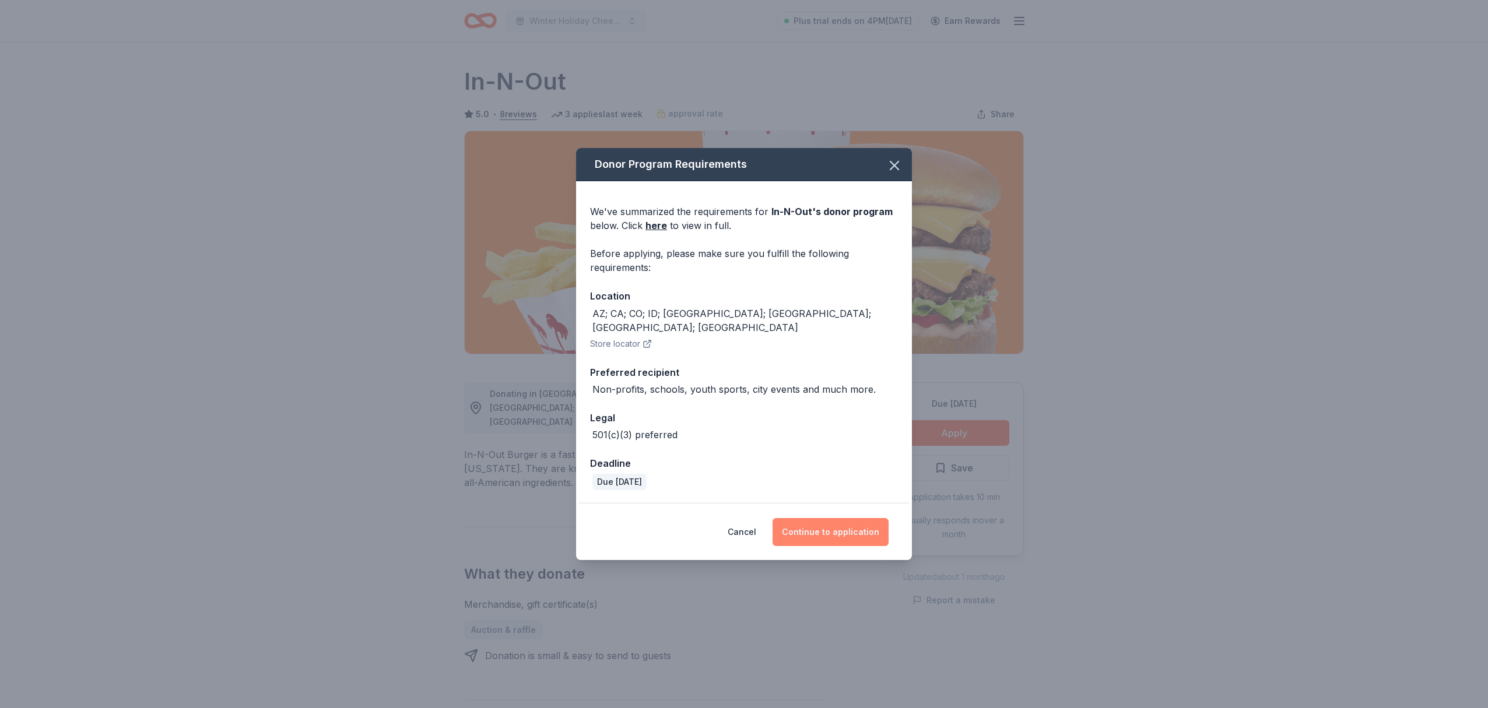
click at [849, 525] on button "Continue to application" at bounding box center [831, 532] width 116 height 28
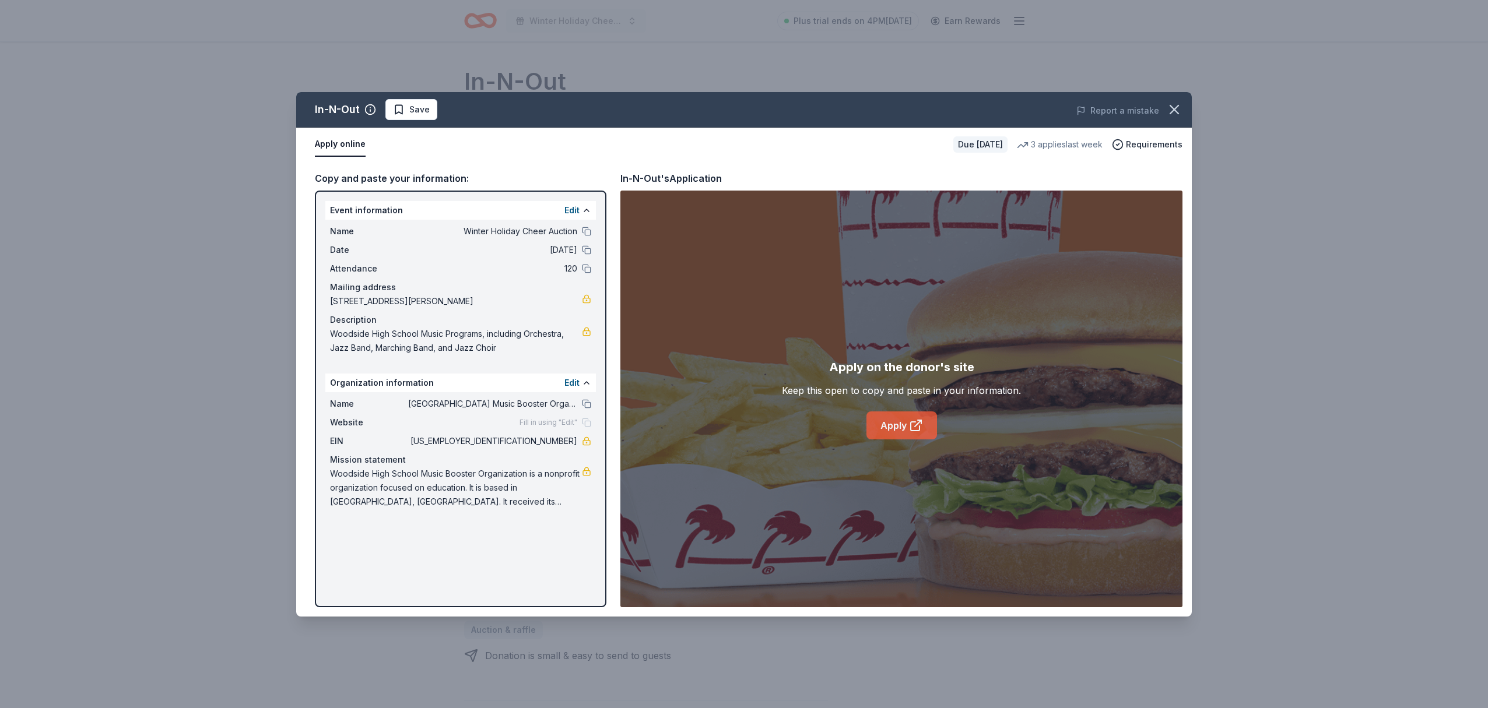
click at [903, 427] on link "Apply" at bounding box center [902, 426] width 71 height 28
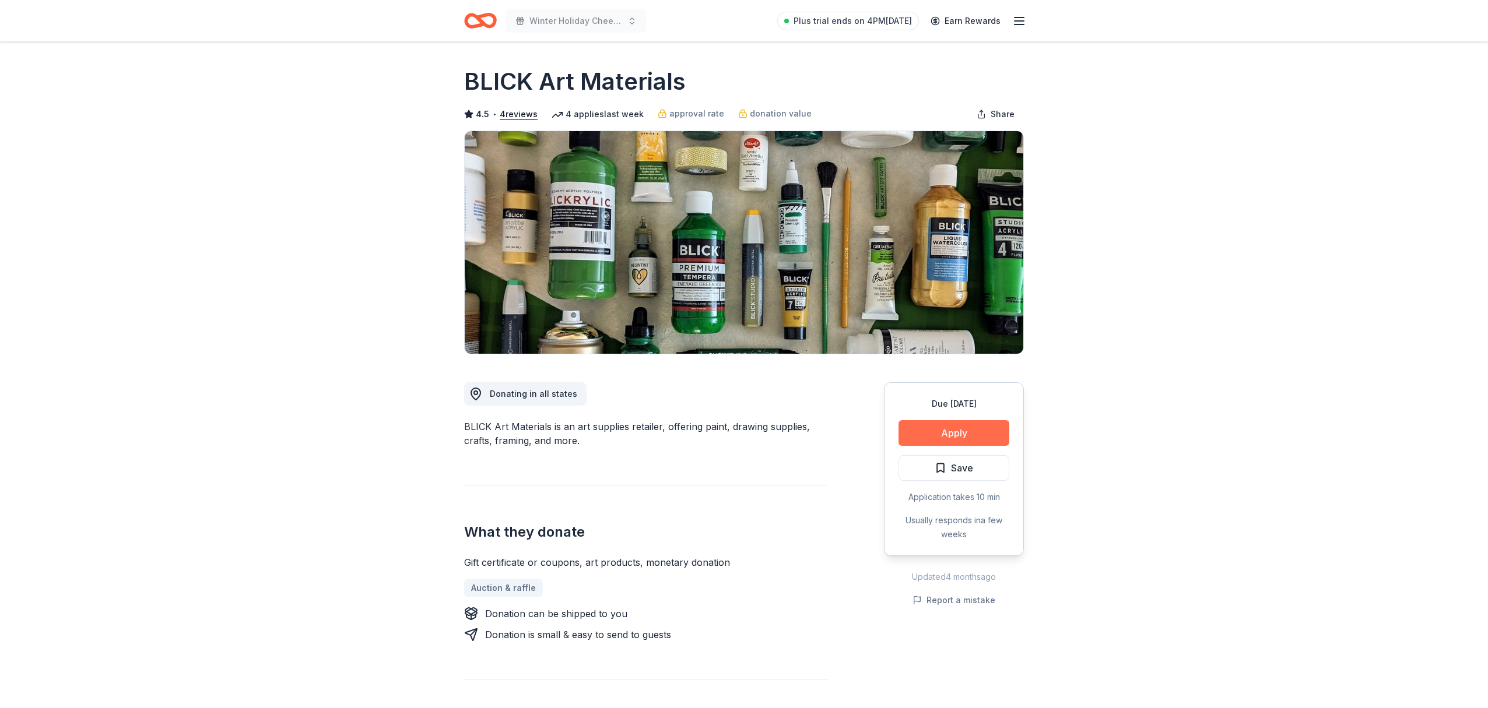
click at [963, 433] on button "Apply" at bounding box center [954, 433] width 111 height 26
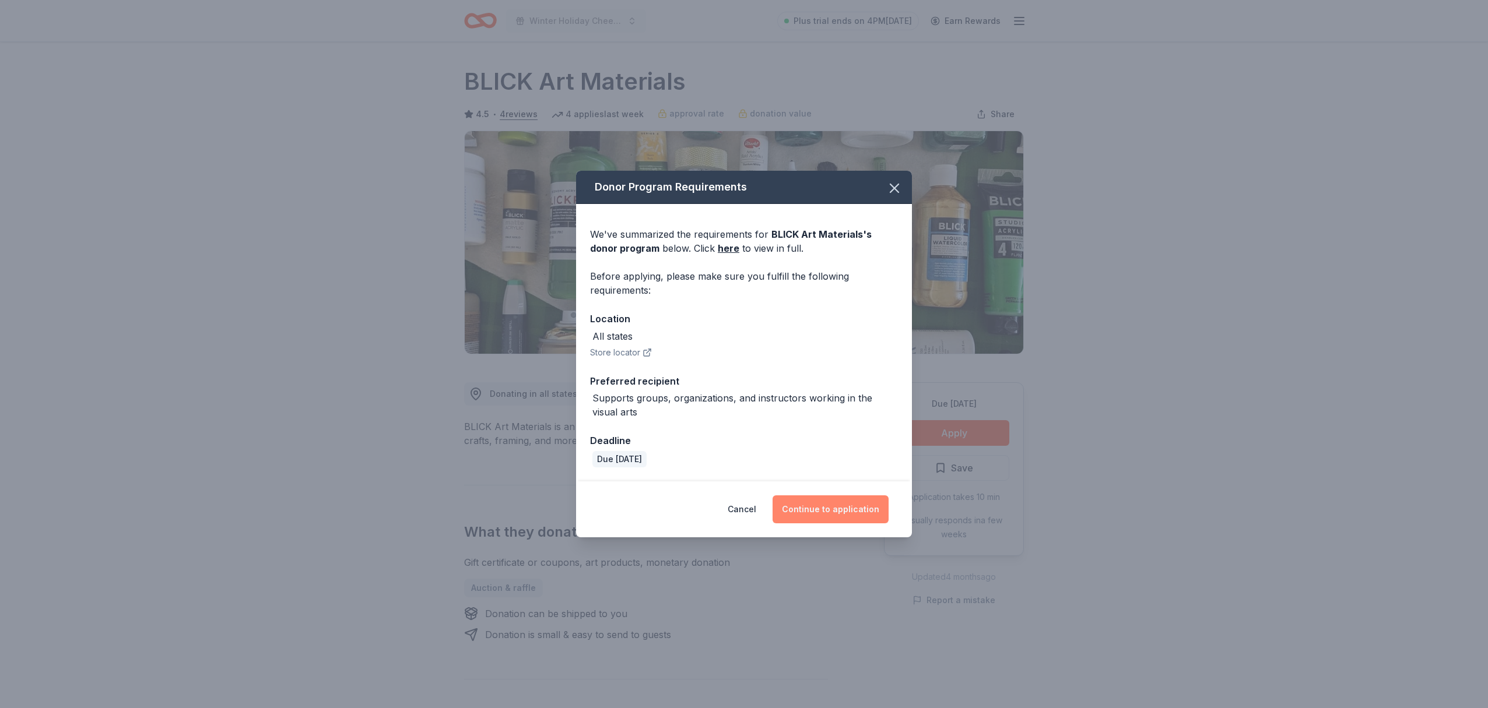
click at [844, 514] on button "Continue to application" at bounding box center [831, 510] width 116 height 28
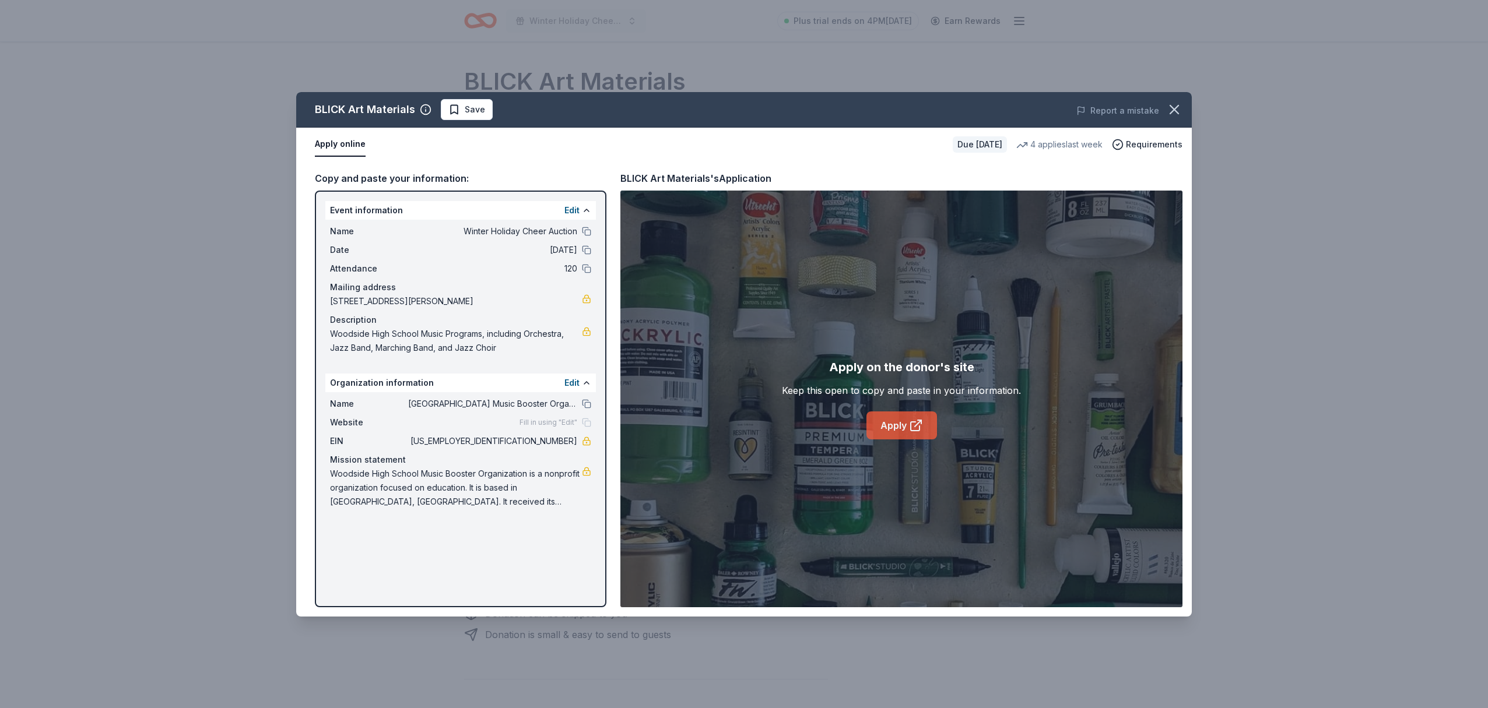
click at [917, 432] on icon at bounding box center [916, 426] width 14 height 14
click at [1177, 110] on icon "button" at bounding box center [1174, 109] width 16 height 16
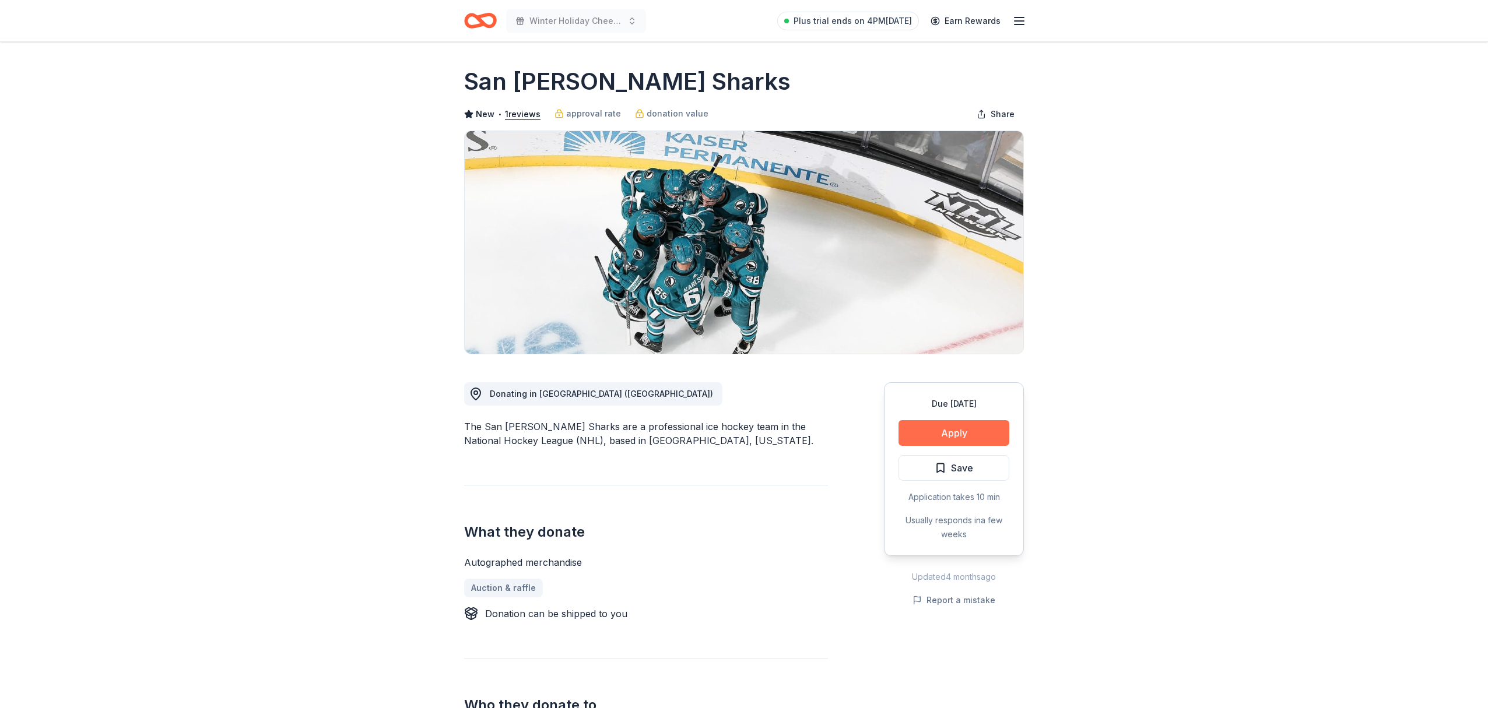
click at [969, 433] on button "Apply" at bounding box center [954, 433] width 111 height 26
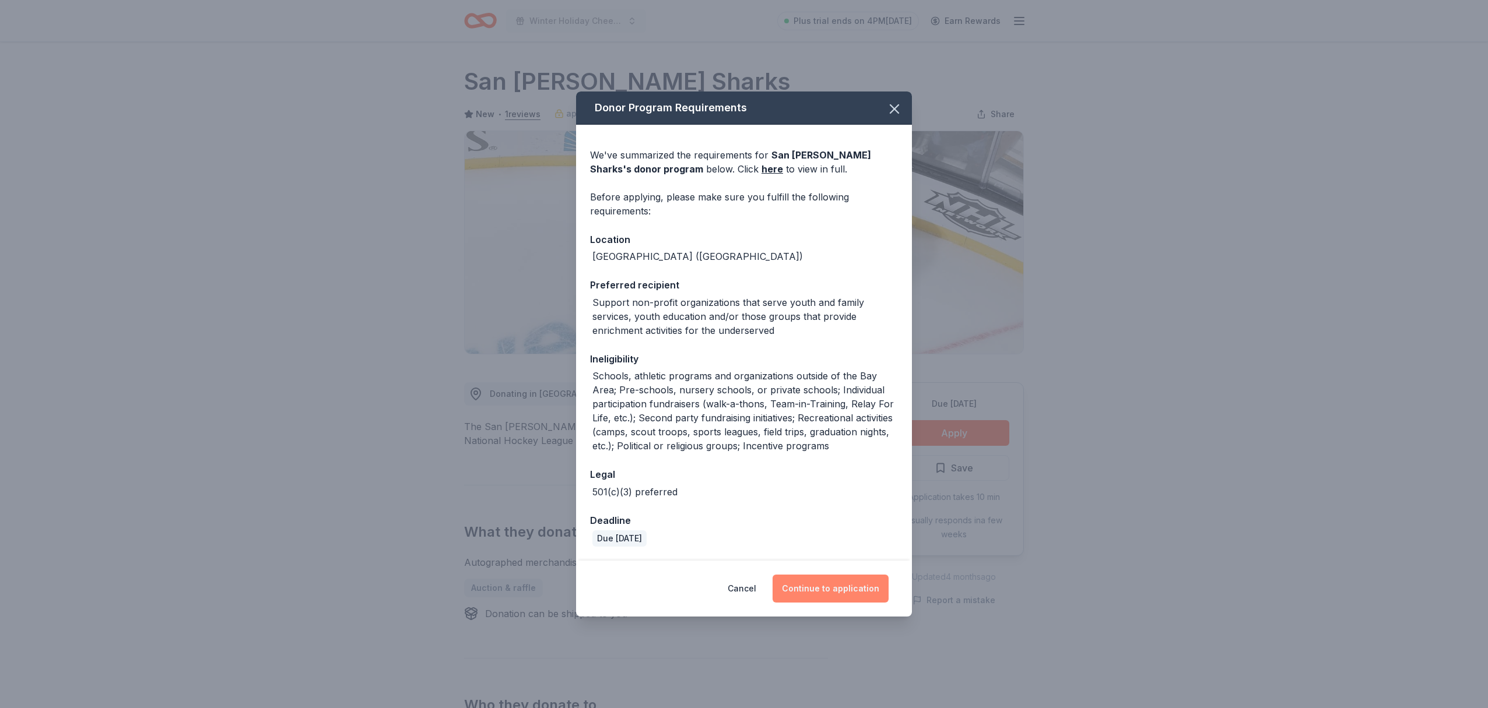
click at [857, 592] on button "Continue to application" at bounding box center [831, 589] width 116 height 28
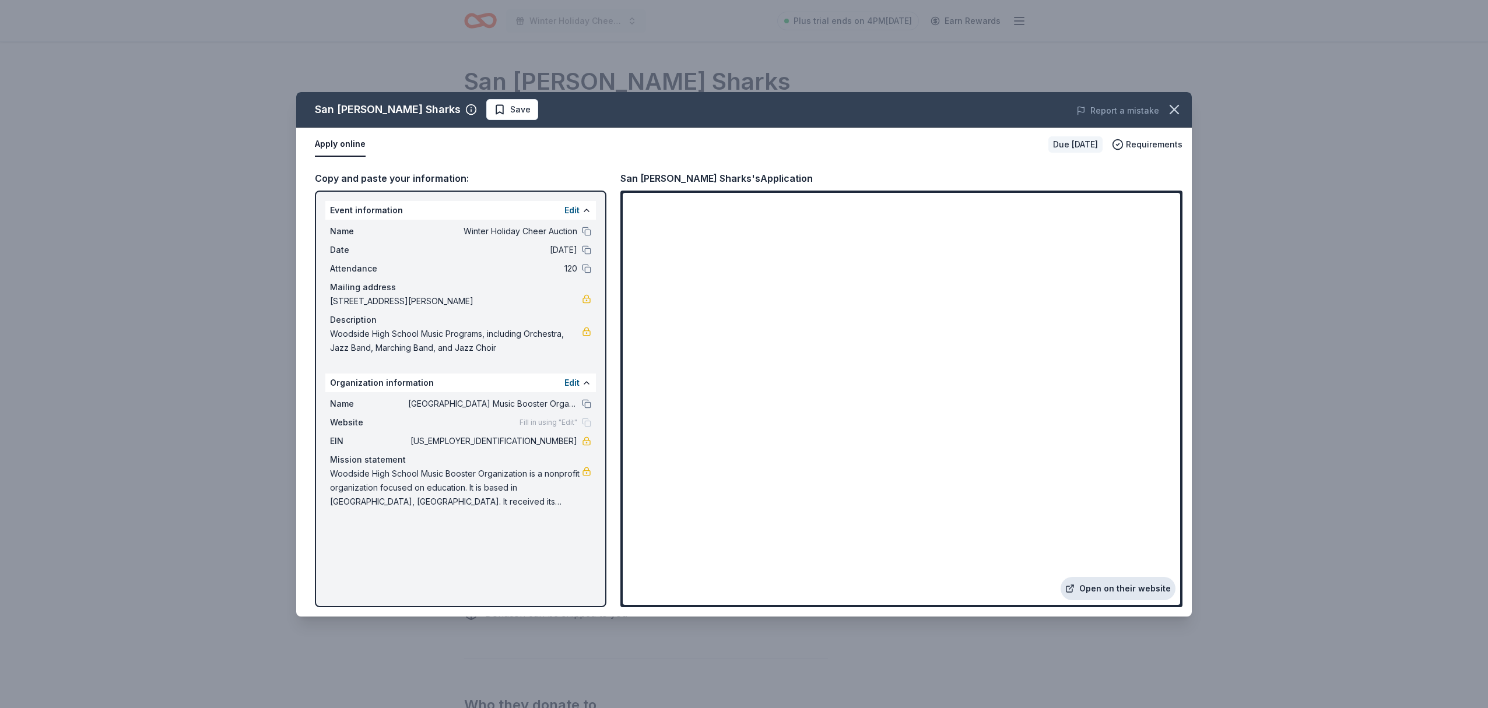
click at [1141, 587] on link "Open on their website" at bounding box center [1118, 588] width 115 height 23
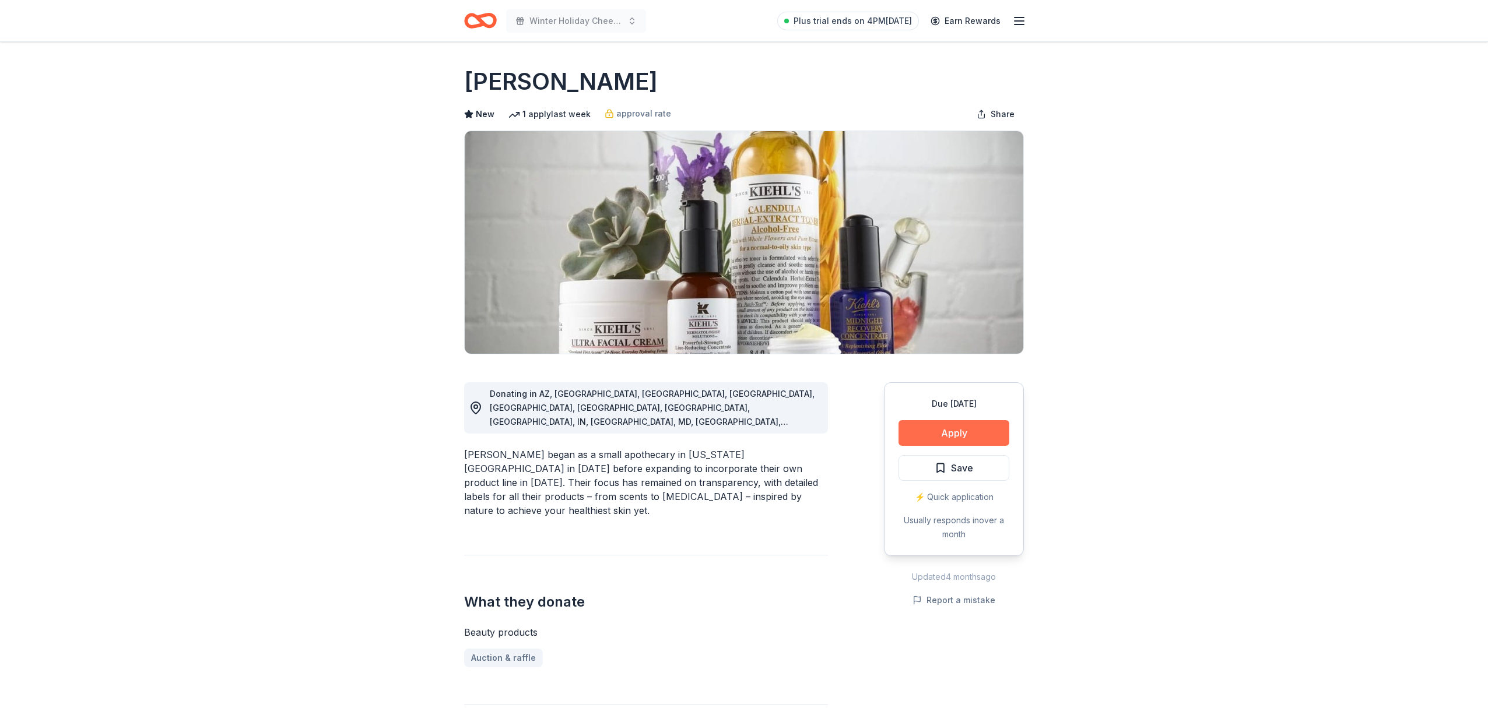
click at [959, 434] on button "Apply" at bounding box center [954, 433] width 111 height 26
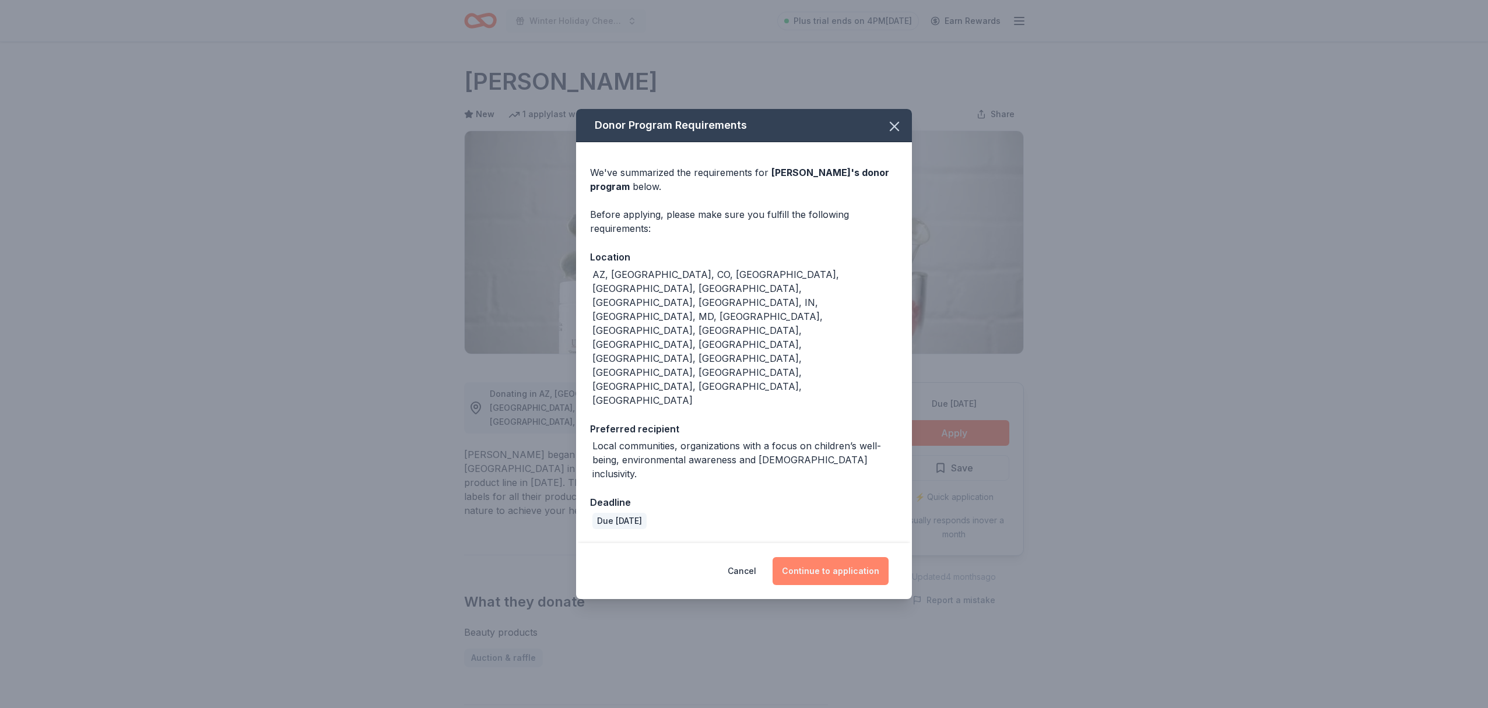
click at [828, 557] on button "Continue to application" at bounding box center [831, 571] width 116 height 28
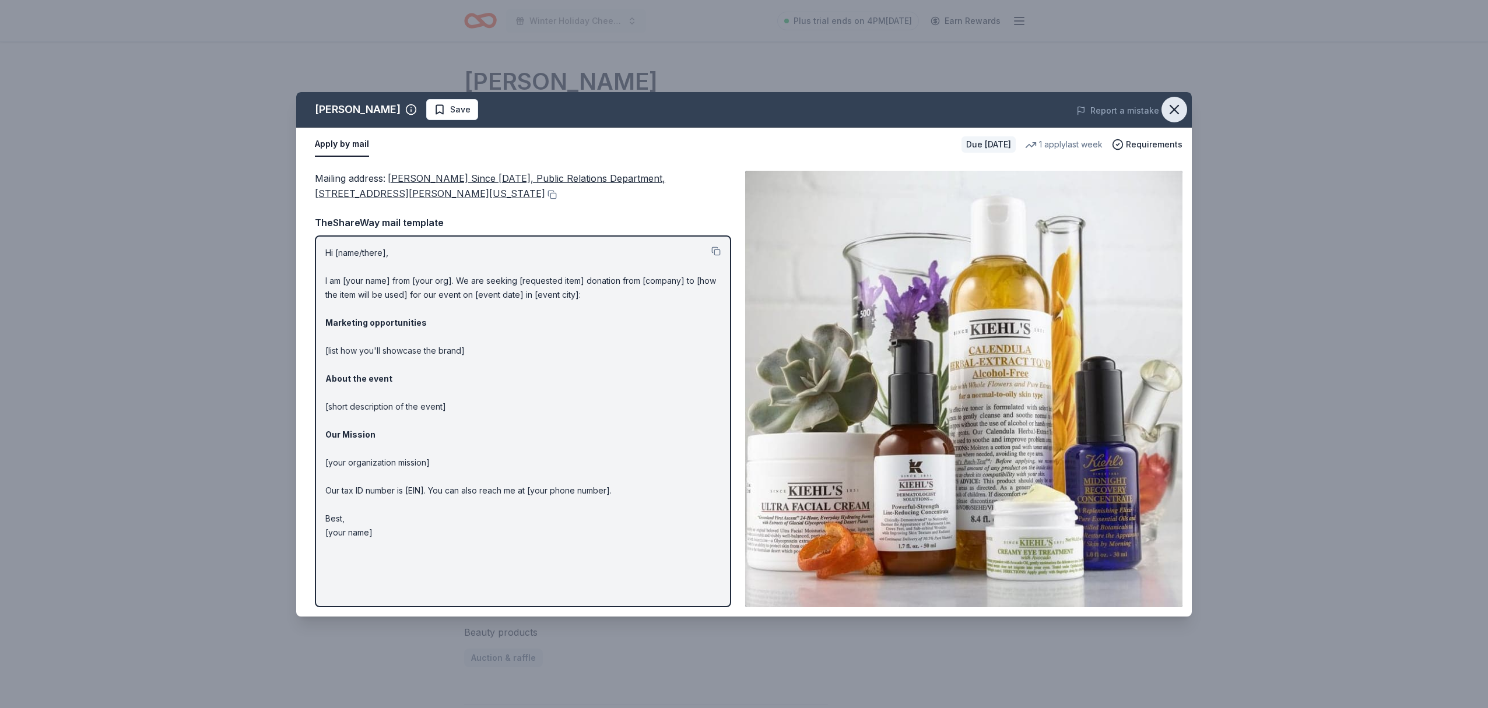
click at [1176, 110] on icon "button" at bounding box center [1174, 110] width 8 height 8
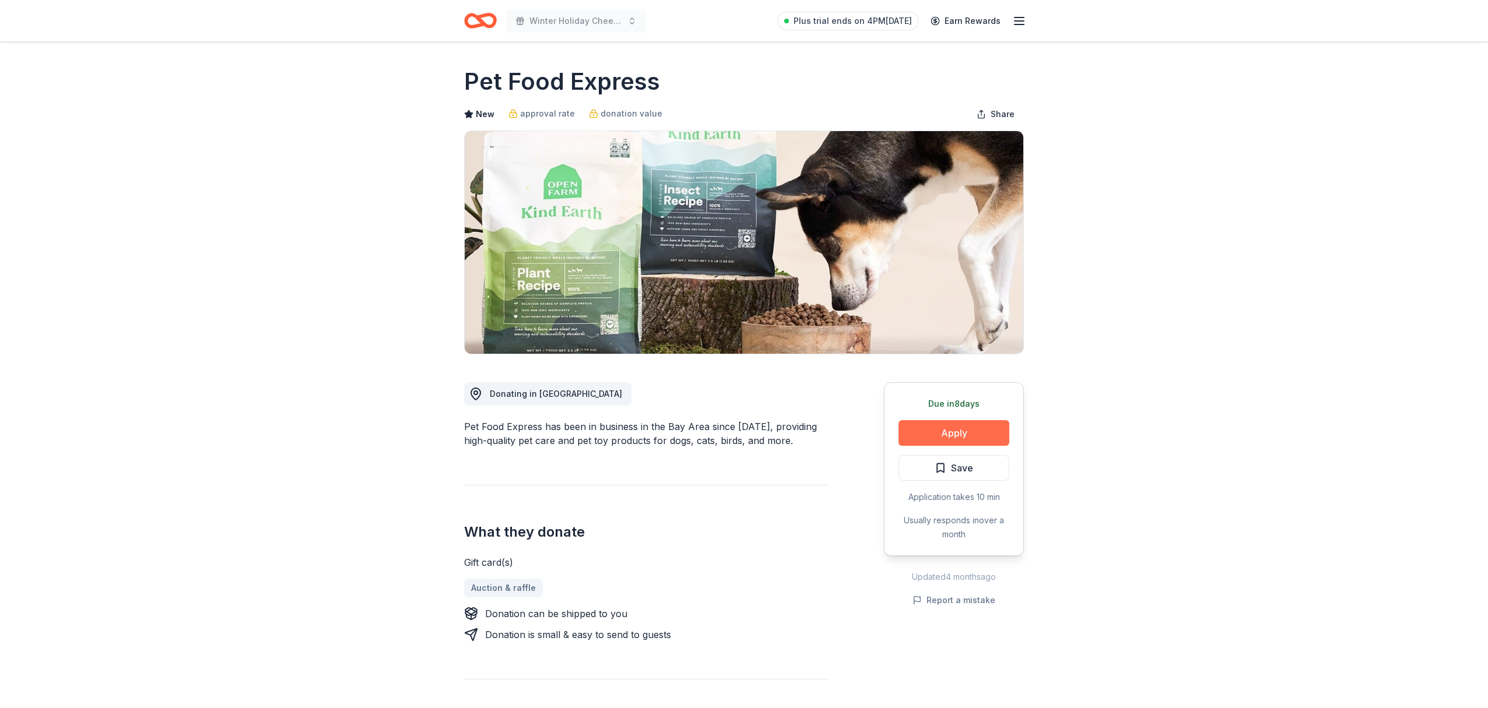
click at [974, 434] on button "Apply" at bounding box center [954, 433] width 111 height 26
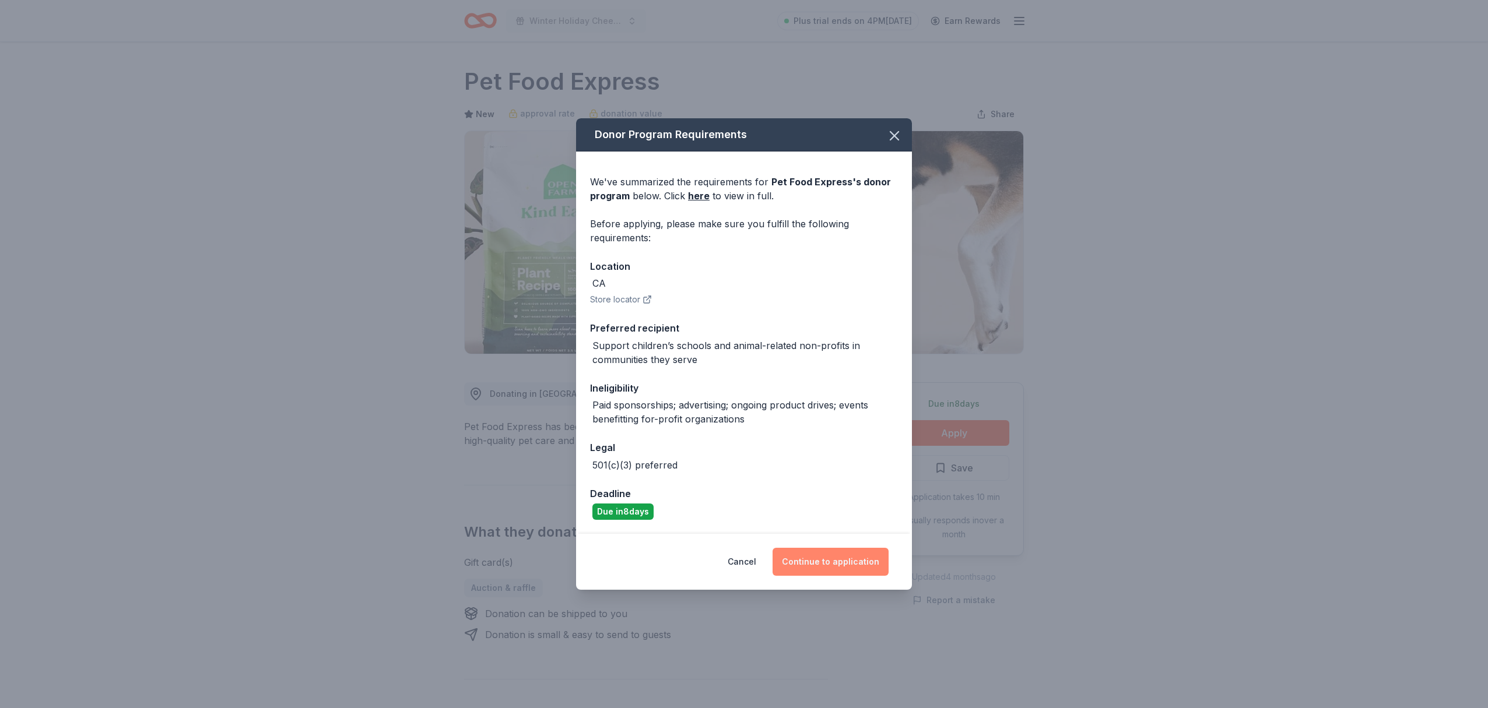
click at [837, 563] on button "Continue to application" at bounding box center [831, 562] width 116 height 28
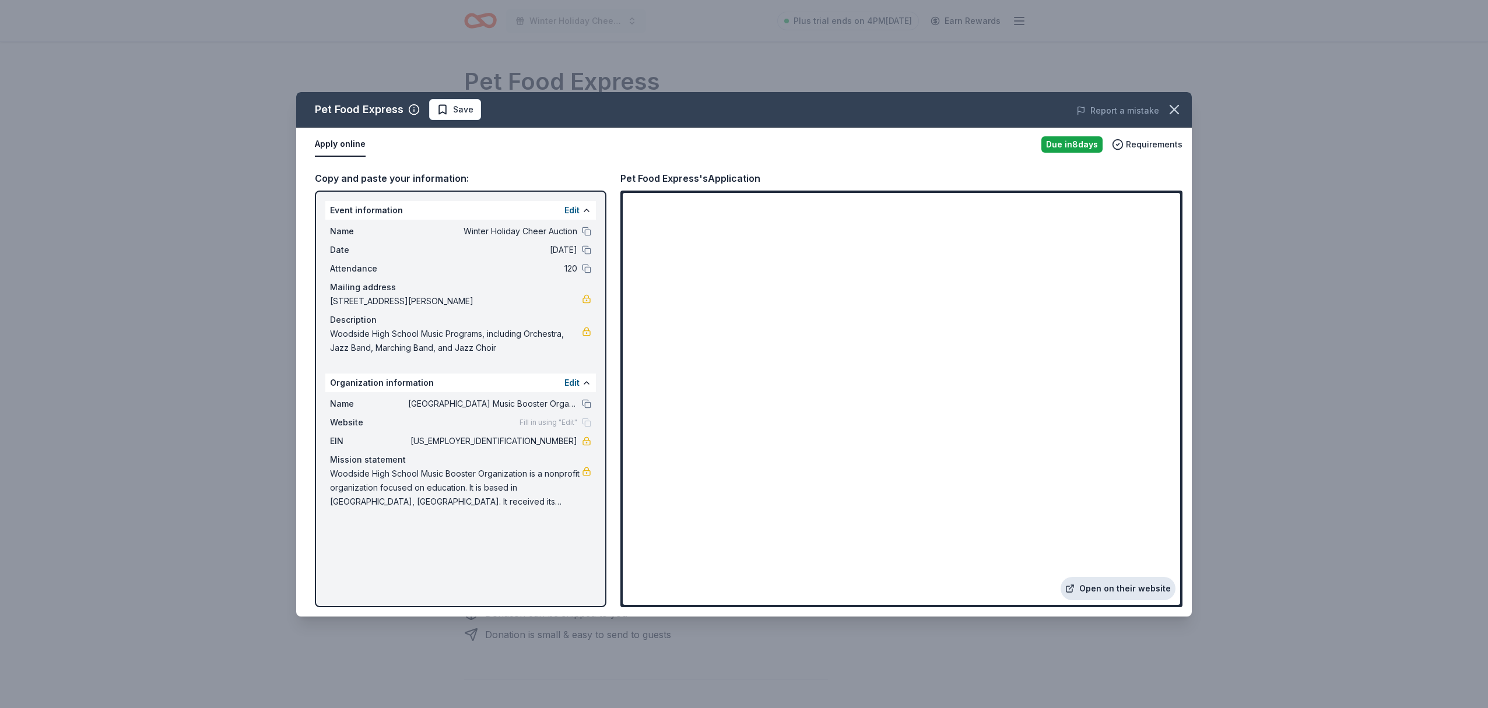
click at [1147, 589] on link "Open on their website" at bounding box center [1118, 588] width 115 height 23
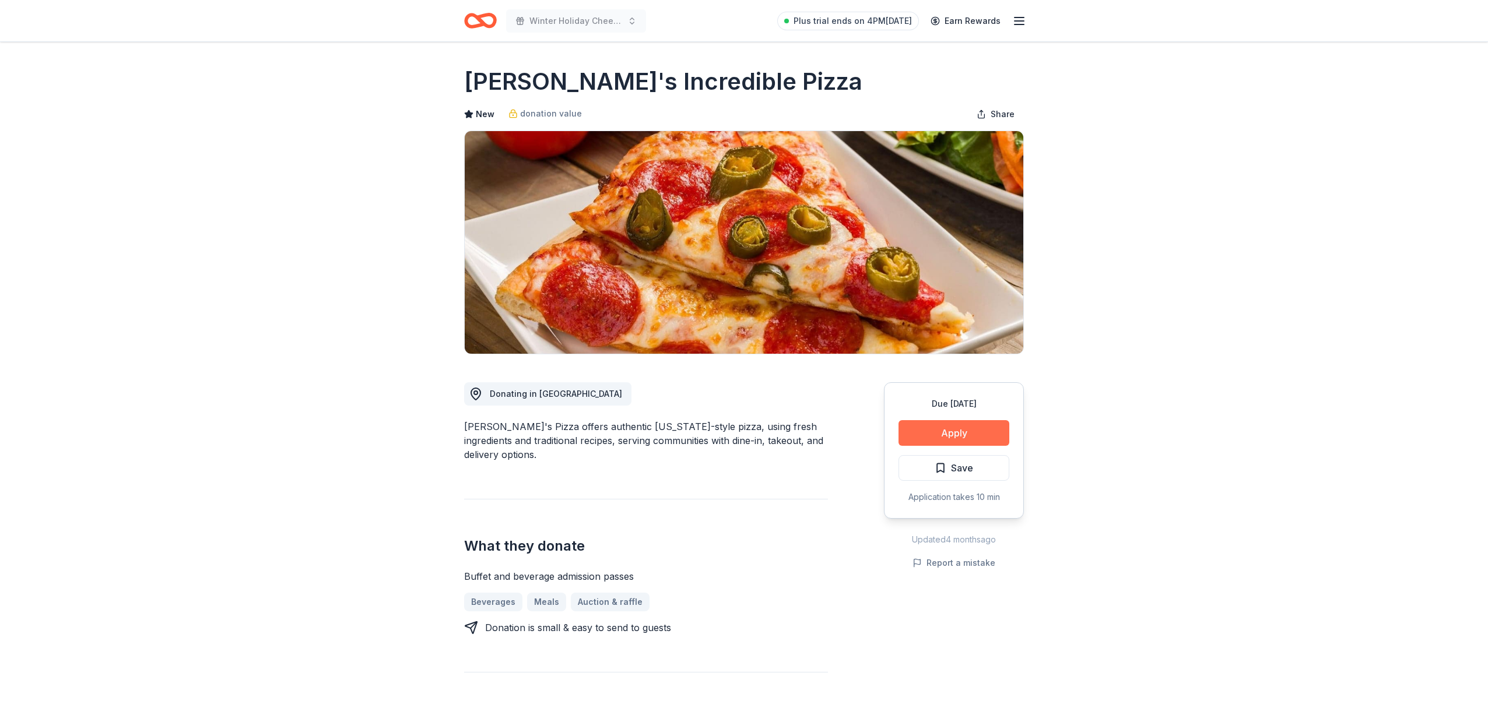
click at [962, 434] on button "Apply" at bounding box center [954, 433] width 111 height 26
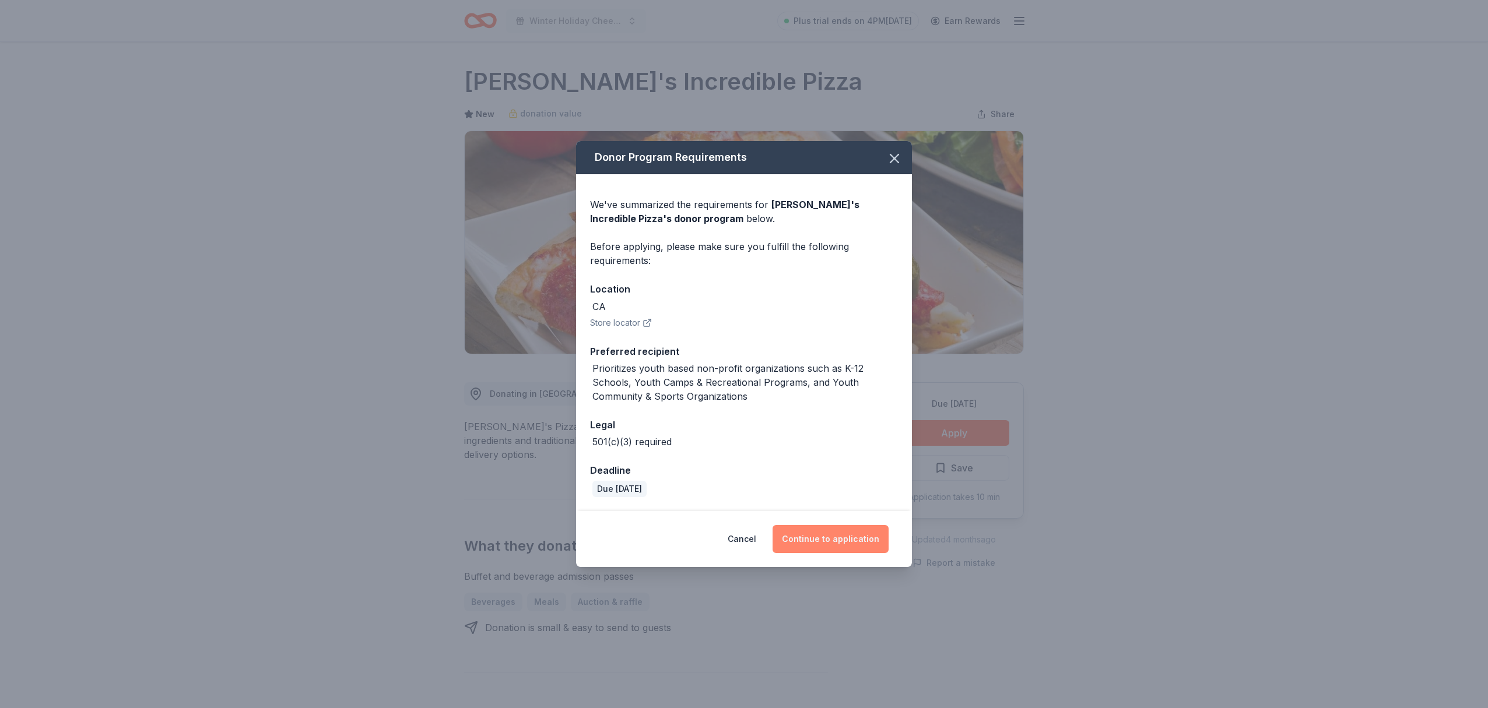
click at [850, 540] on button "Continue to application" at bounding box center [831, 539] width 116 height 28
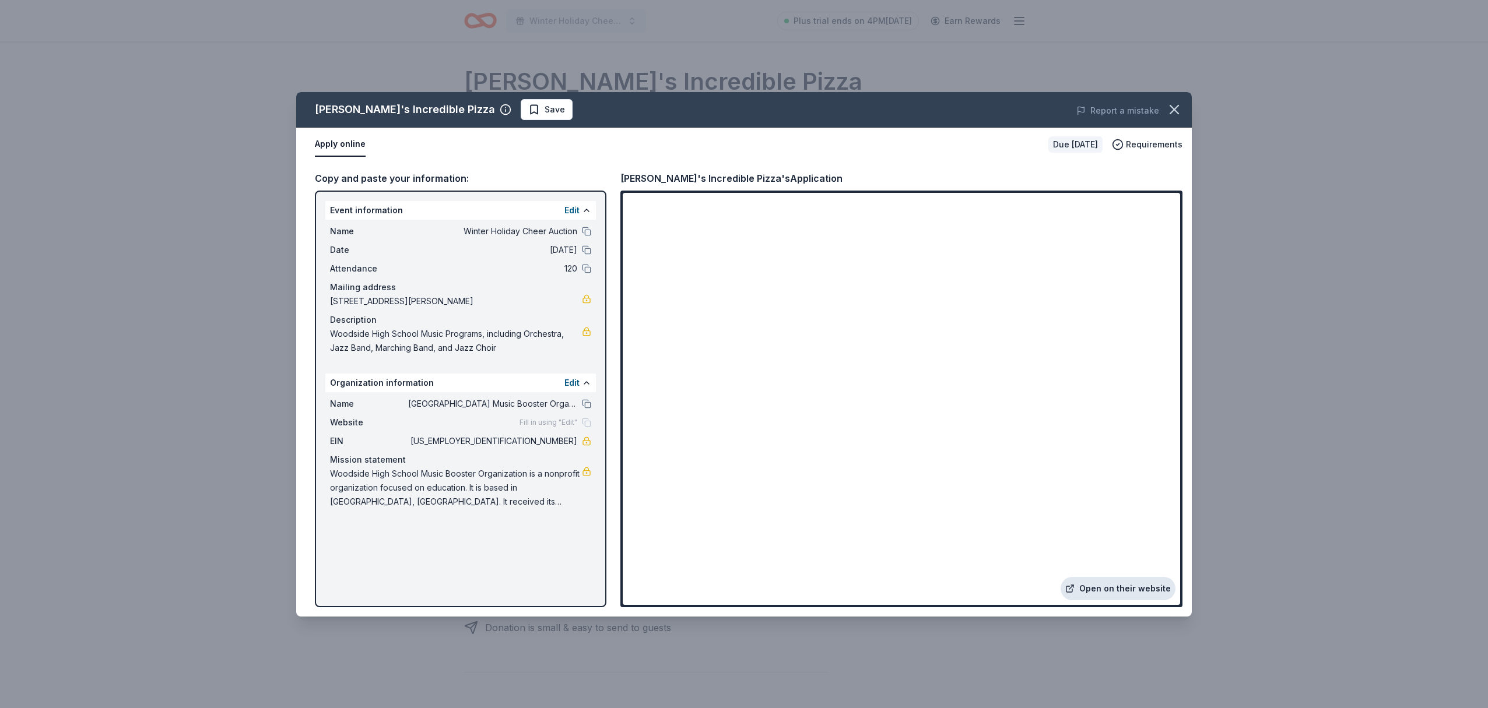
click at [1122, 590] on link "Open on their website" at bounding box center [1118, 588] width 115 height 23
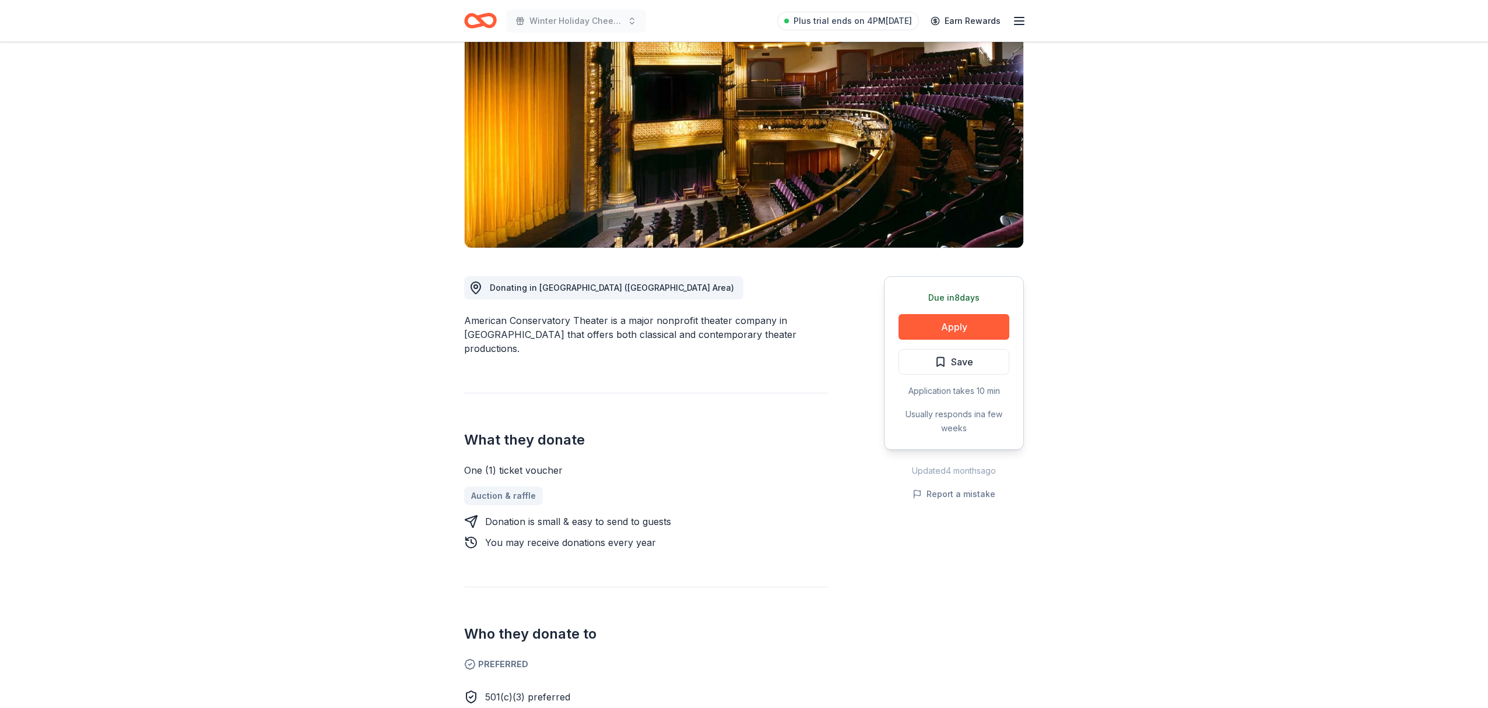
scroll to position [101, 0]
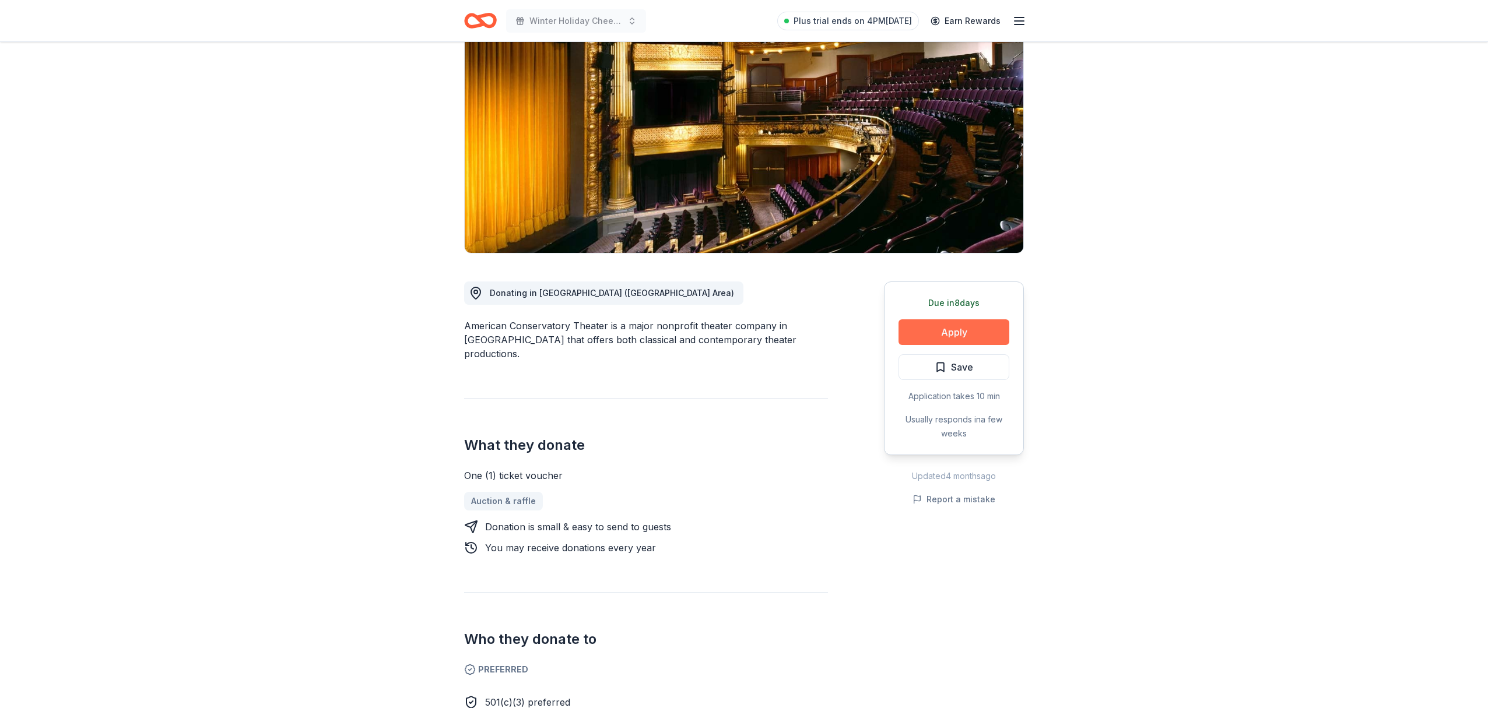
click at [949, 332] on button "Apply" at bounding box center [954, 333] width 111 height 26
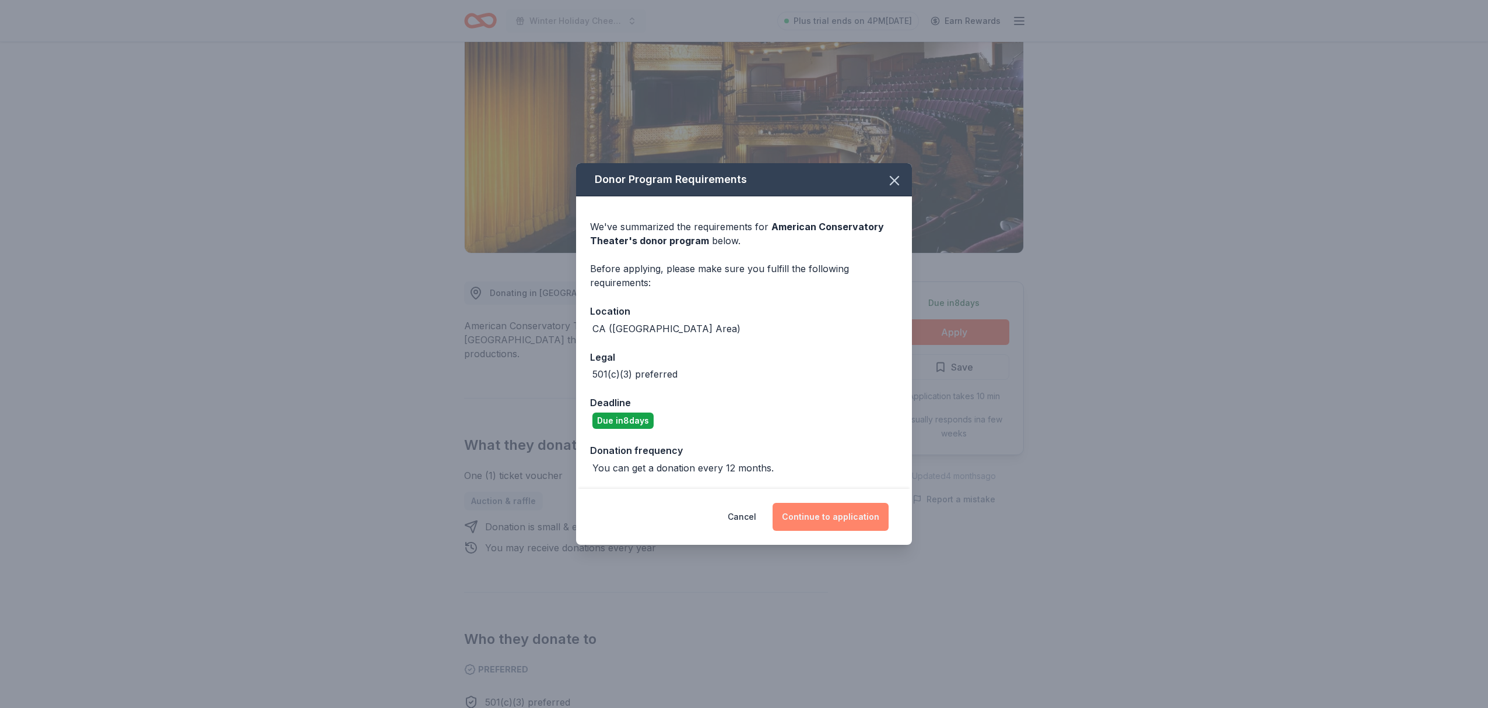
click at [843, 522] on button "Continue to application" at bounding box center [831, 517] width 116 height 28
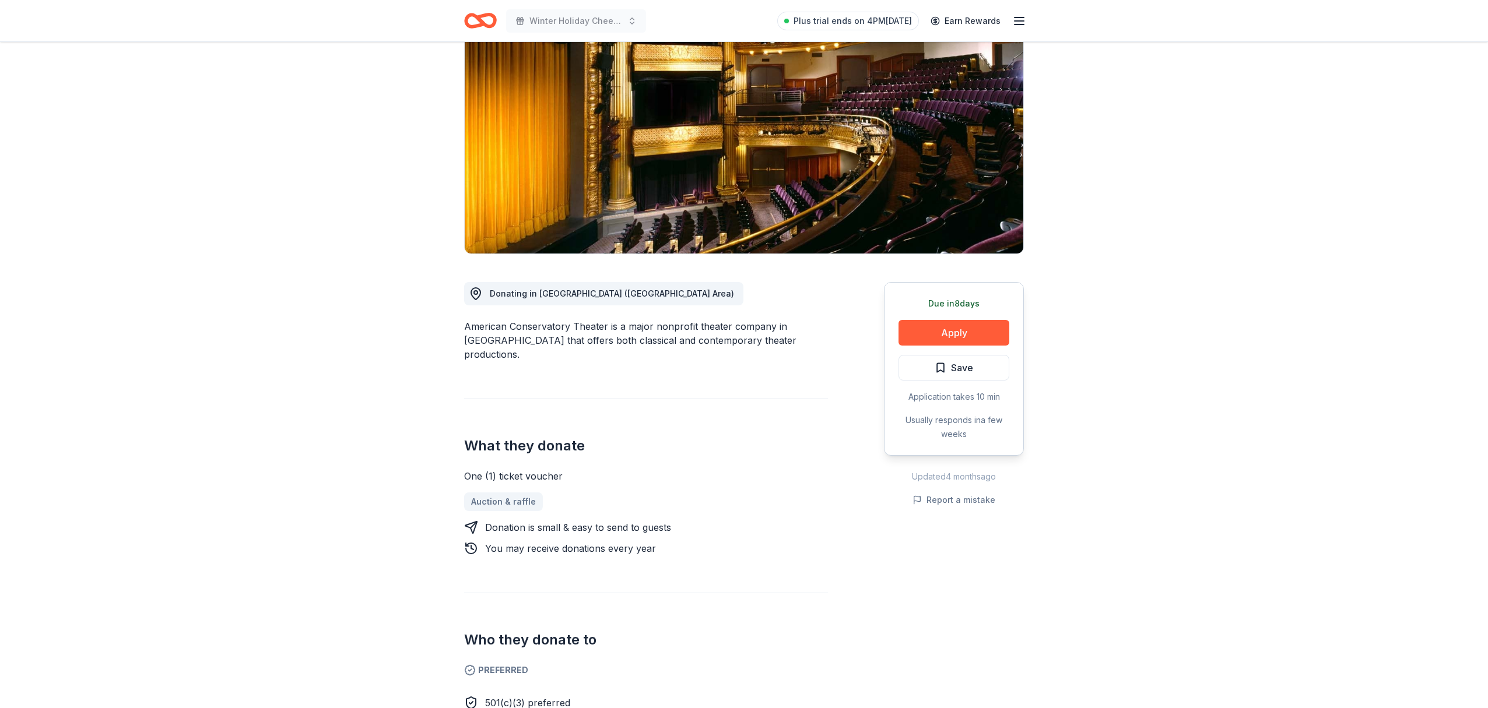
scroll to position [99, 0]
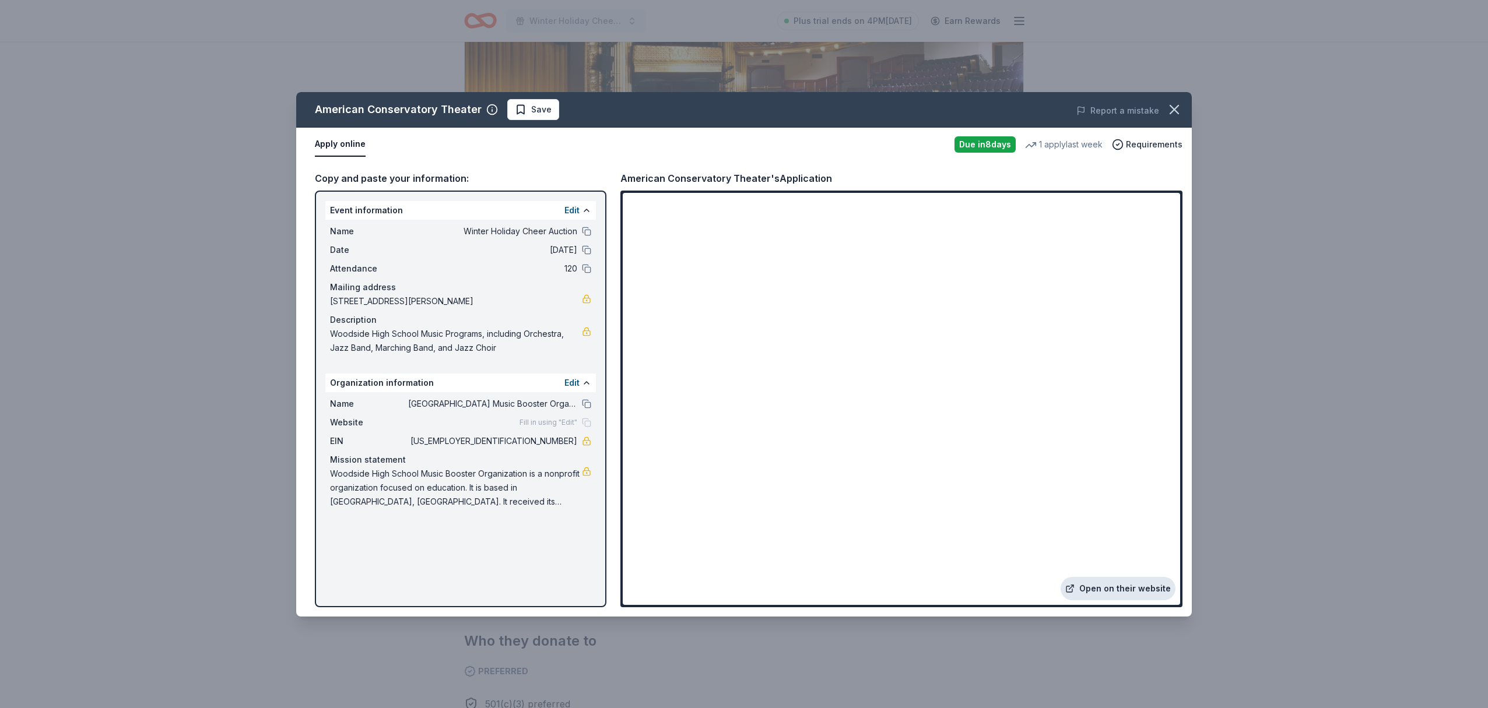
click at [1137, 590] on link "Open on their website" at bounding box center [1118, 588] width 115 height 23
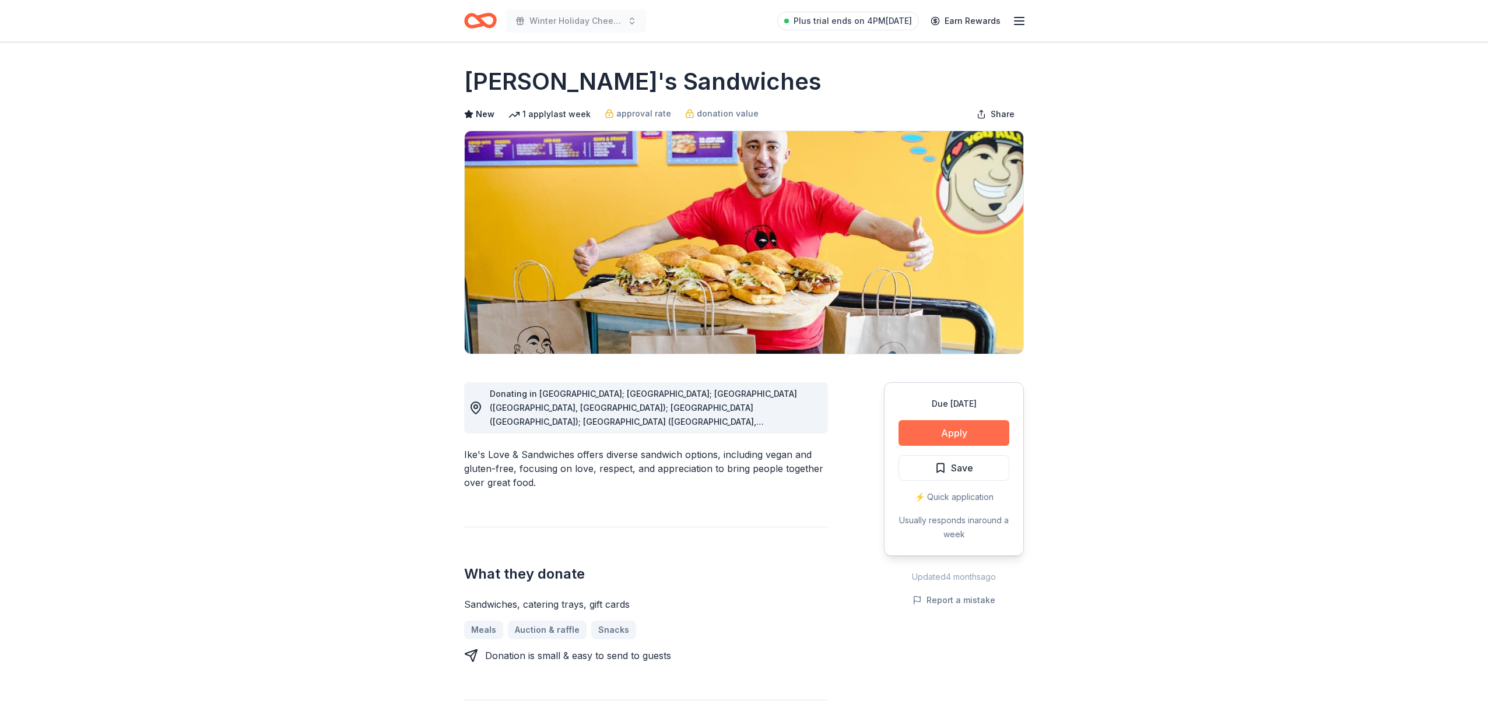
click at [954, 432] on button "Apply" at bounding box center [954, 433] width 111 height 26
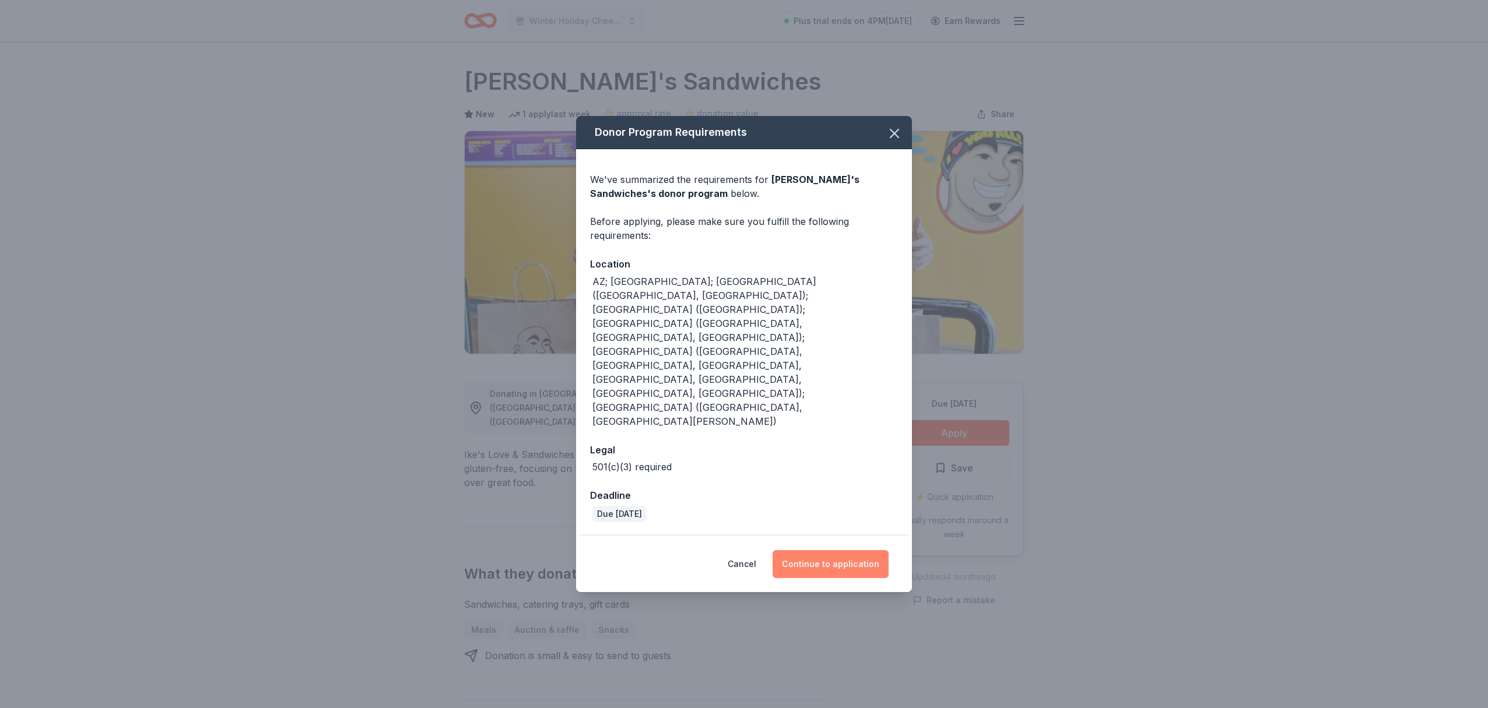
click at [836, 550] on button "Continue to application" at bounding box center [831, 564] width 116 height 28
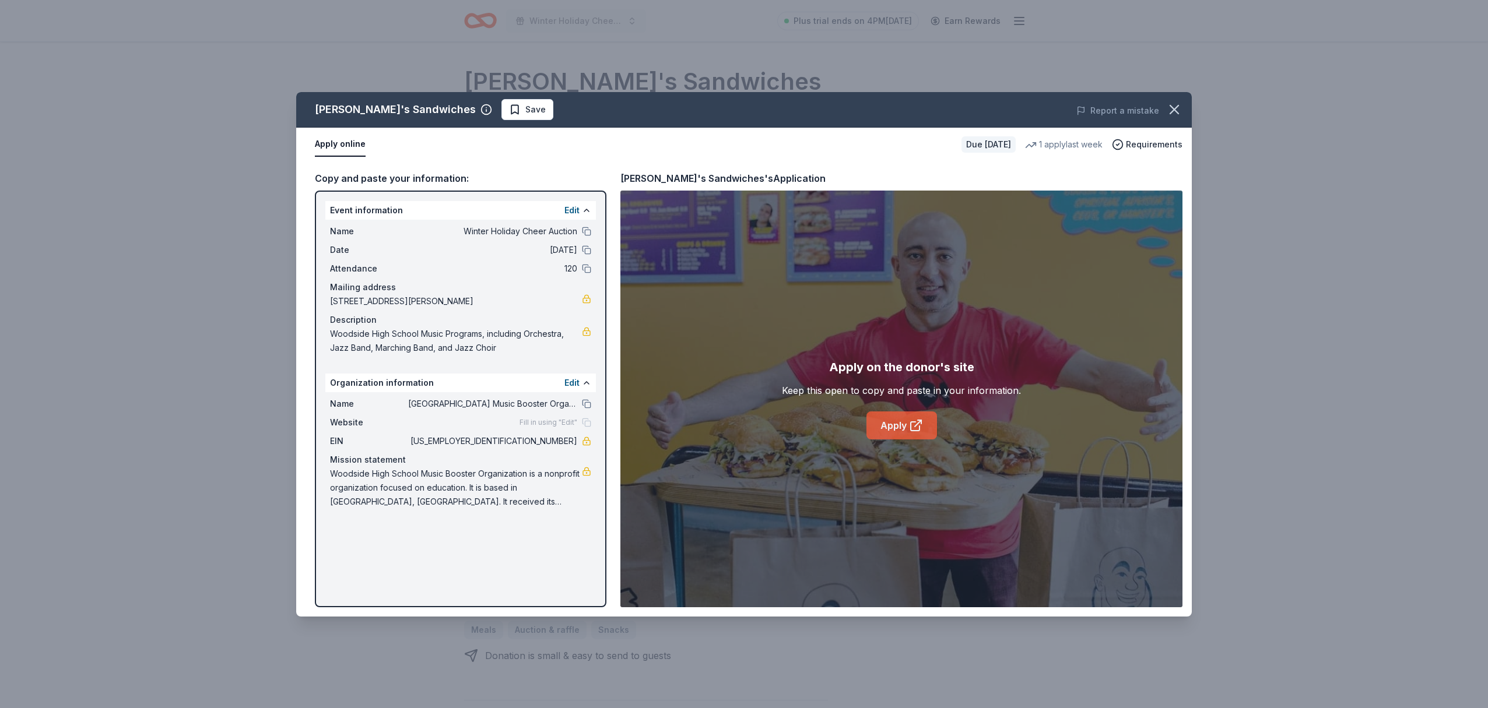
click at [896, 428] on link "Apply" at bounding box center [902, 426] width 71 height 28
click at [1176, 111] on icon "button" at bounding box center [1174, 110] width 8 height 8
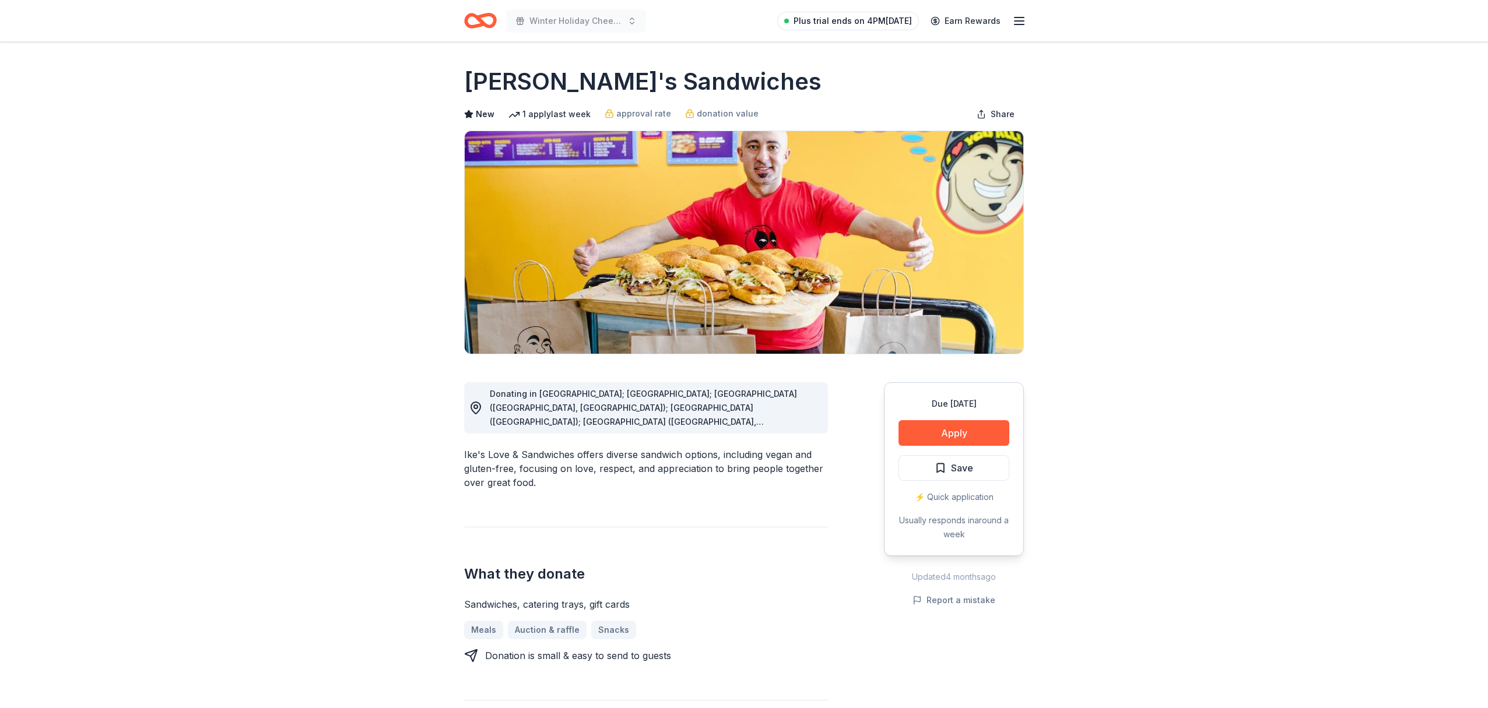
click at [893, 20] on span "Plus trial ends on 4PM[DATE]" at bounding box center [853, 21] width 118 height 14
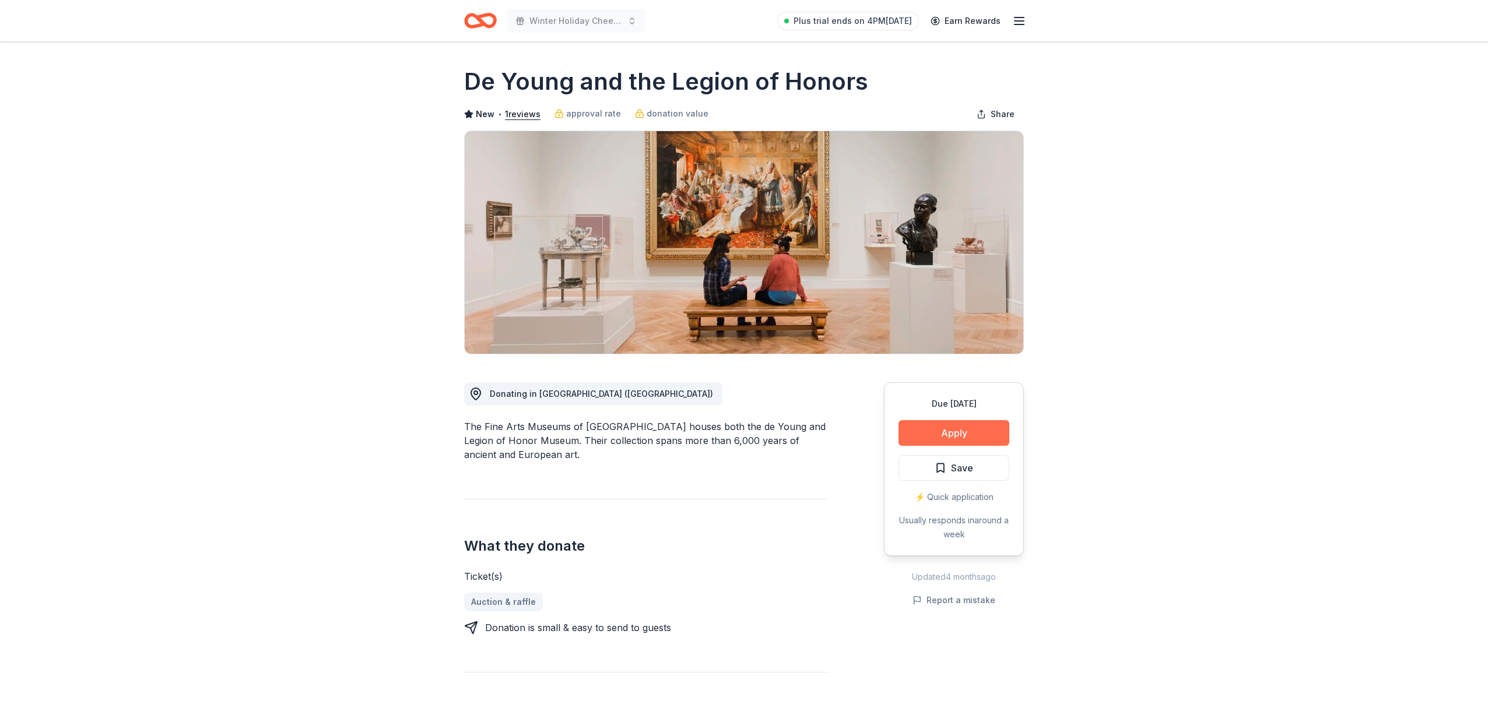
click at [966, 433] on button "Apply" at bounding box center [954, 433] width 111 height 26
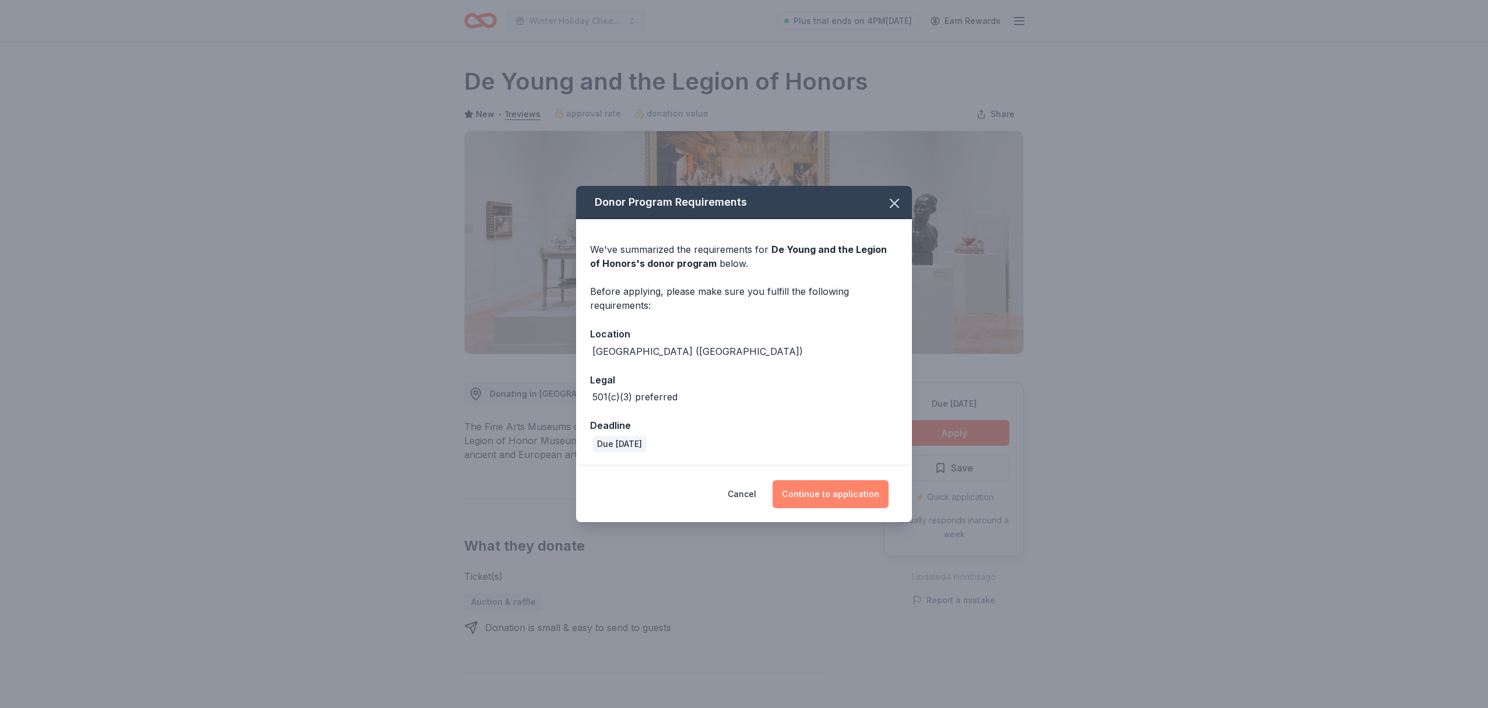
click at [844, 497] on button "Continue to application" at bounding box center [831, 494] width 116 height 28
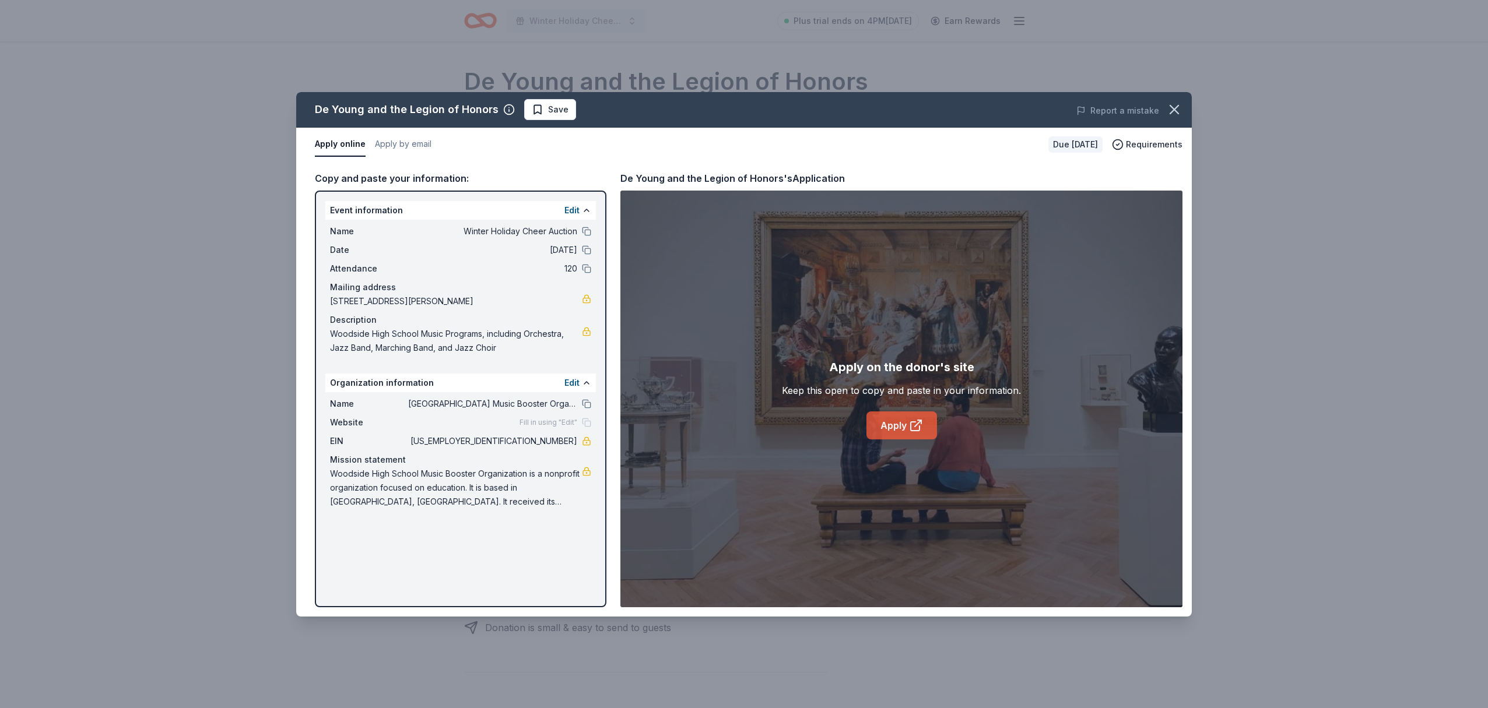
click at [896, 430] on link "Apply" at bounding box center [902, 426] width 71 height 28
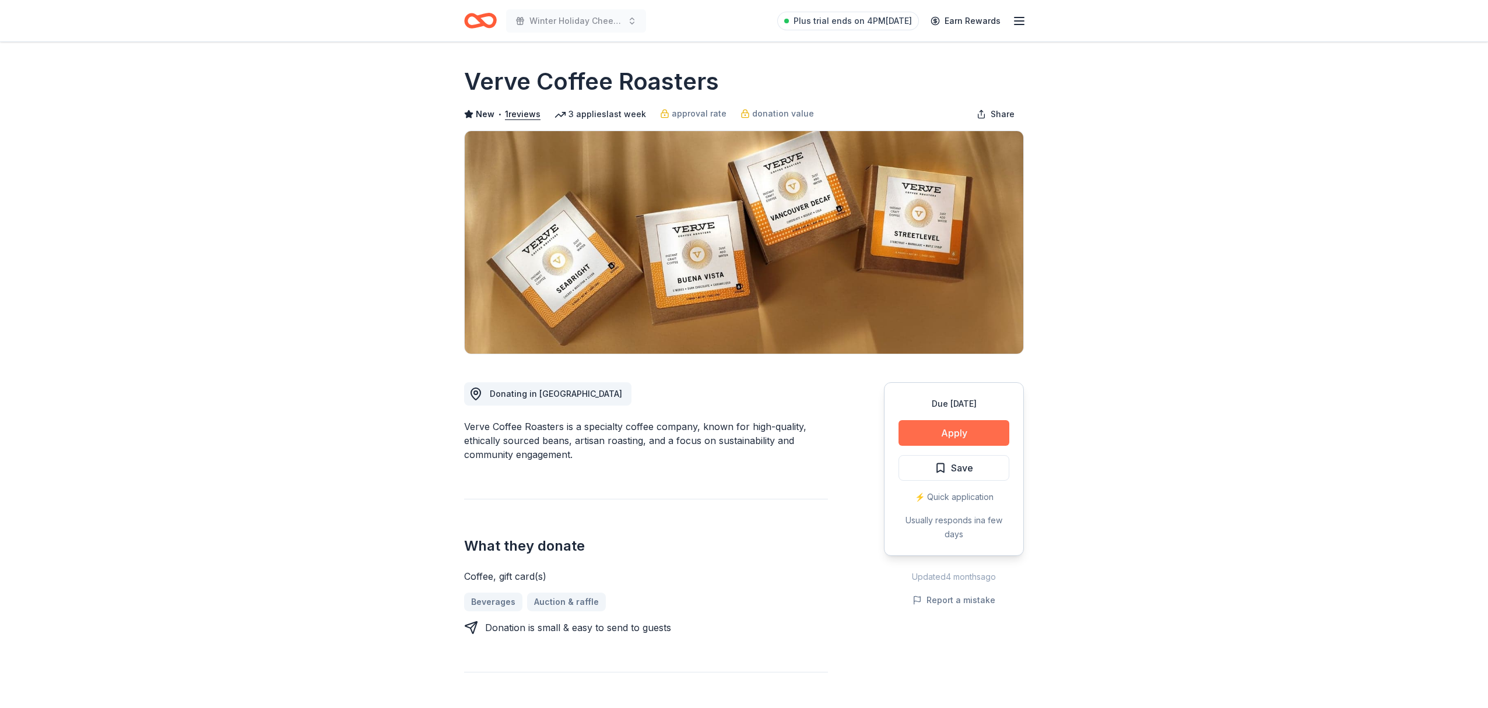
click at [956, 432] on button "Apply" at bounding box center [954, 433] width 111 height 26
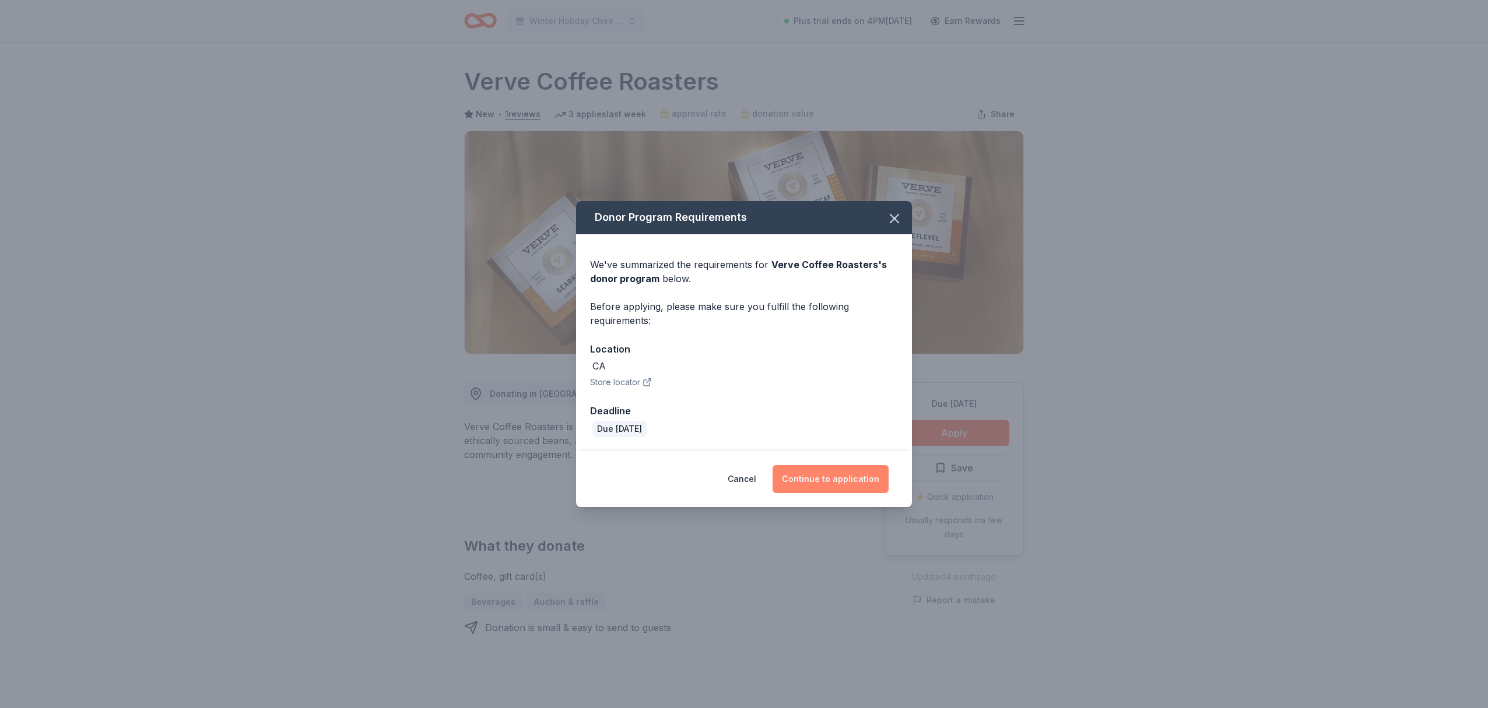
click at [846, 481] on button "Continue to application" at bounding box center [831, 479] width 116 height 28
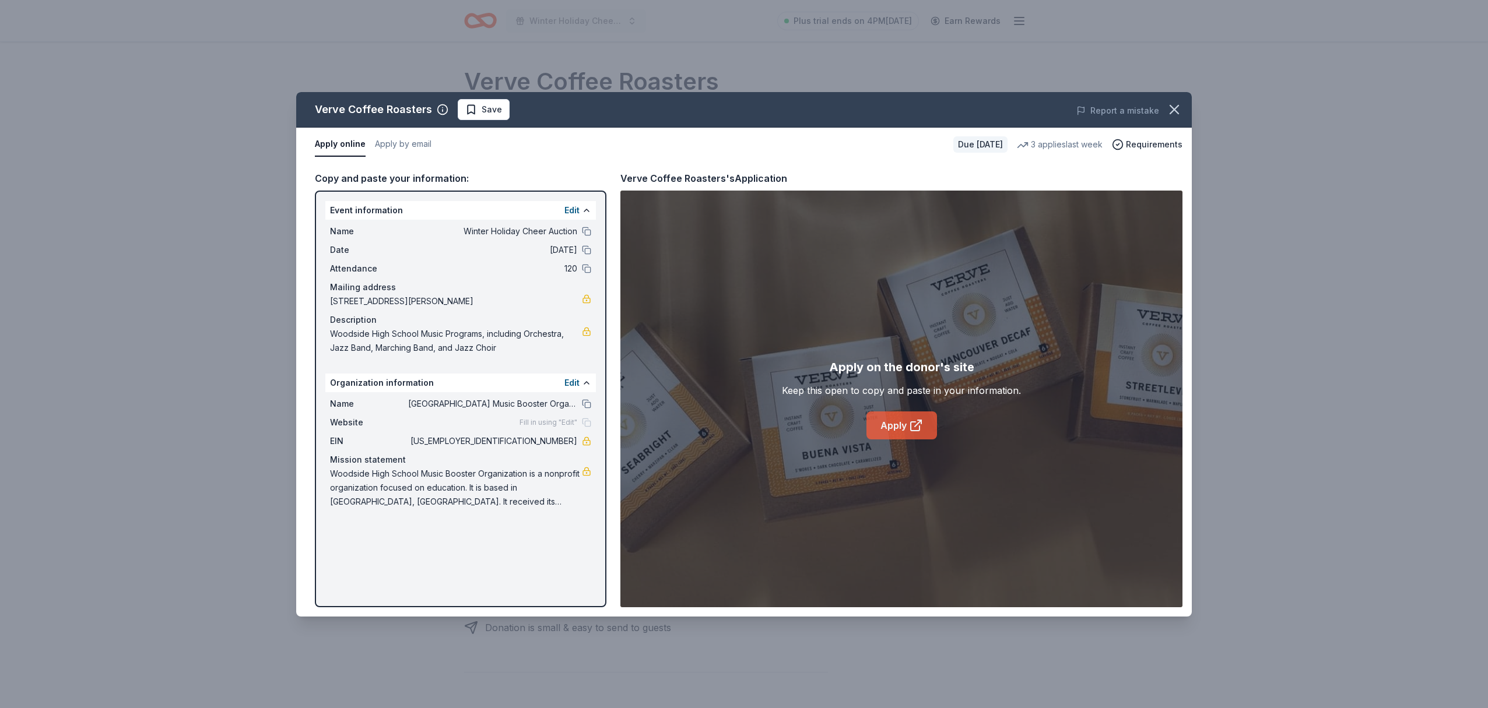
click at [911, 426] on icon at bounding box center [916, 426] width 14 height 14
